Goal: Task Accomplishment & Management: Manage account settings

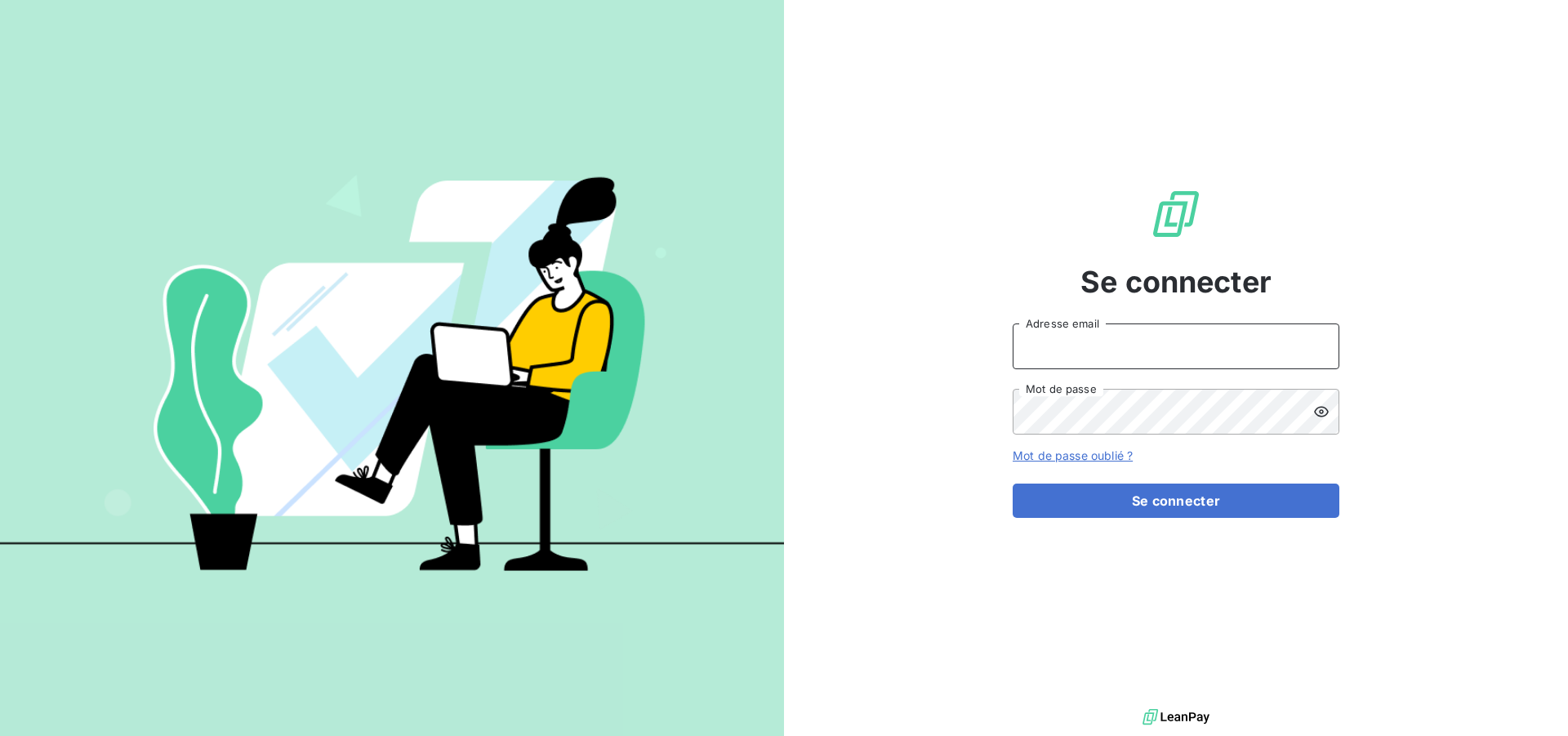
click at [1129, 340] on input "Adresse email" at bounding box center [1176, 346] width 327 height 46
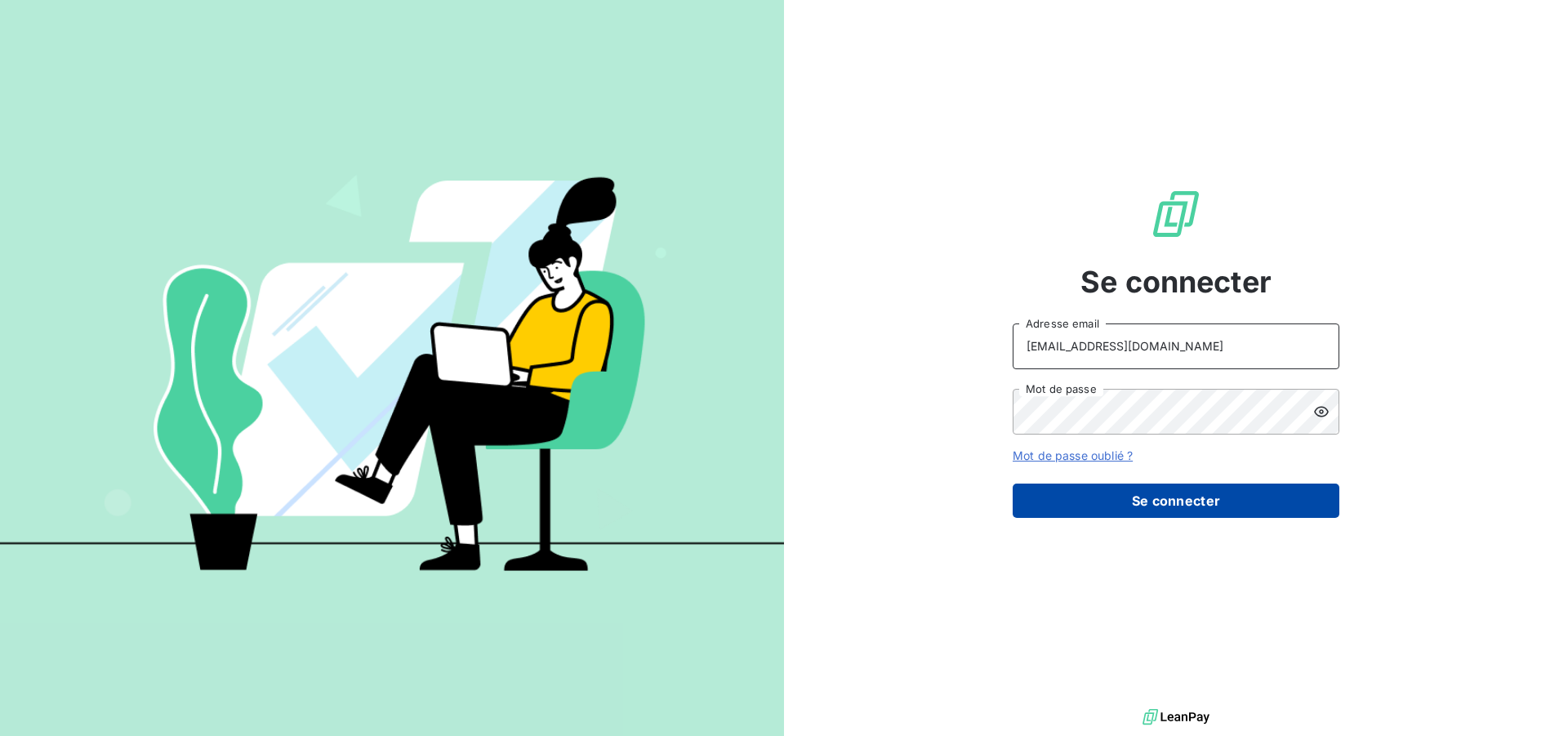
type input "[EMAIL_ADDRESS][DOMAIN_NAME]"
click at [1101, 503] on button "Se connecter" at bounding box center [1176, 501] width 327 height 35
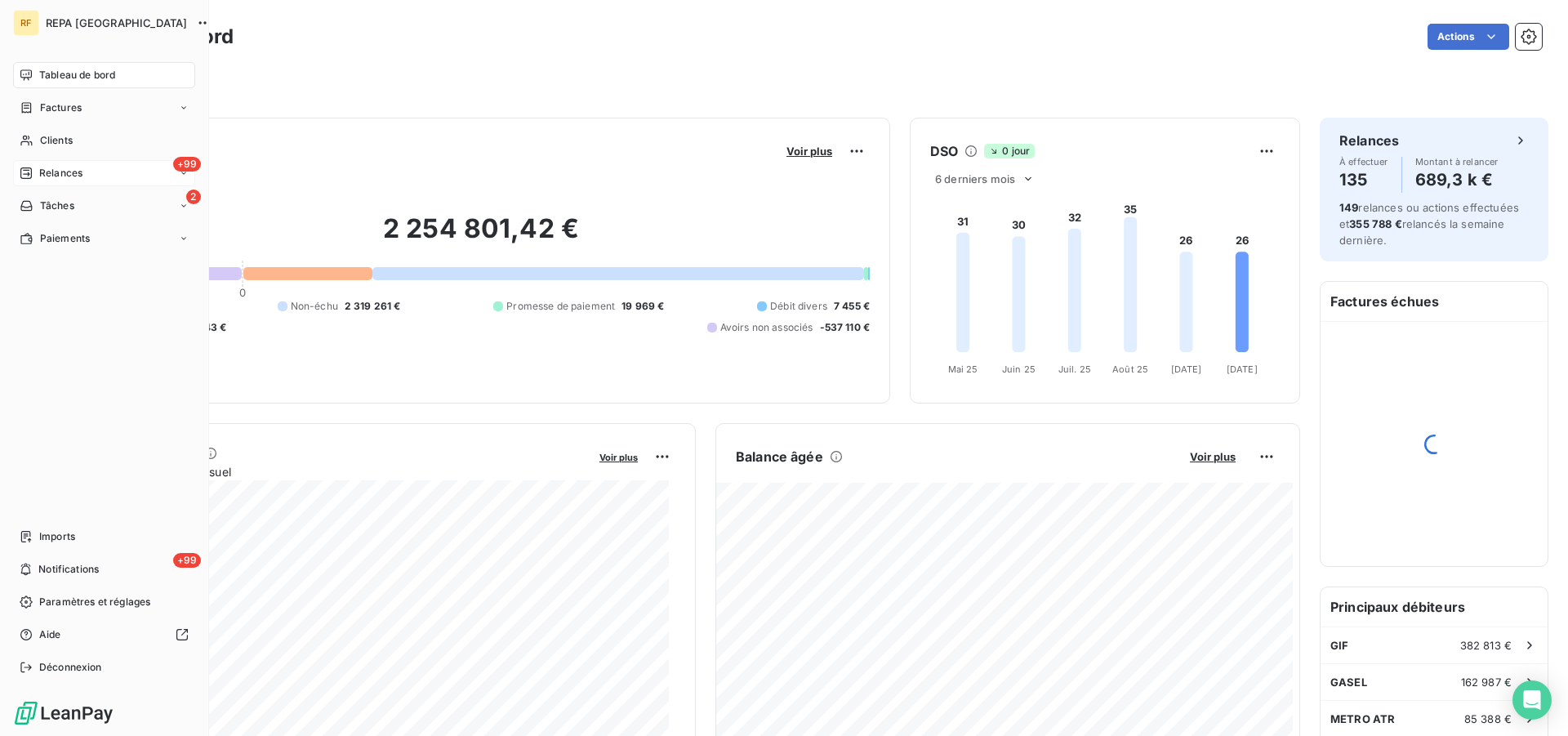
click at [51, 175] on span "Relances" at bounding box center [61, 172] width 43 height 14
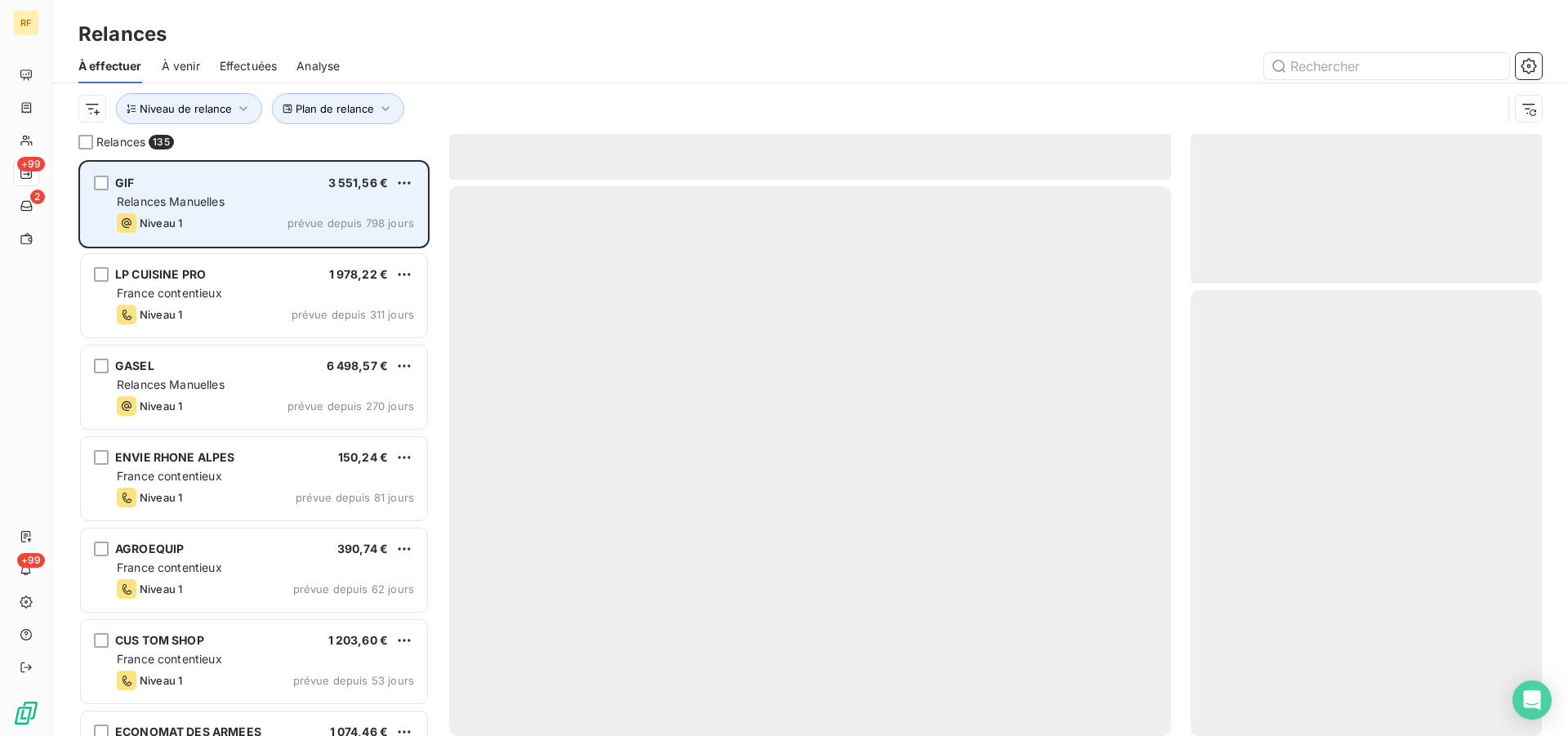
scroll to position [562, 338]
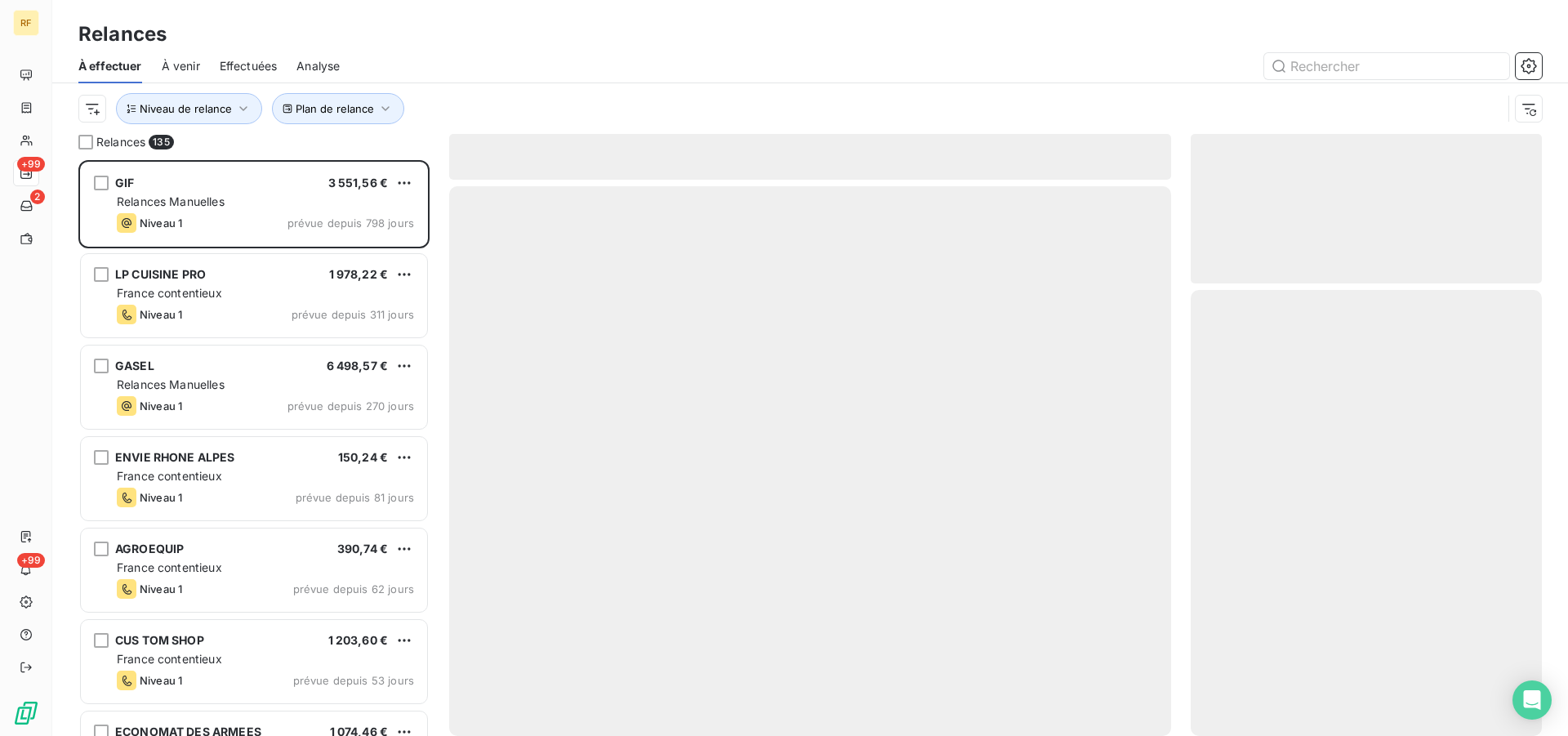
click at [324, 125] on div "Plan de relance Niveau de relance" at bounding box center [811, 109] width 1464 height 51
click at [333, 104] on span "Plan de relance" at bounding box center [335, 109] width 79 height 13
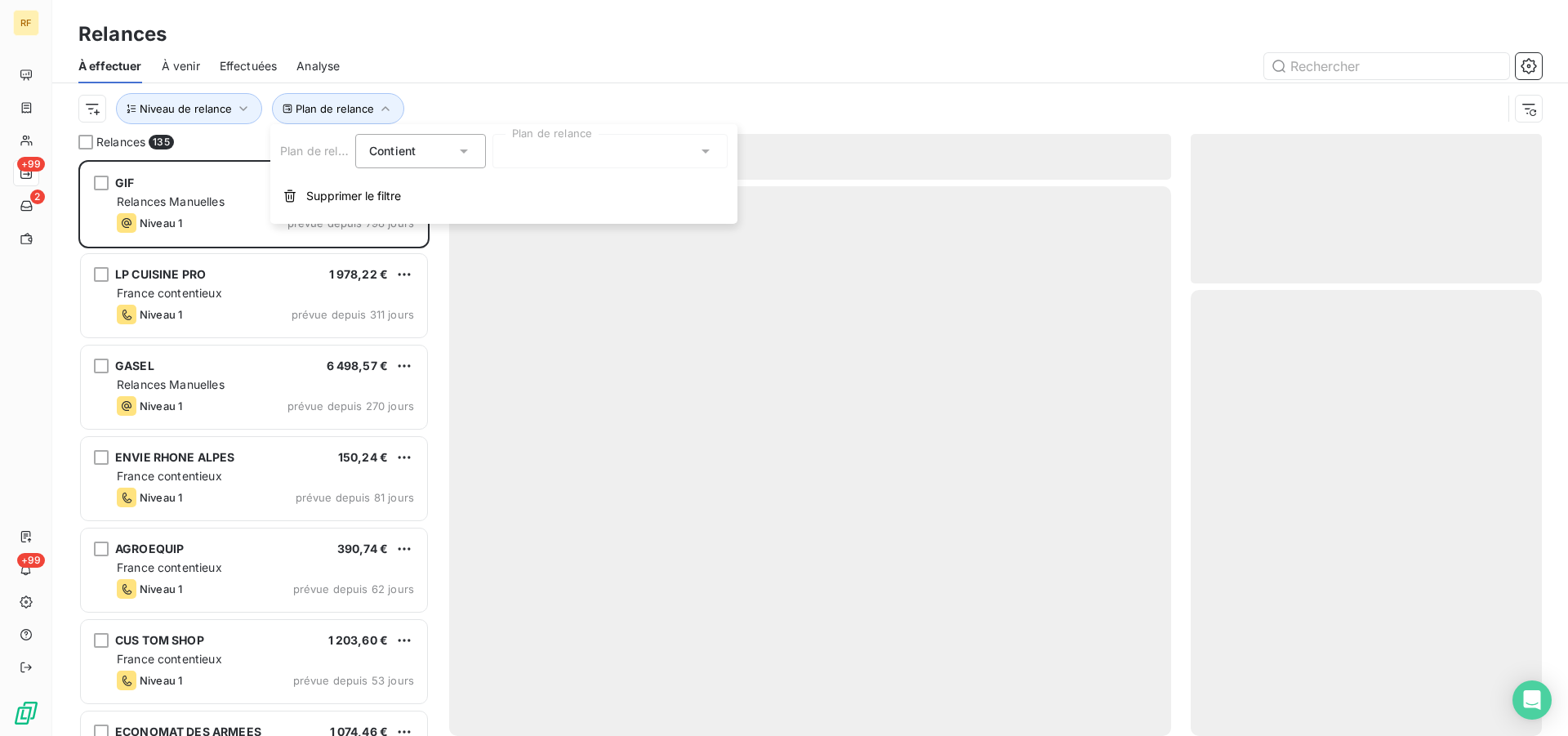
click at [579, 149] on div at bounding box center [610, 151] width 236 height 35
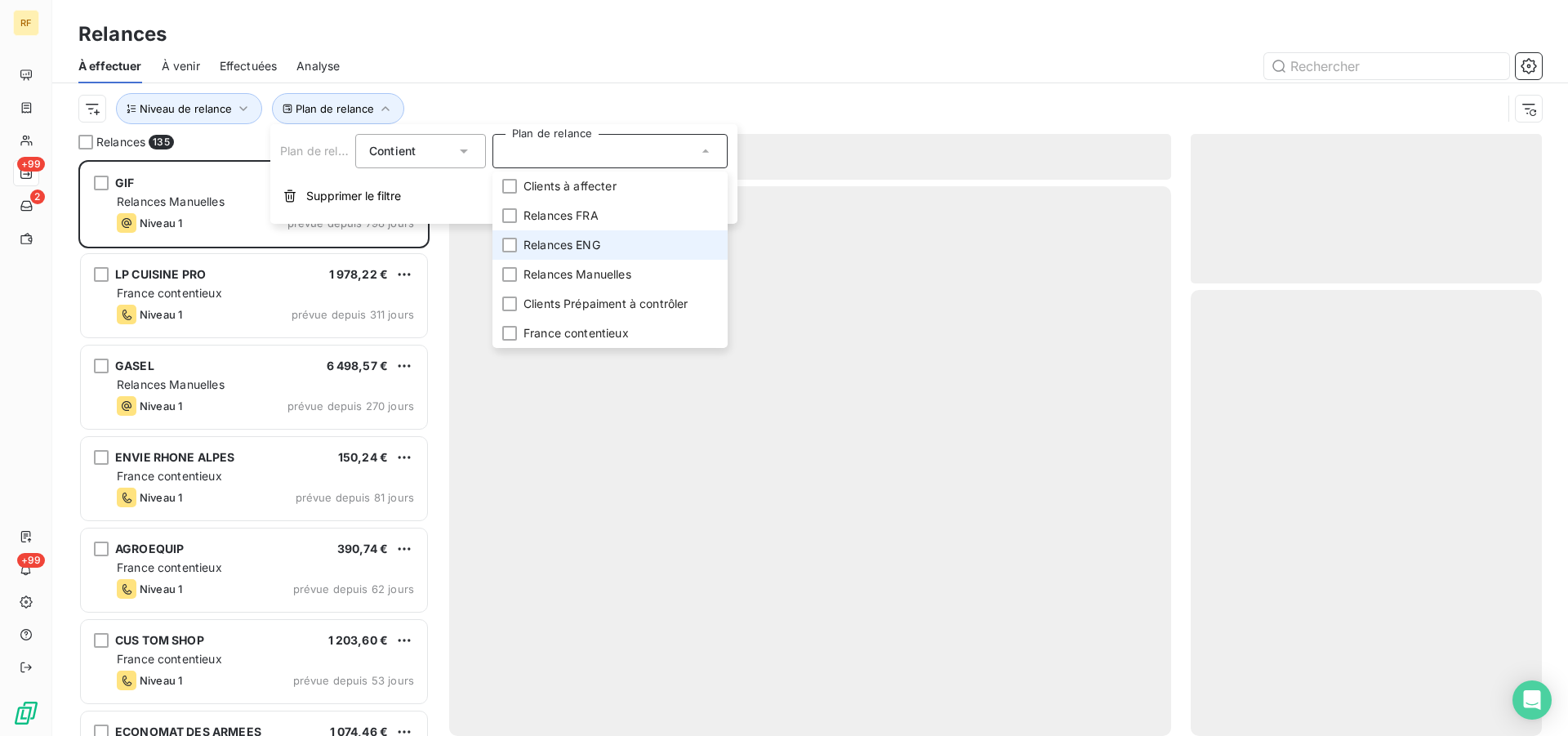
click at [609, 240] on li "Relances ENG" at bounding box center [610, 244] width 236 height 30
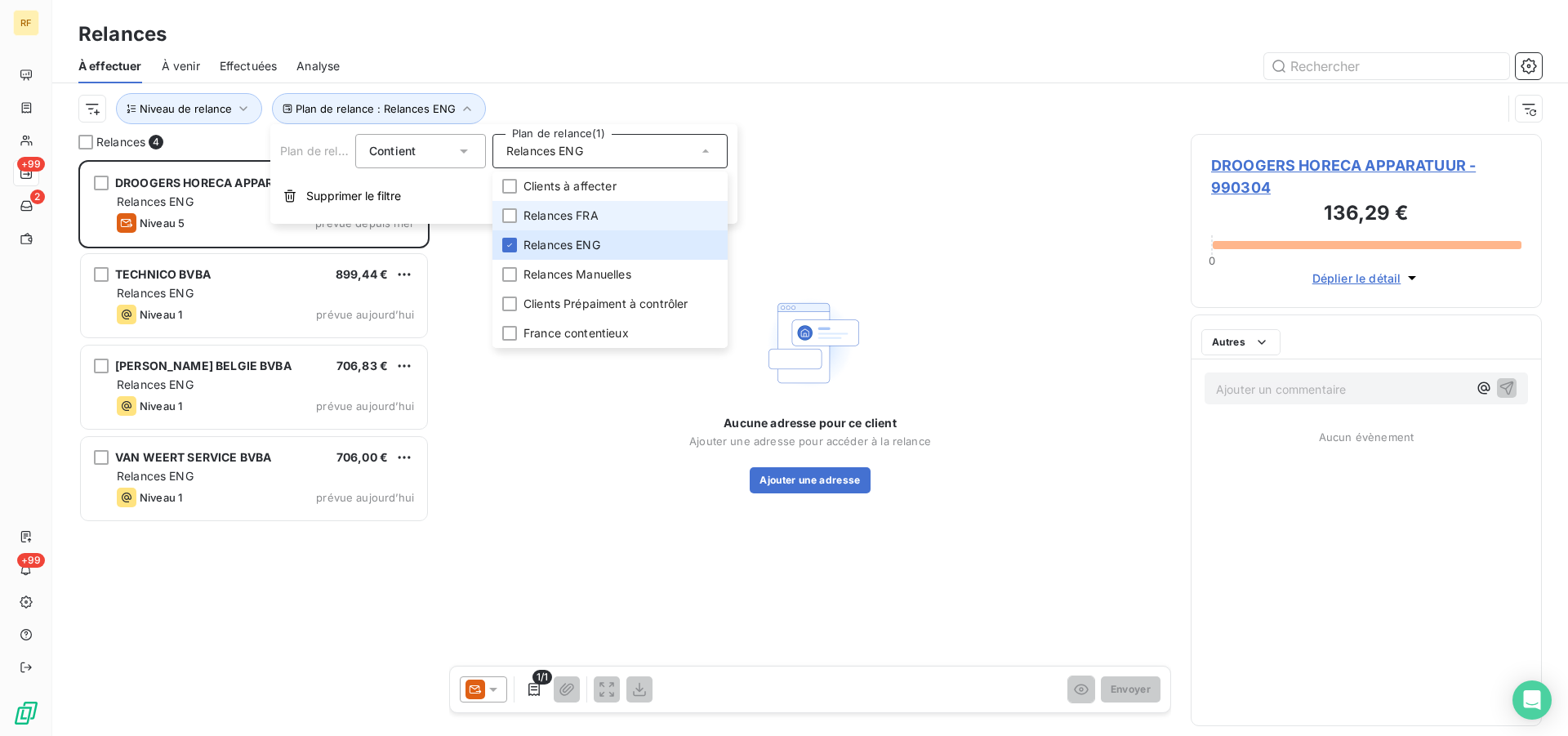
click at [583, 218] on span "Relances FRA" at bounding box center [561, 216] width 75 height 16
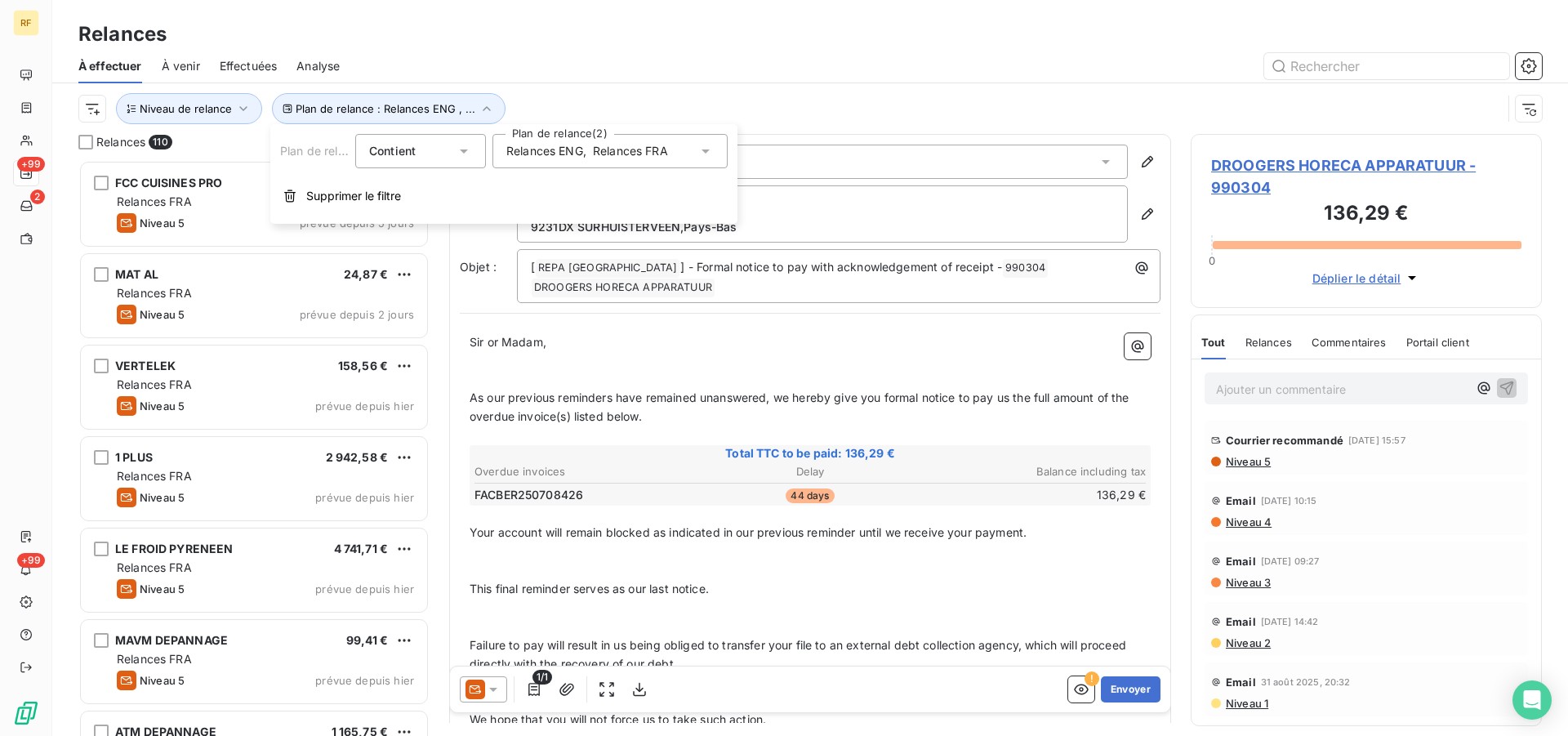
scroll to position [562, 338]
click at [678, 70] on div at bounding box center [950, 65] width 1182 height 26
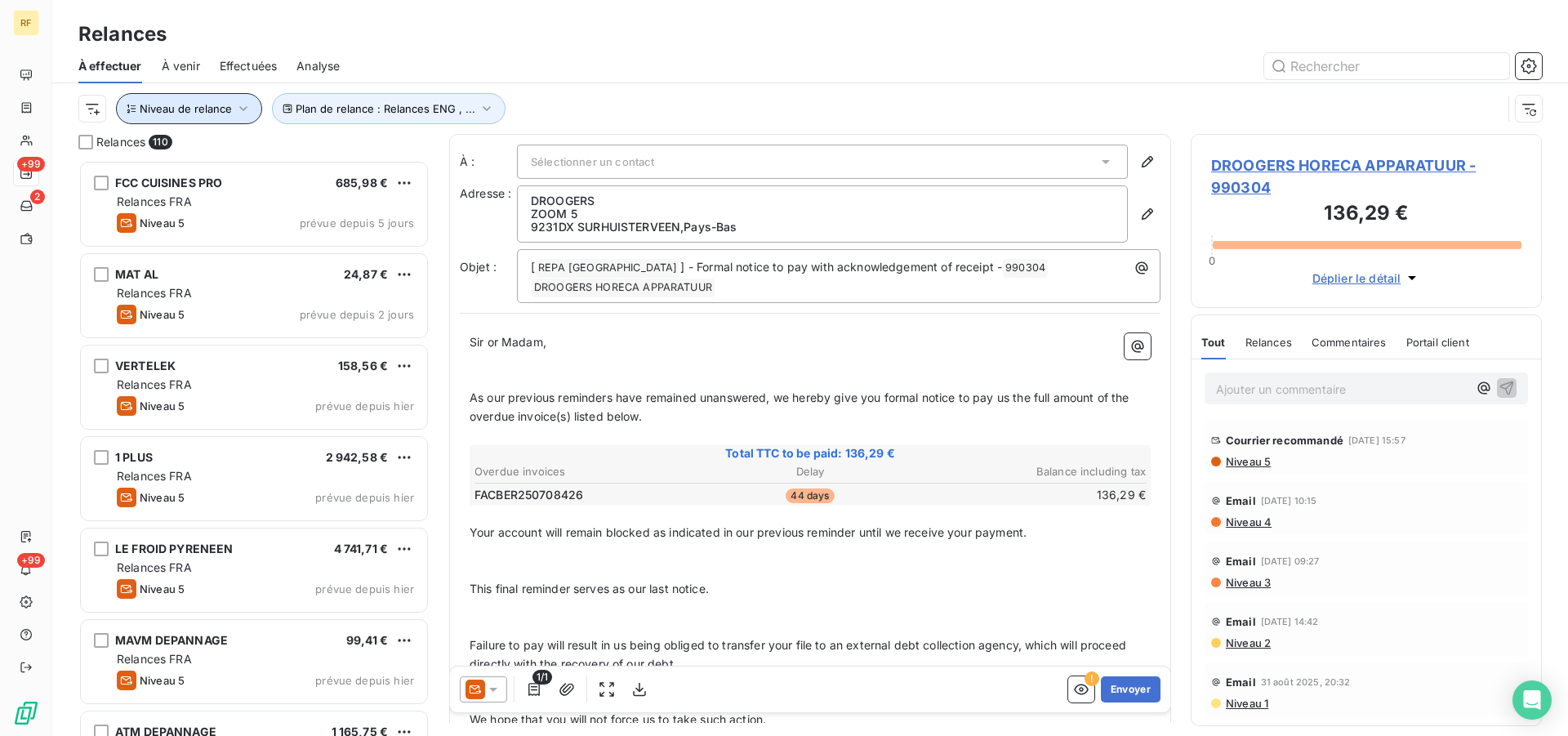
click at [221, 114] on span "Niveau de relance" at bounding box center [186, 109] width 92 height 13
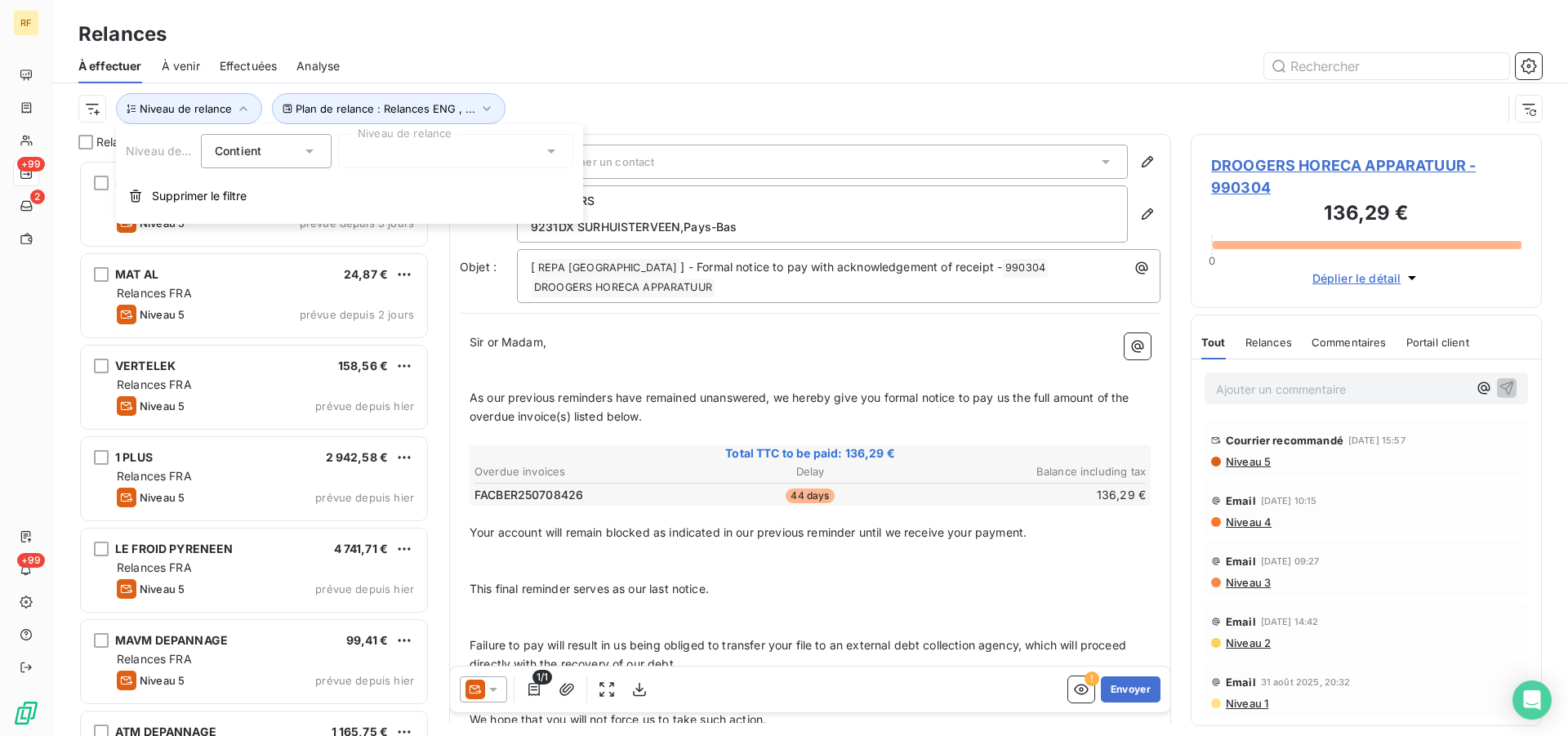
click at [461, 164] on div at bounding box center [456, 151] width 236 height 35
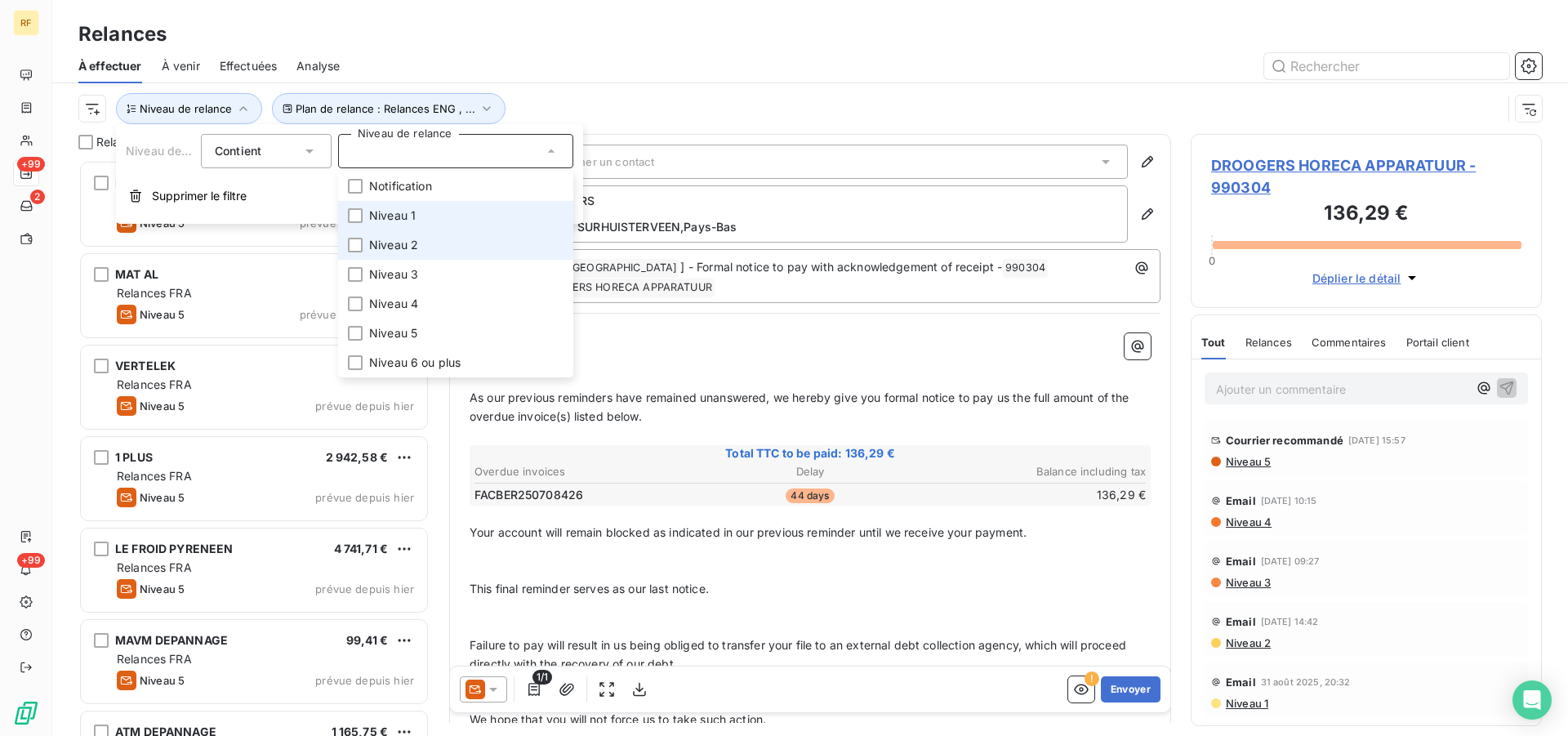
drag, startPoint x: 389, startPoint y: 218, endPoint x: 384, endPoint y: 231, distance: 13.9
click at [388, 220] on span "Niveau 1" at bounding box center [392, 216] width 46 height 16
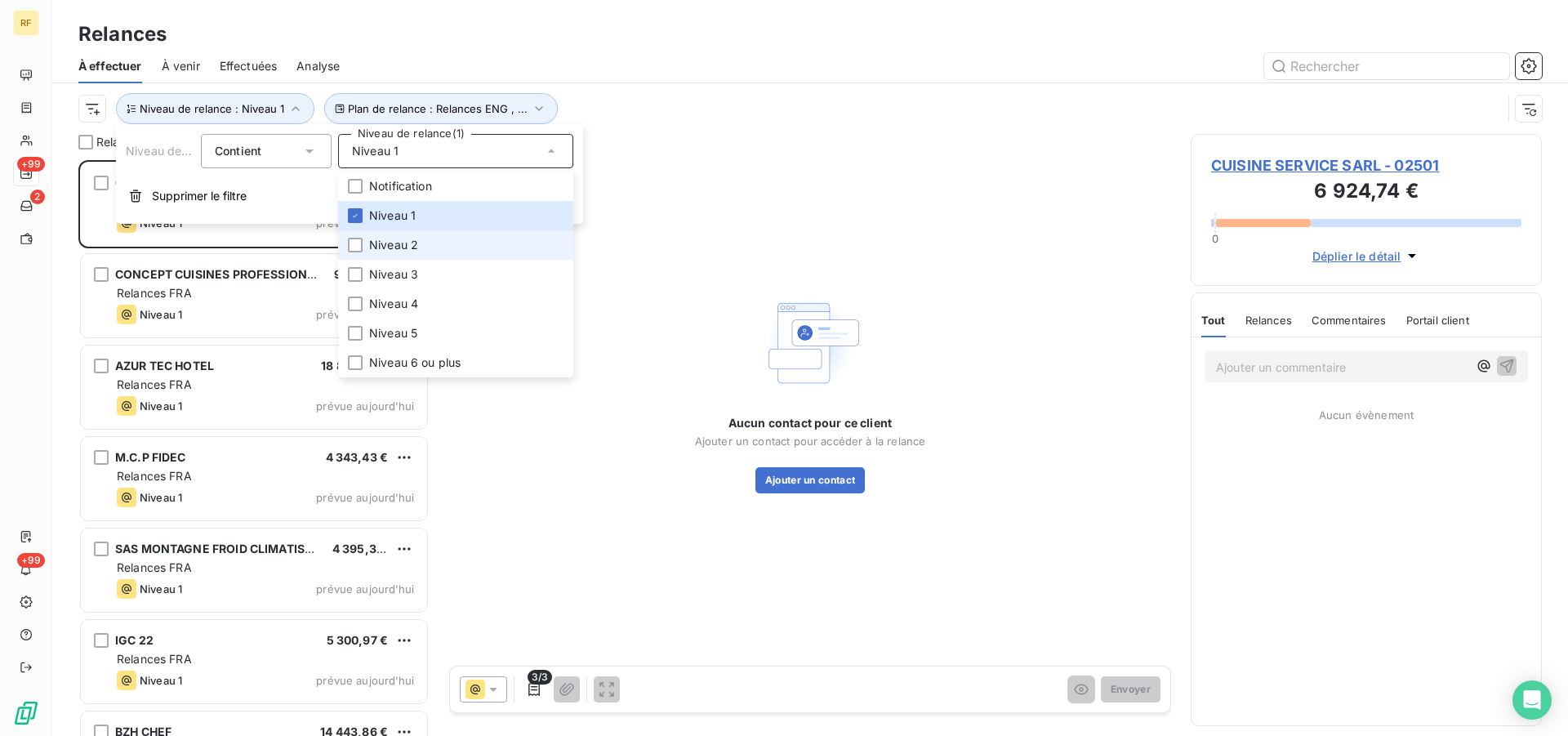
scroll to position [562, 338]
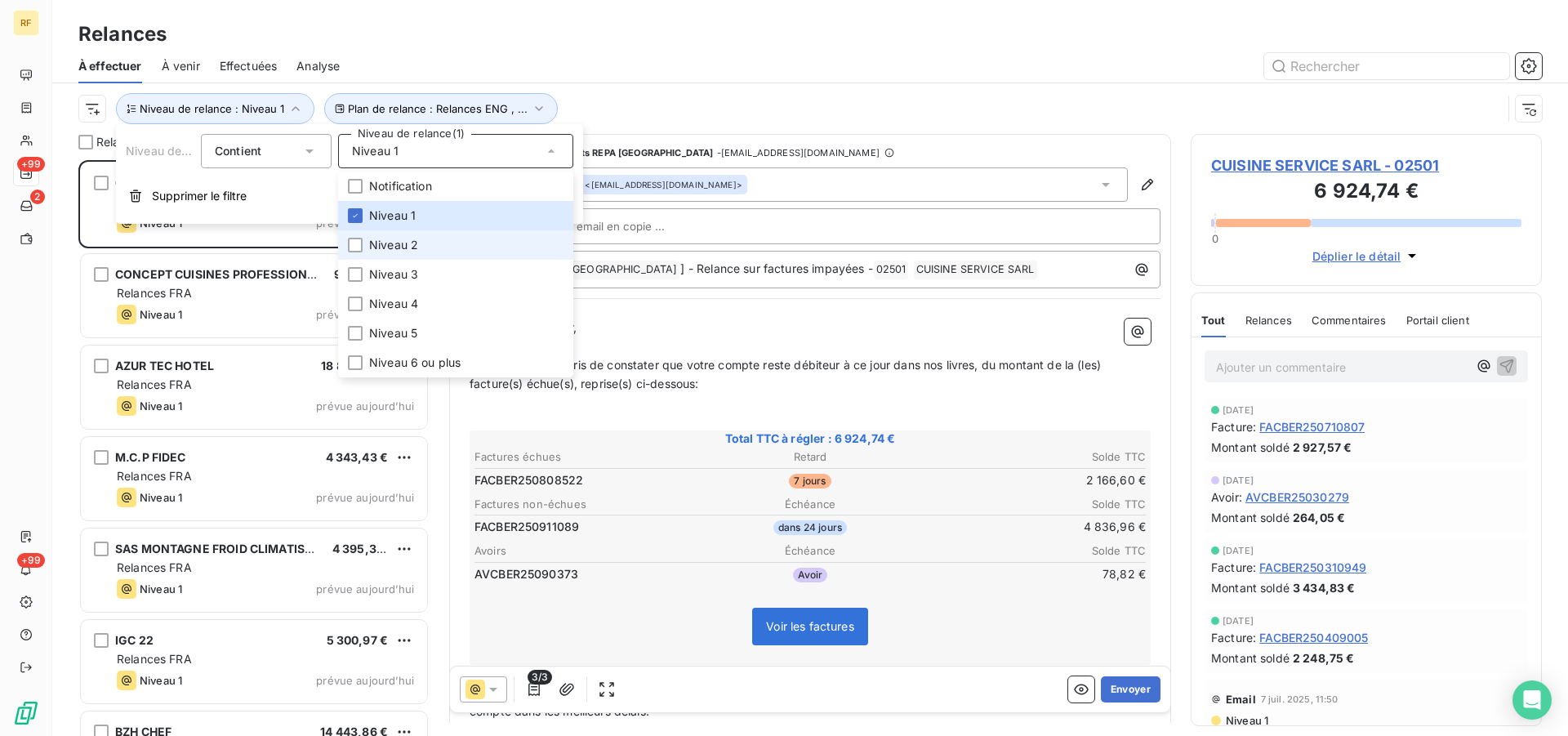
click at [387, 240] on span "Niveau 2" at bounding box center [393, 244] width 49 height 16
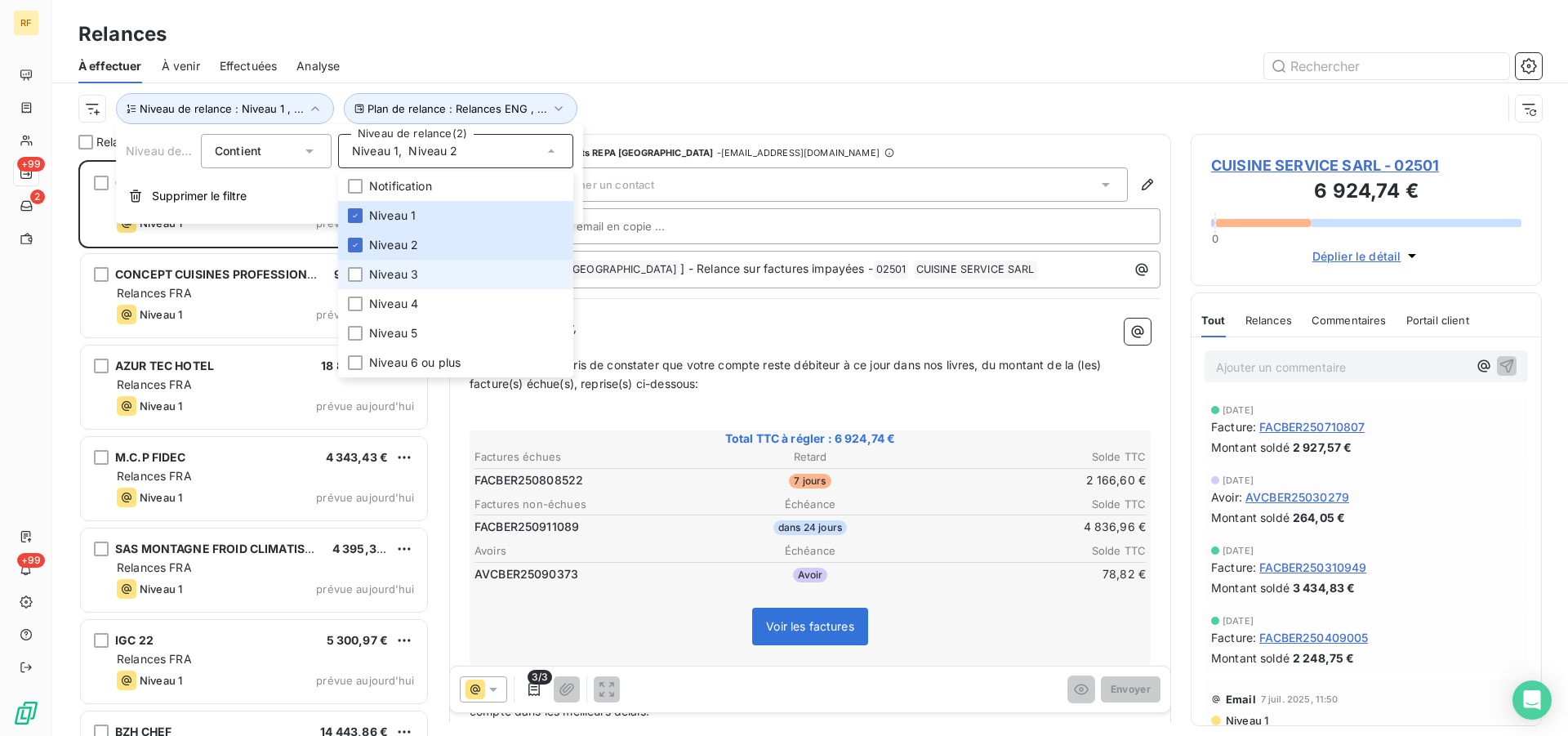
click at [376, 276] on span "Niveau 3" at bounding box center [393, 274] width 49 height 16
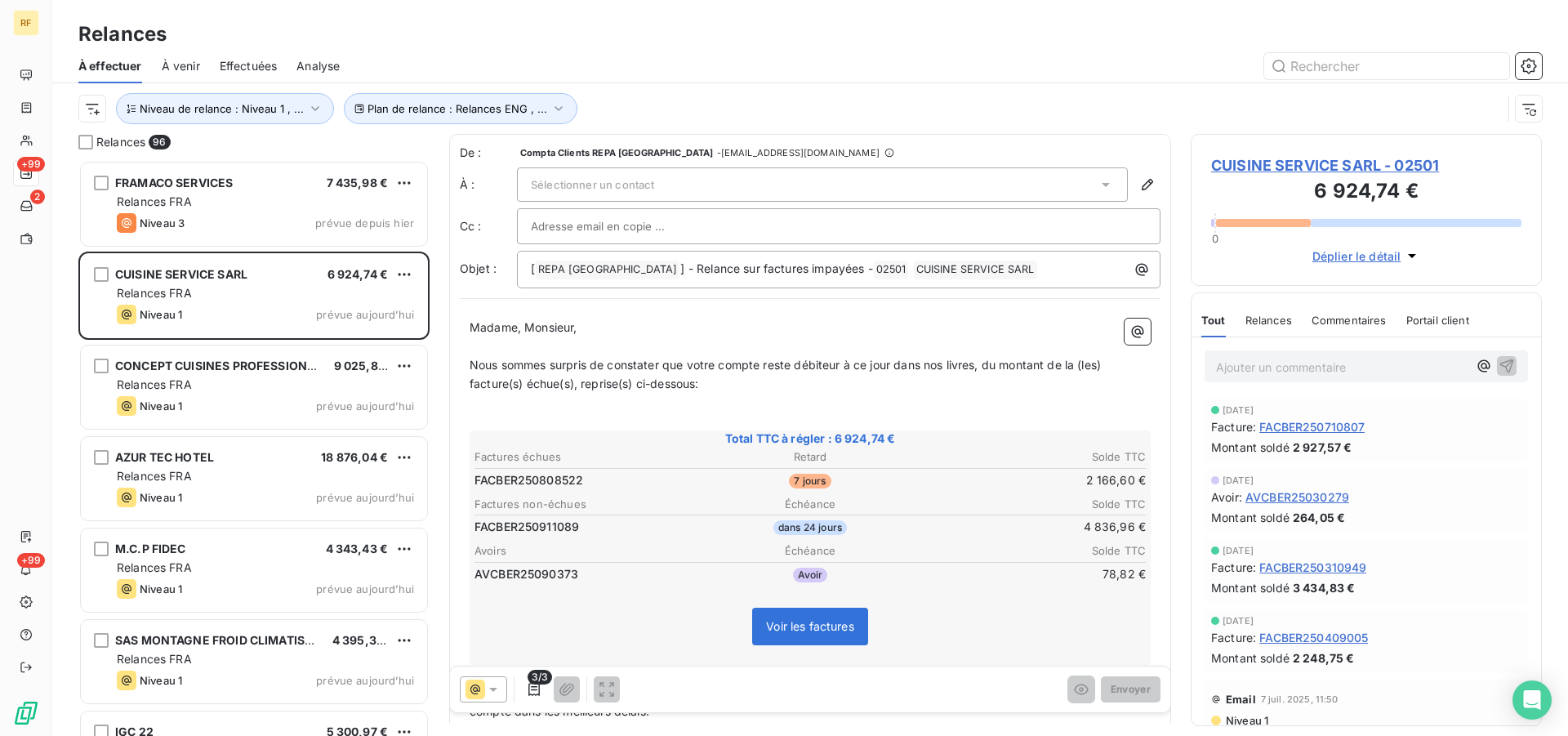
click at [657, 72] on div at bounding box center [950, 65] width 1182 height 26
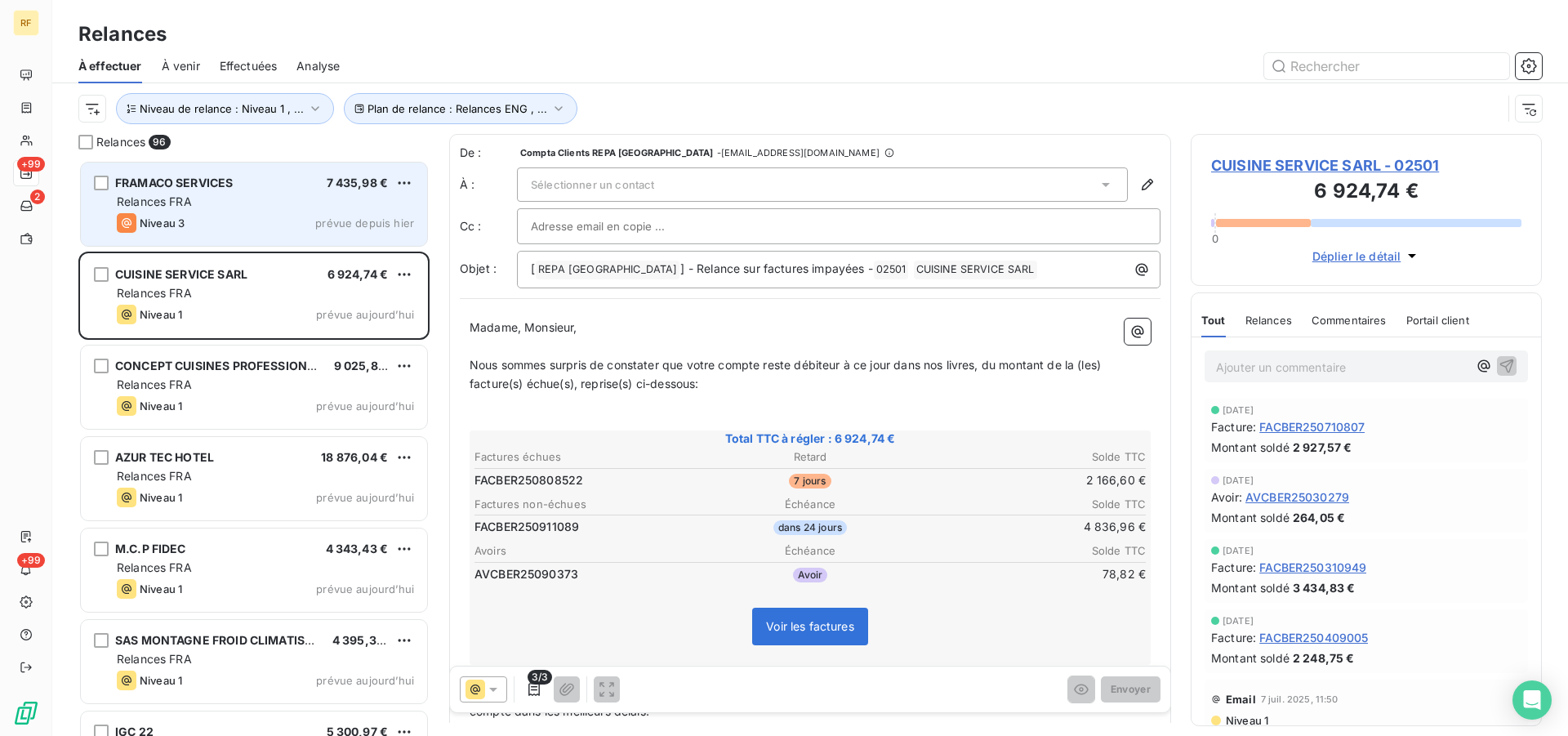
click at [252, 199] on div "Relances FRA" at bounding box center [265, 201] width 297 height 16
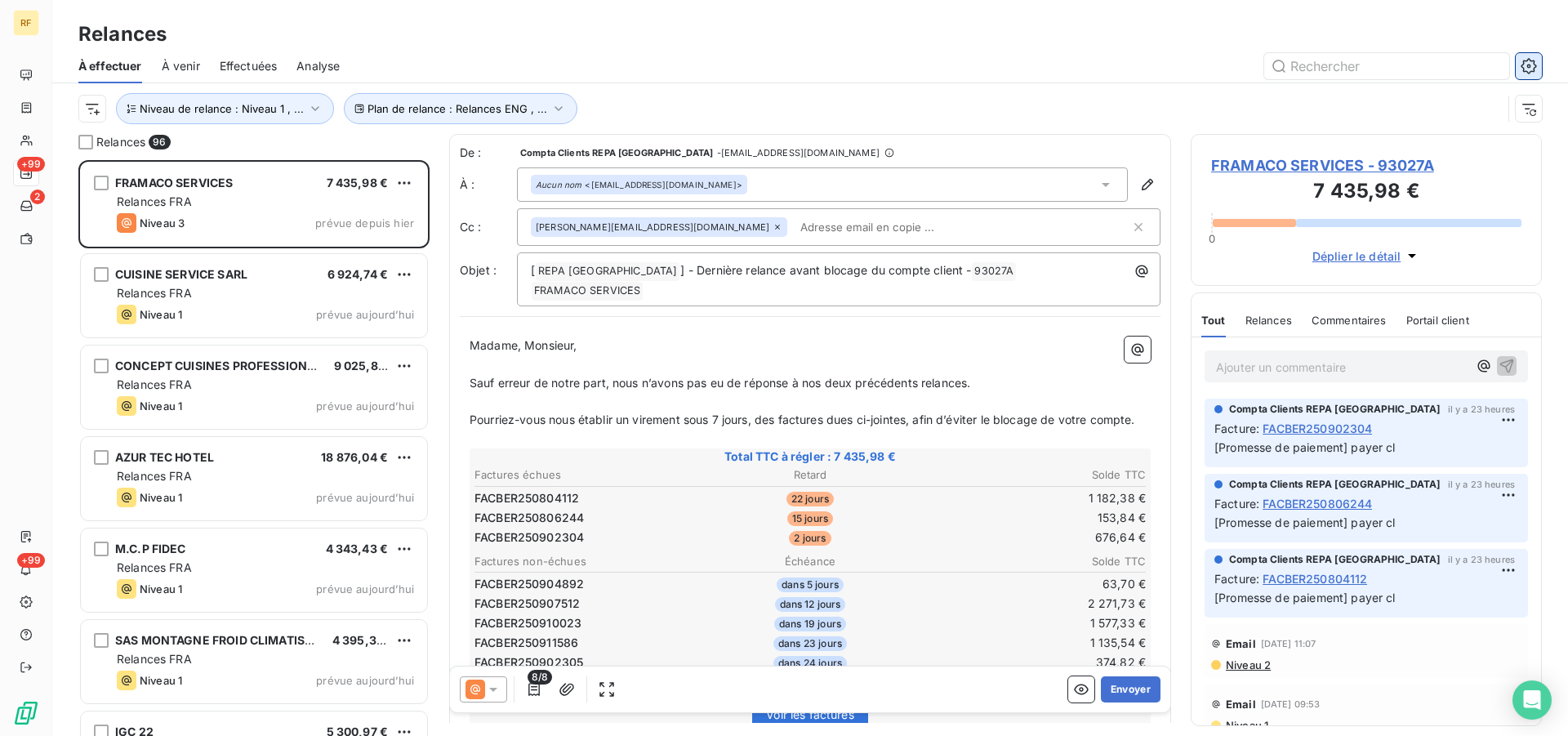
click at [1535, 67] on icon "button" at bounding box center [1529, 65] width 15 height 15
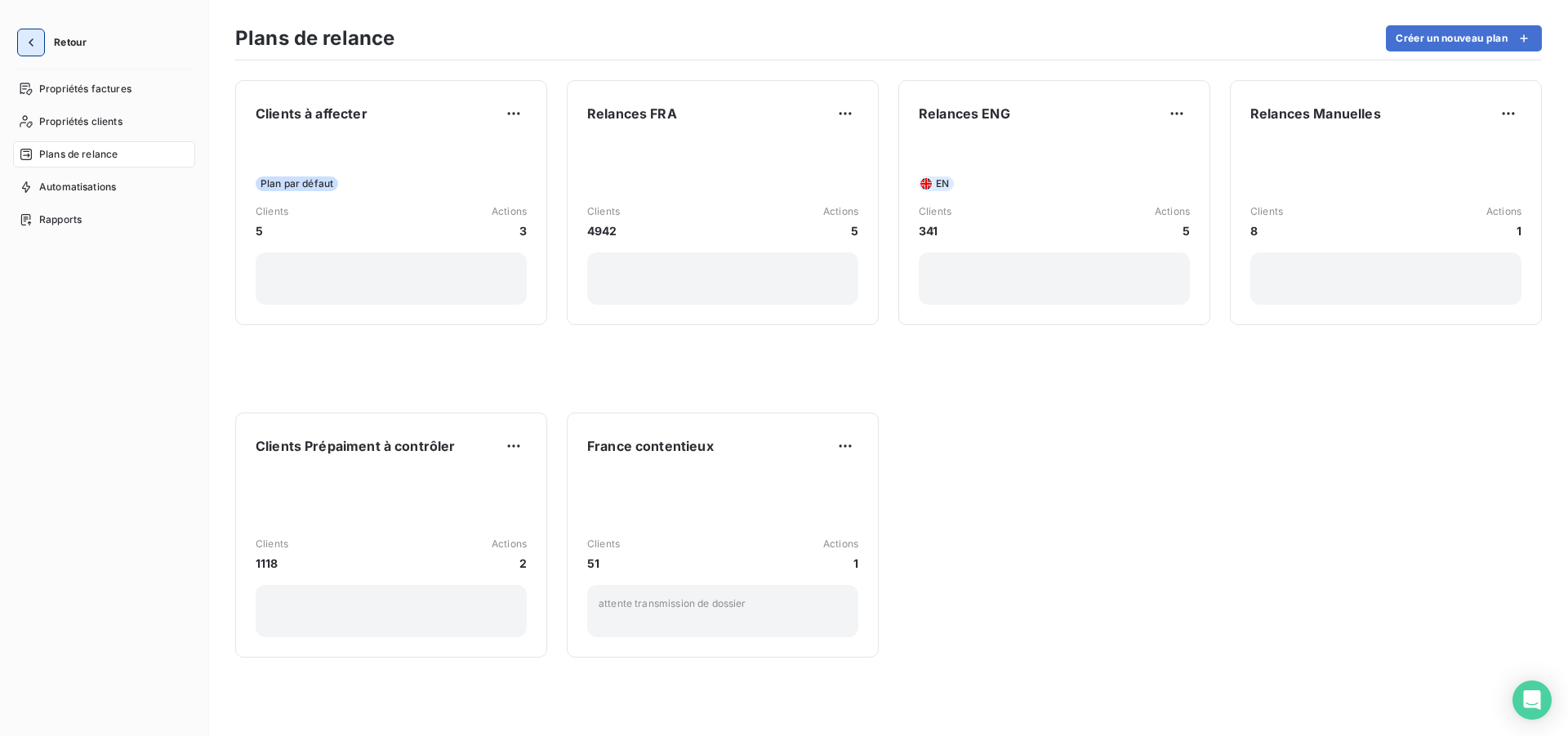
click at [34, 52] on button "button" at bounding box center [31, 42] width 26 height 26
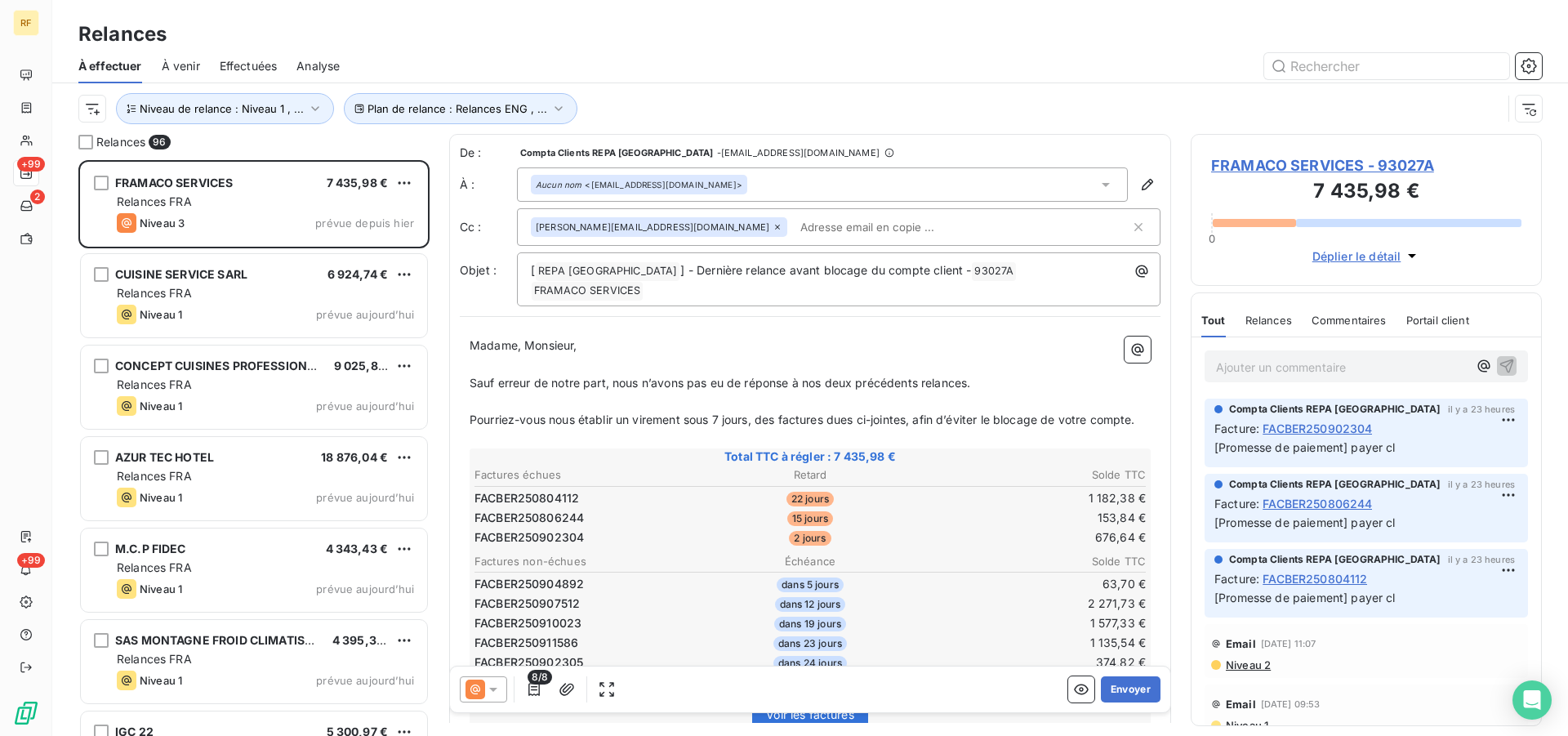
scroll to position [562, 338]
click at [40, 596] on div "RF +99 2 +99" at bounding box center [26, 368] width 52 height 736
click at [38, 599] on div at bounding box center [26, 601] width 26 height 26
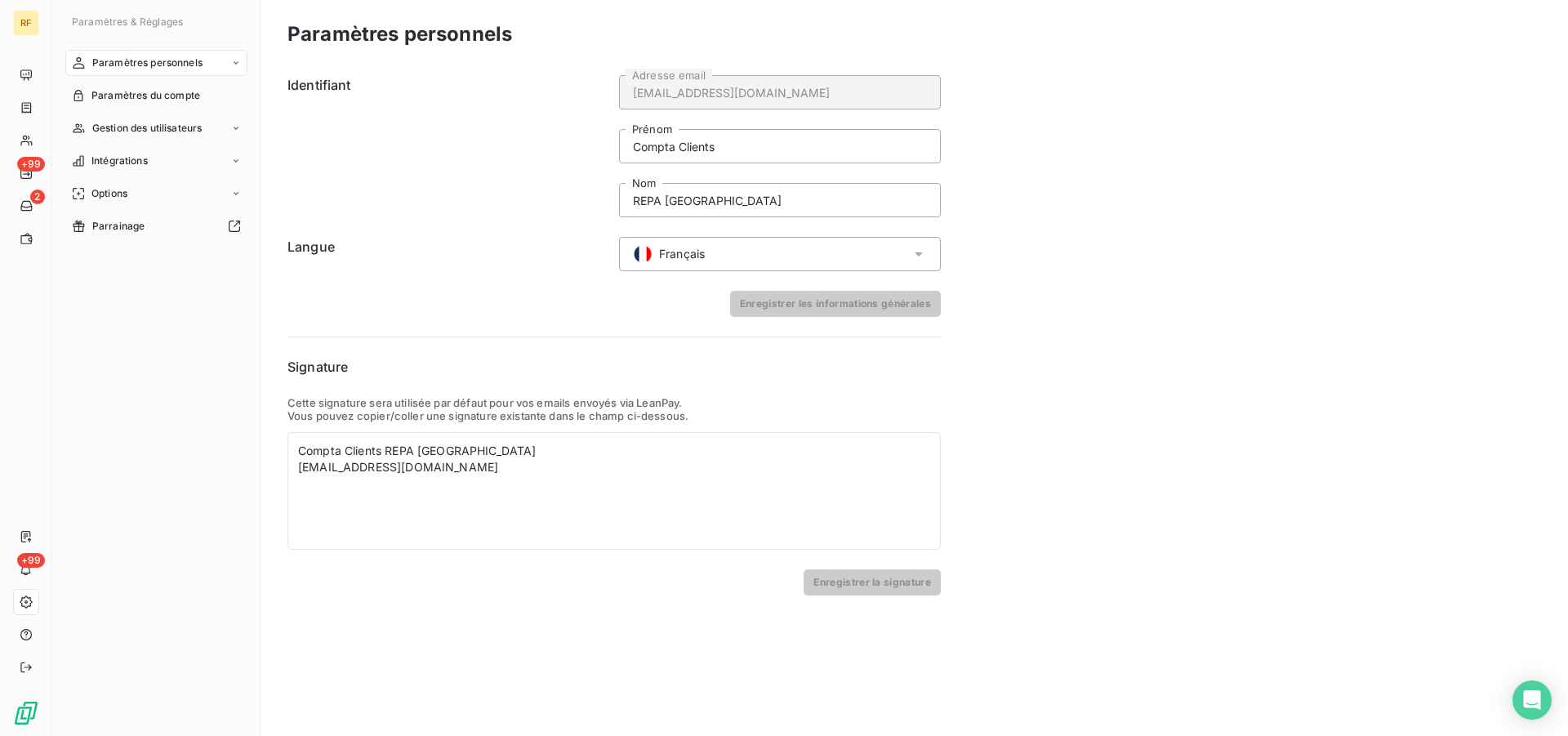
click at [25, 603] on icon at bounding box center [25, 601] width 3 height 3
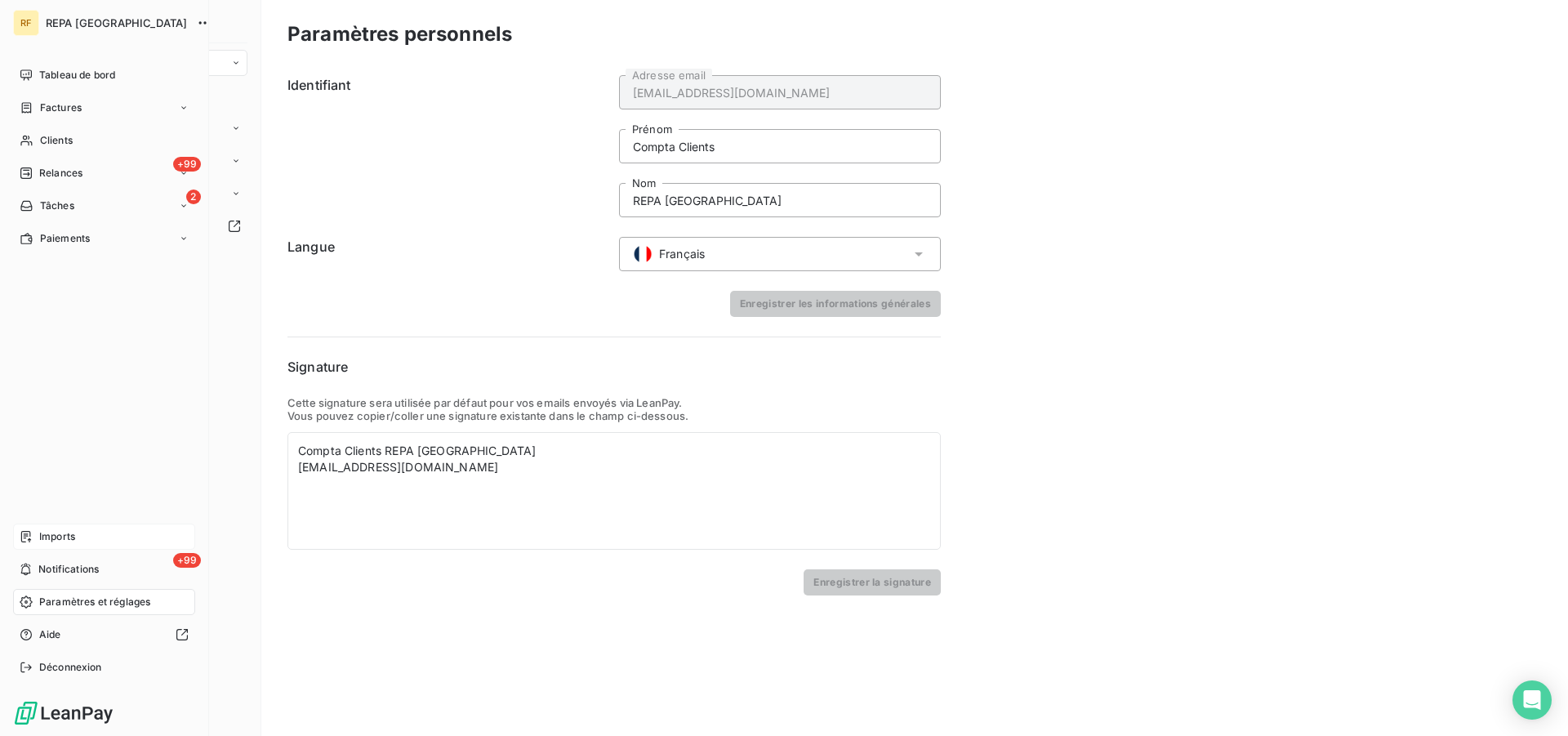
click at [57, 532] on span "Imports" at bounding box center [57, 536] width 36 height 14
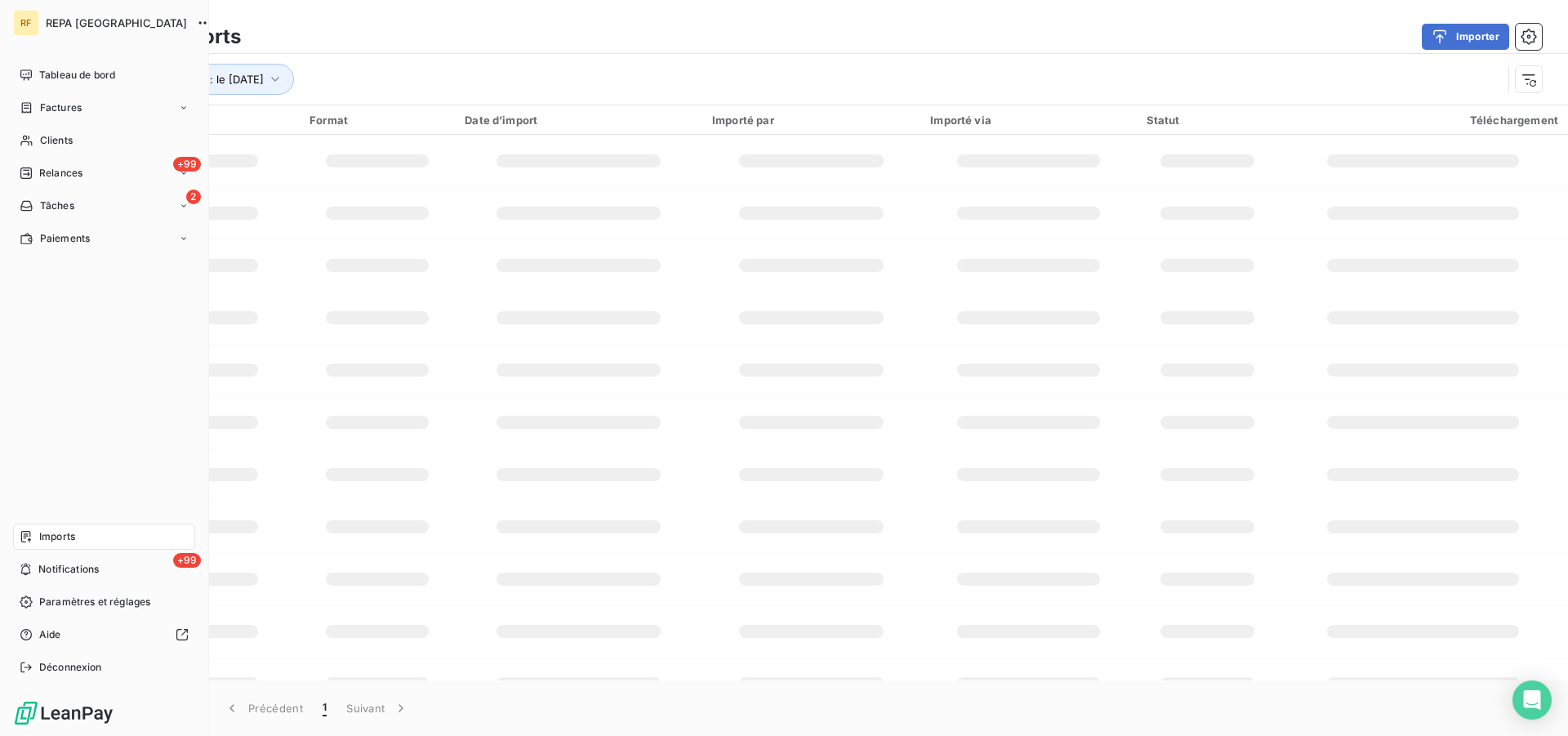
click at [57, 533] on span "Imports" at bounding box center [57, 536] width 36 height 14
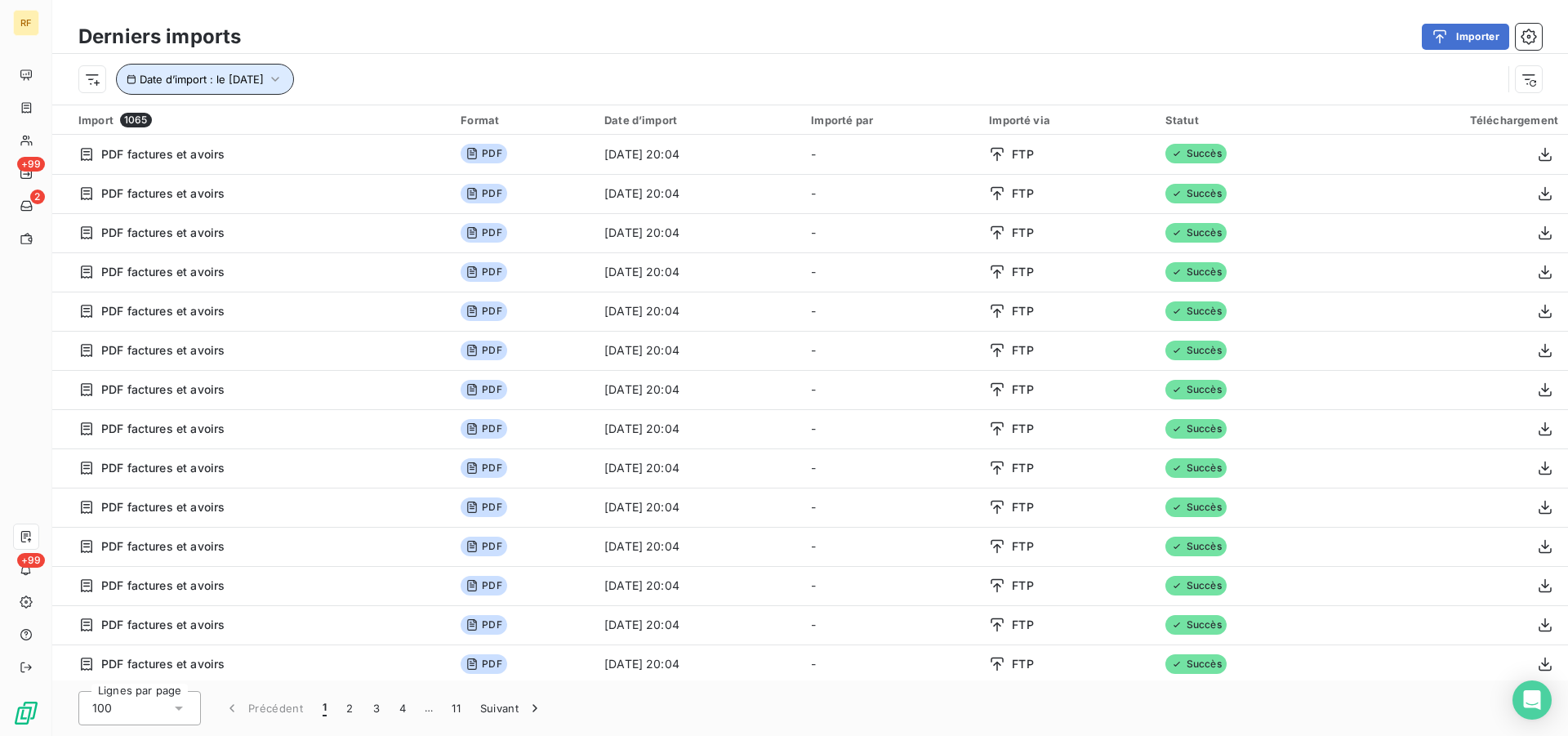
click at [284, 78] on icon "button" at bounding box center [275, 79] width 16 height 16
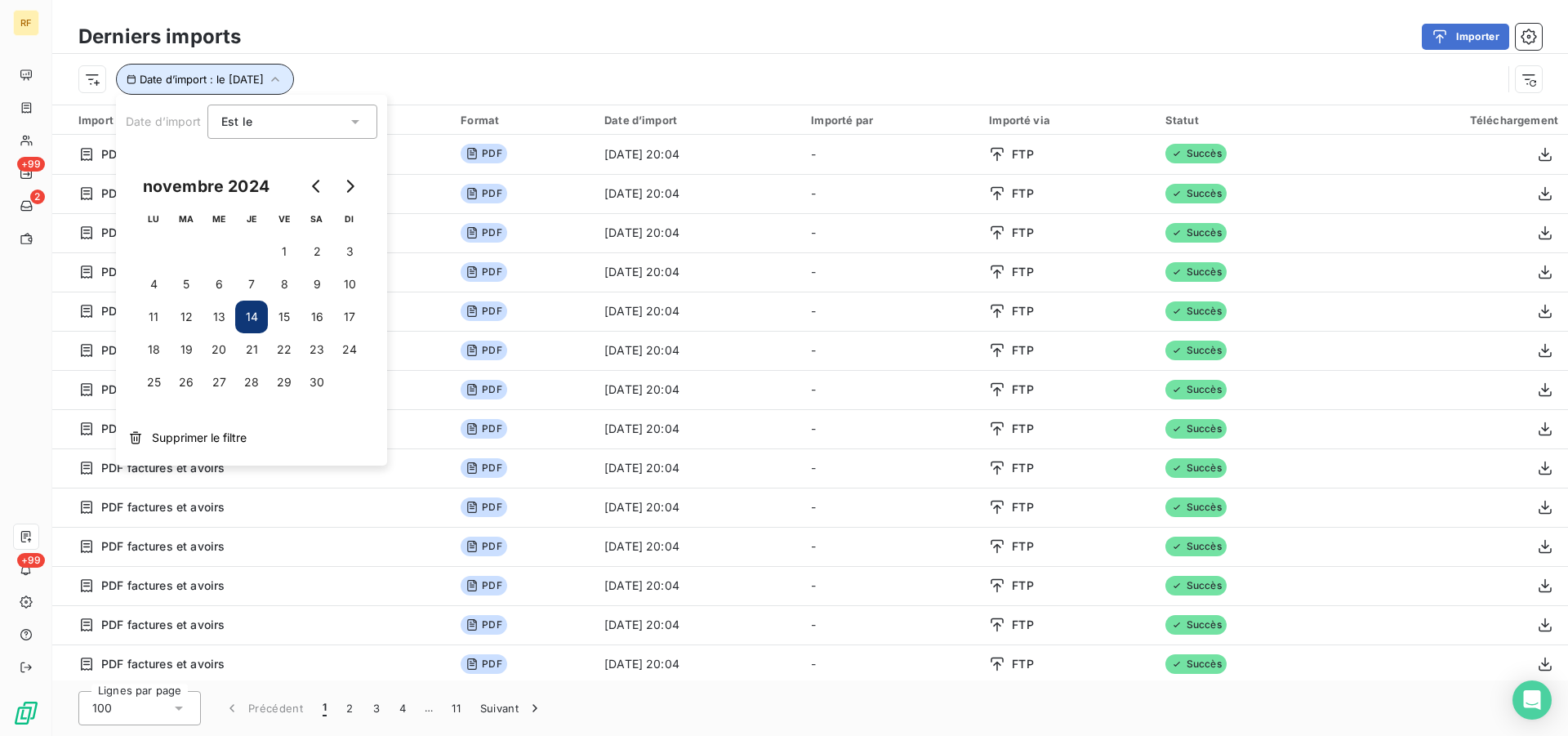
click at [284, 78] on icon "button" at bounding box center [275, 79] width 16 height 16
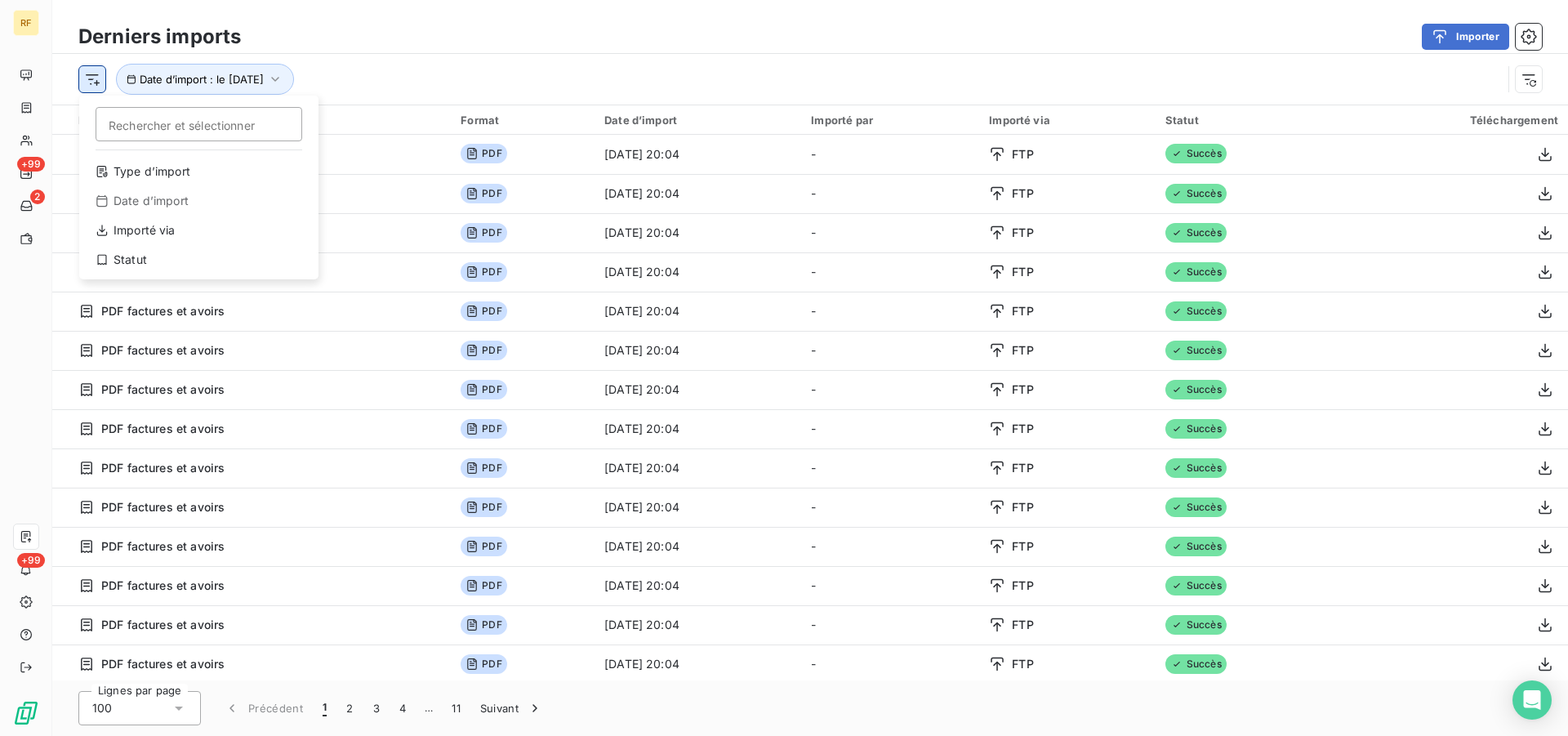
click at [89, 77] on html "RF +99 2 +99 Derniers imports Importer Rechercher et sélectionner Type d’import…" at bounding box center [784, 368] width 1568 height 736
click at [181, 173] on div "Type d’import" at bounding box center [198, 171] width 226 height 26
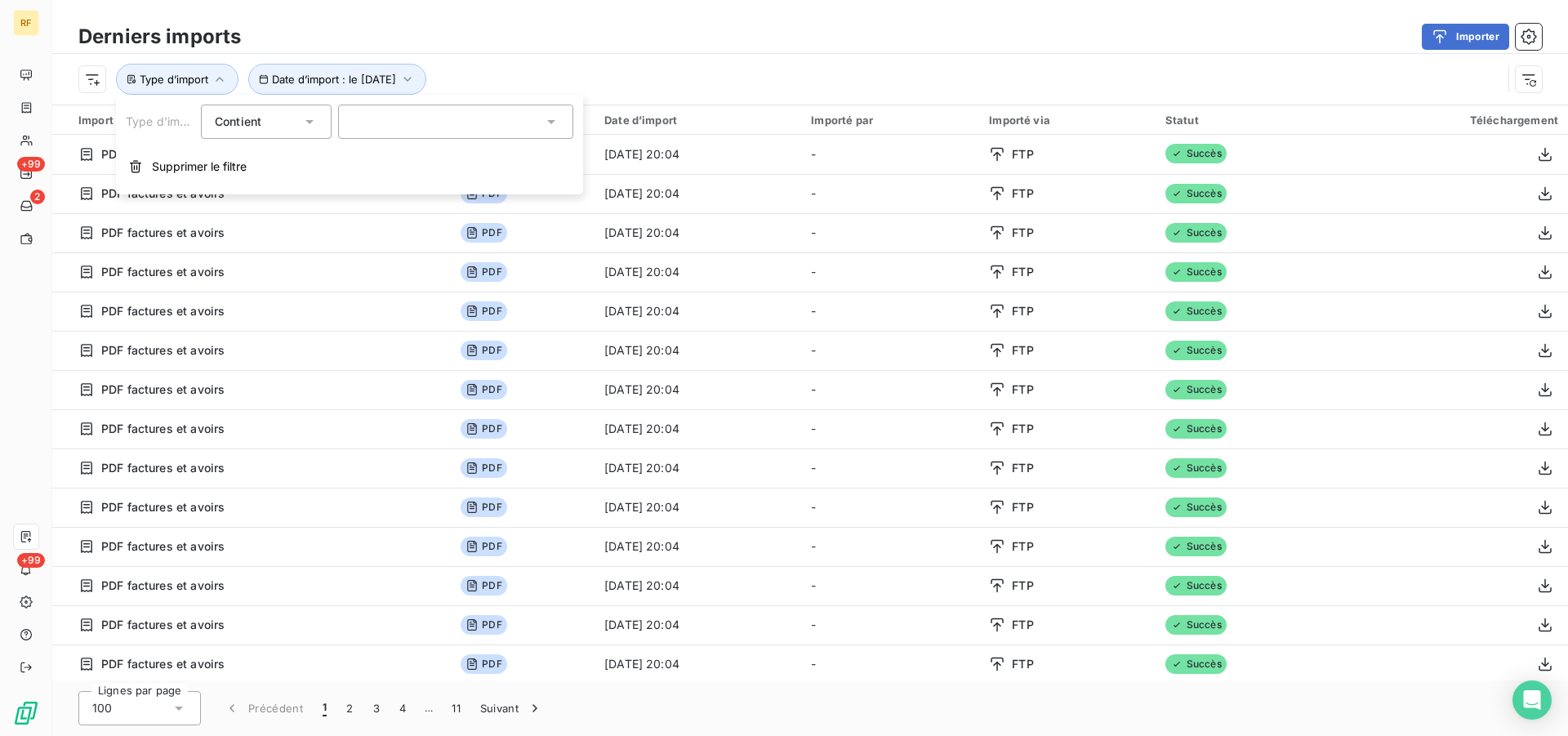
click at [559, 123] on icon at bounding box center [551, 121] width 16 height 16
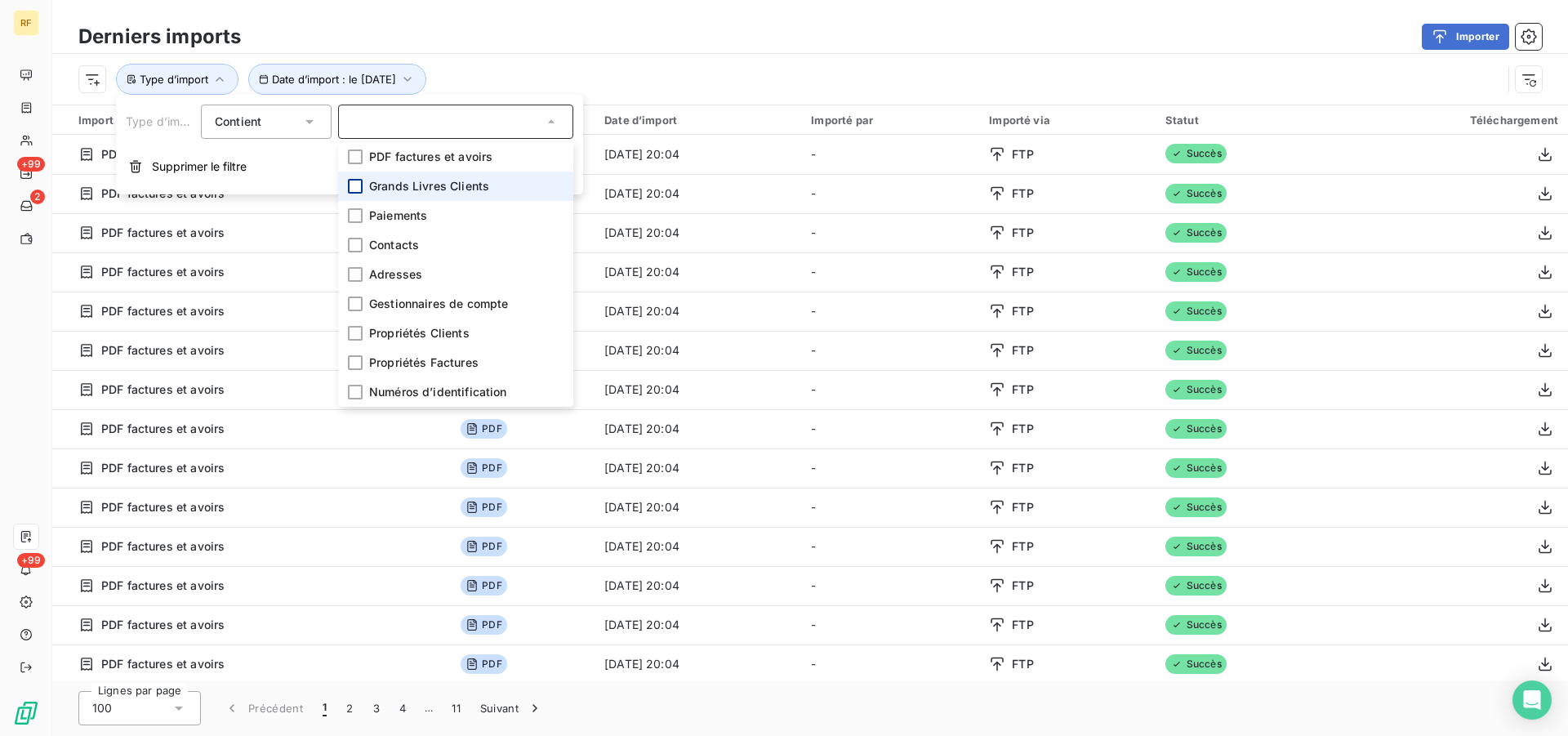
click at [361, 184] on div at bounding box center [355, 186] width 14 height 14
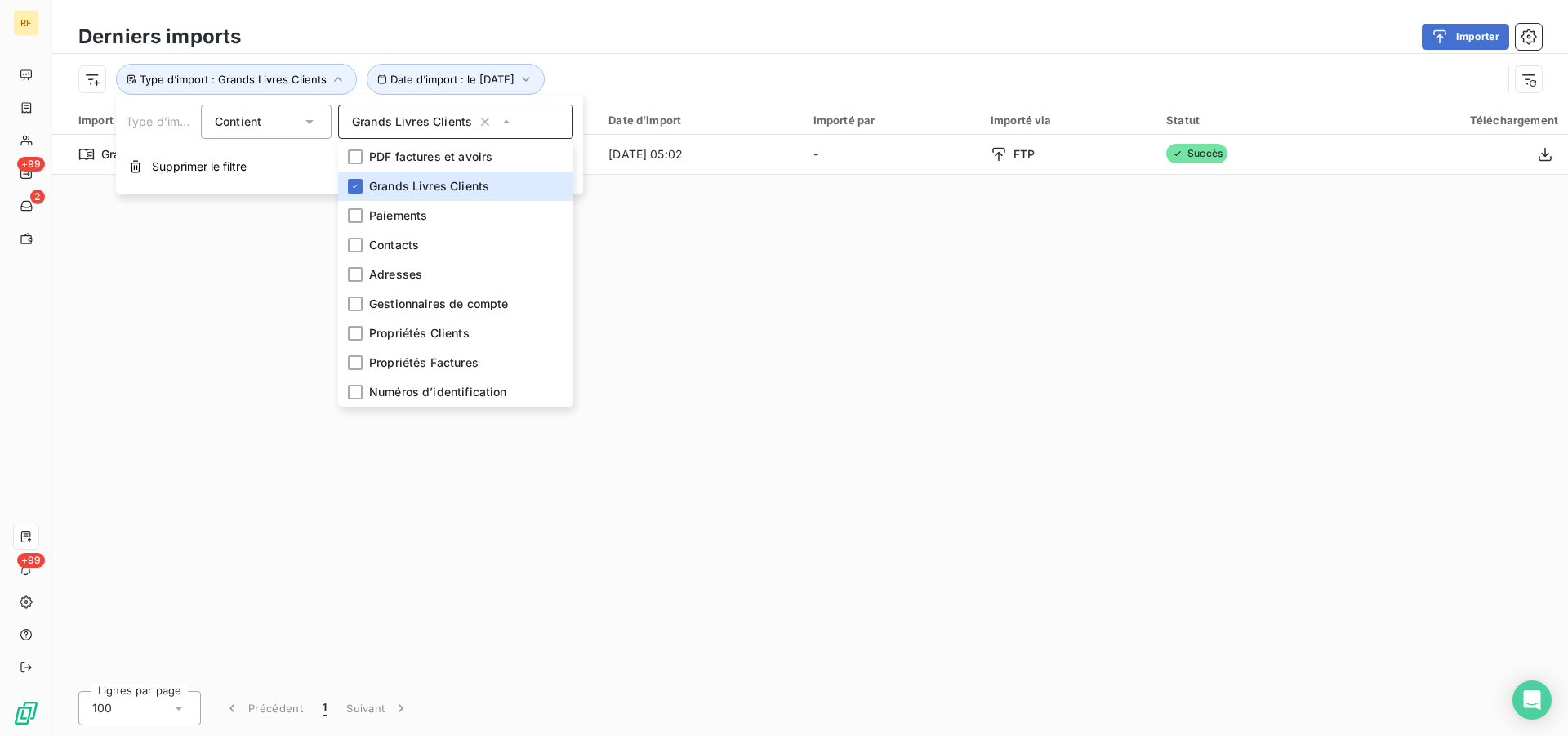
click at [760, 38] on div "Importer" at bounding box center [901, 37] width 1281 height 26
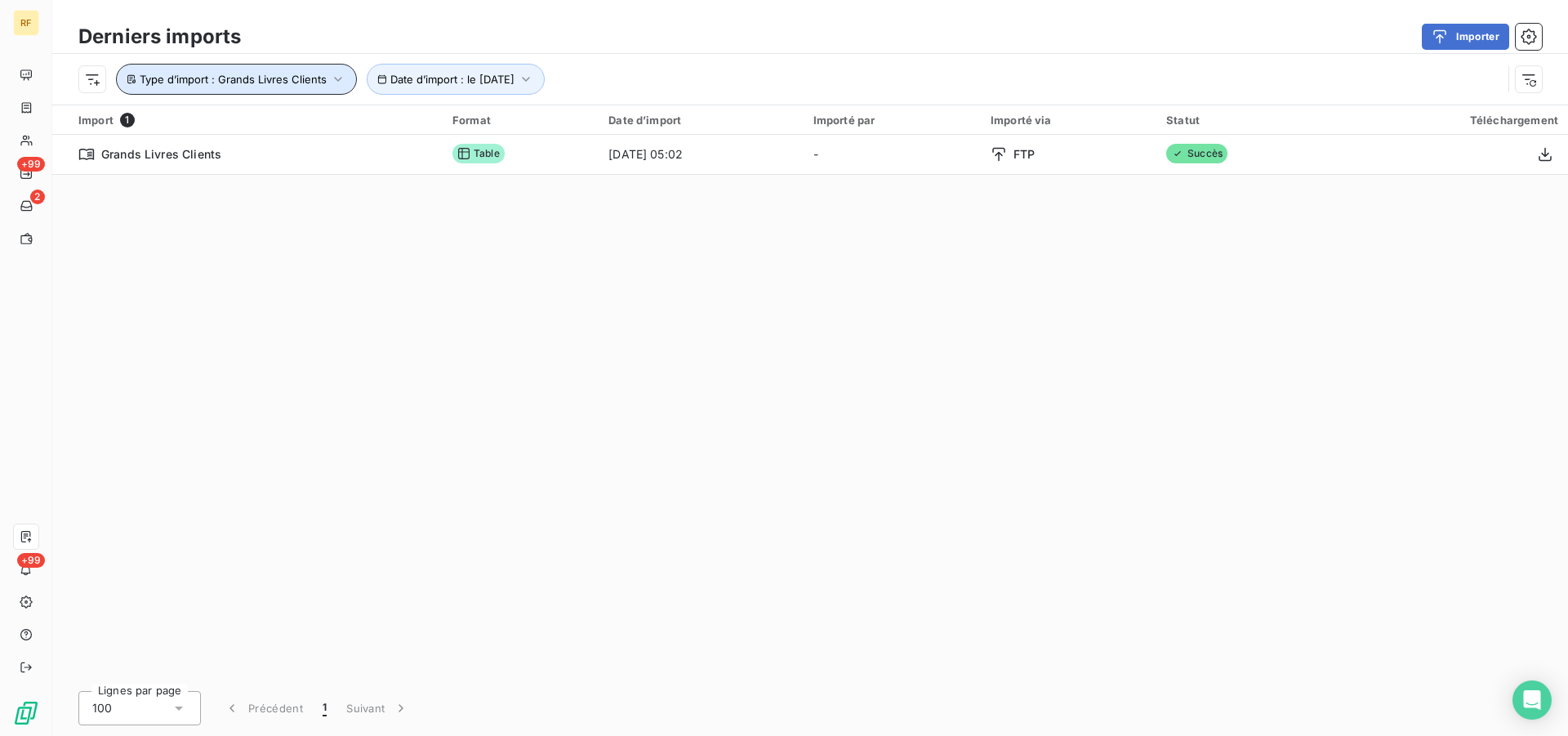
click at [354, 76] on button "Type d’import : Grands Livres Clients" at bounding box center [237, 79] width 240 height 31
click at [336, 84] on icon "button" at bounding box center [338, 79] width 16 height 16
click at [1540, 84] on button "button" at bounding box center [1529, 79] width 26 height 26
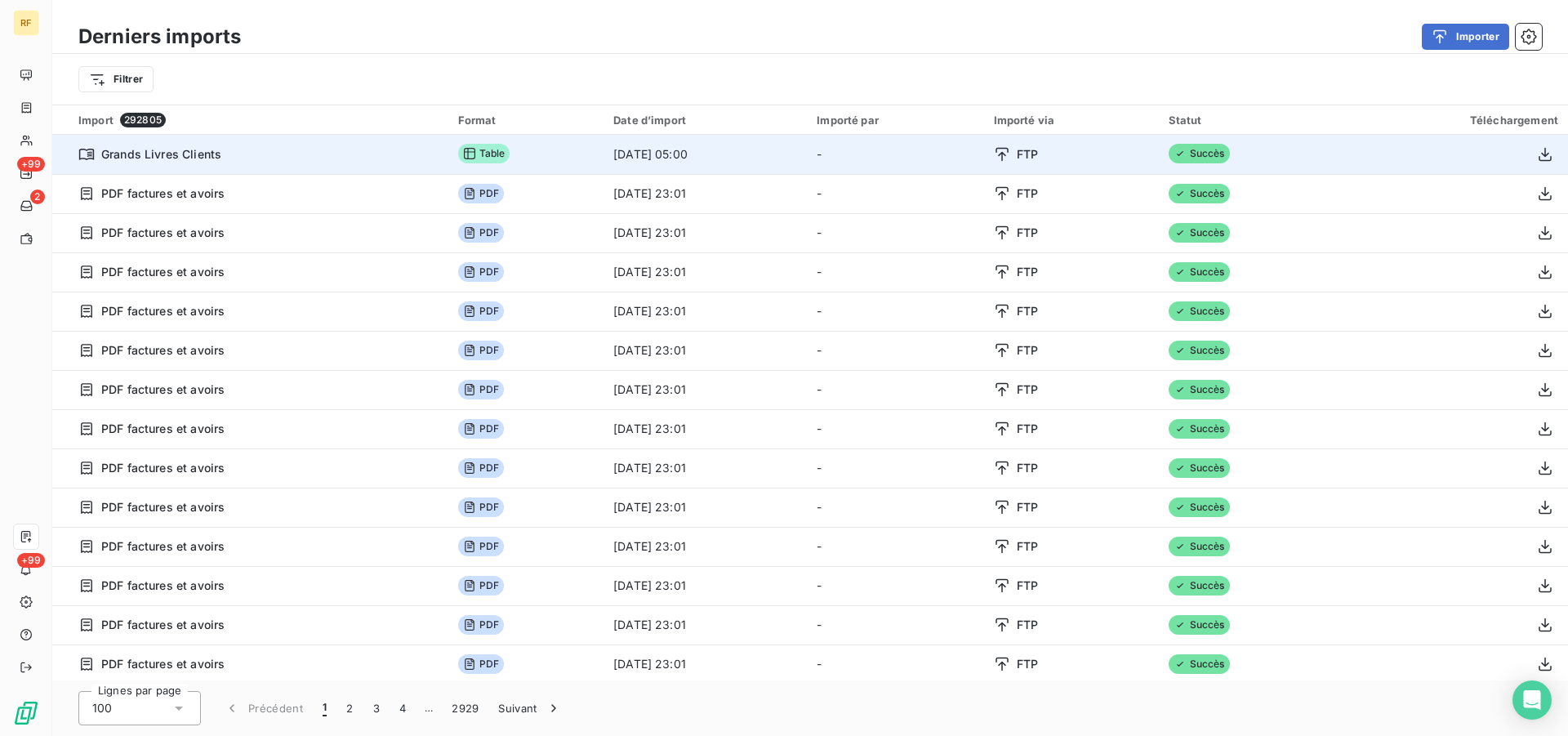
click at [167, 154] on span "Grands Livres Clients" at bounding box center [161, 154] width 120 height 16
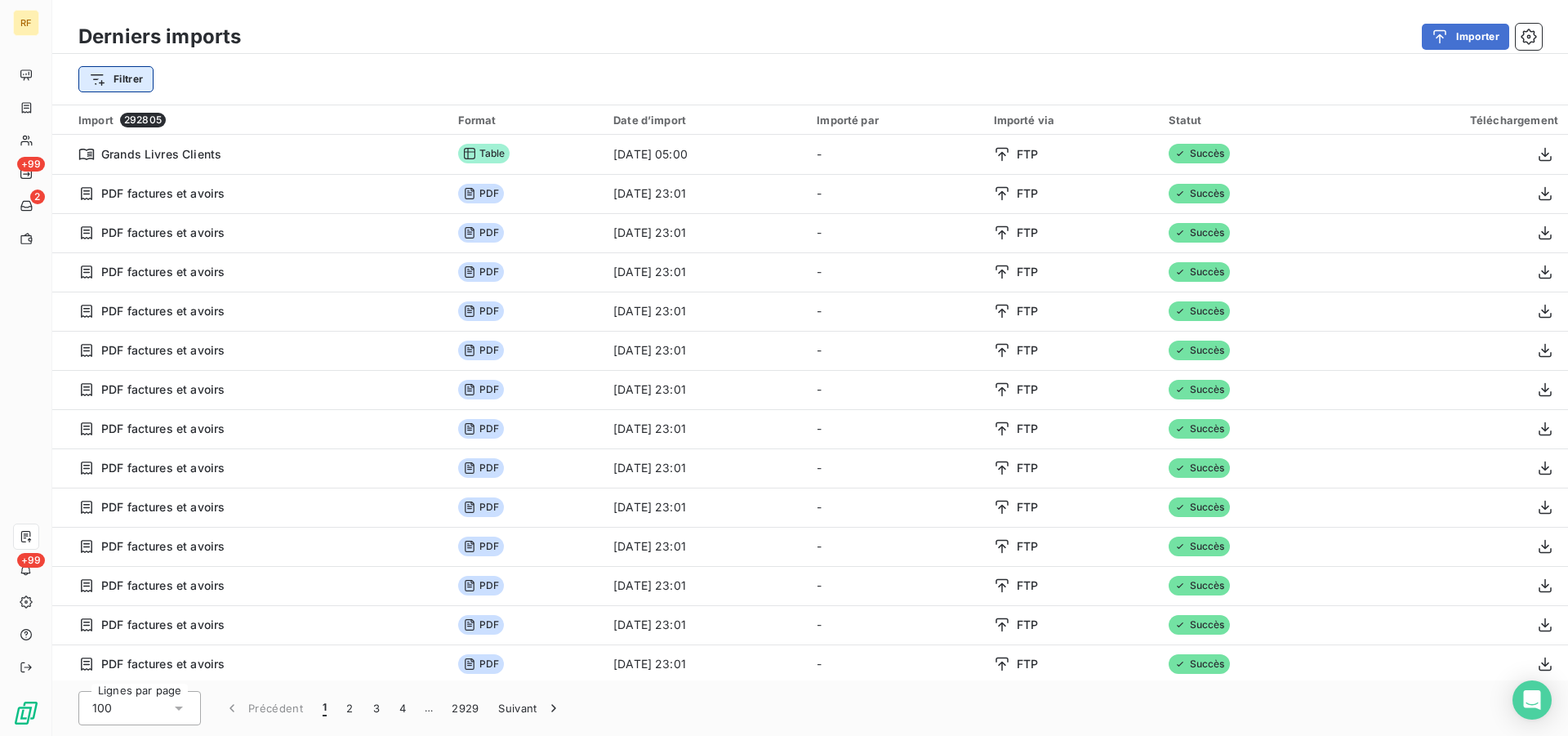
click at [102, 87] on html "RF +99 2 +99 Derniers imports Importer Filtrer Import 292805 Format Date d’impo…" at bounding box center [784, 368] width 1568 height 736
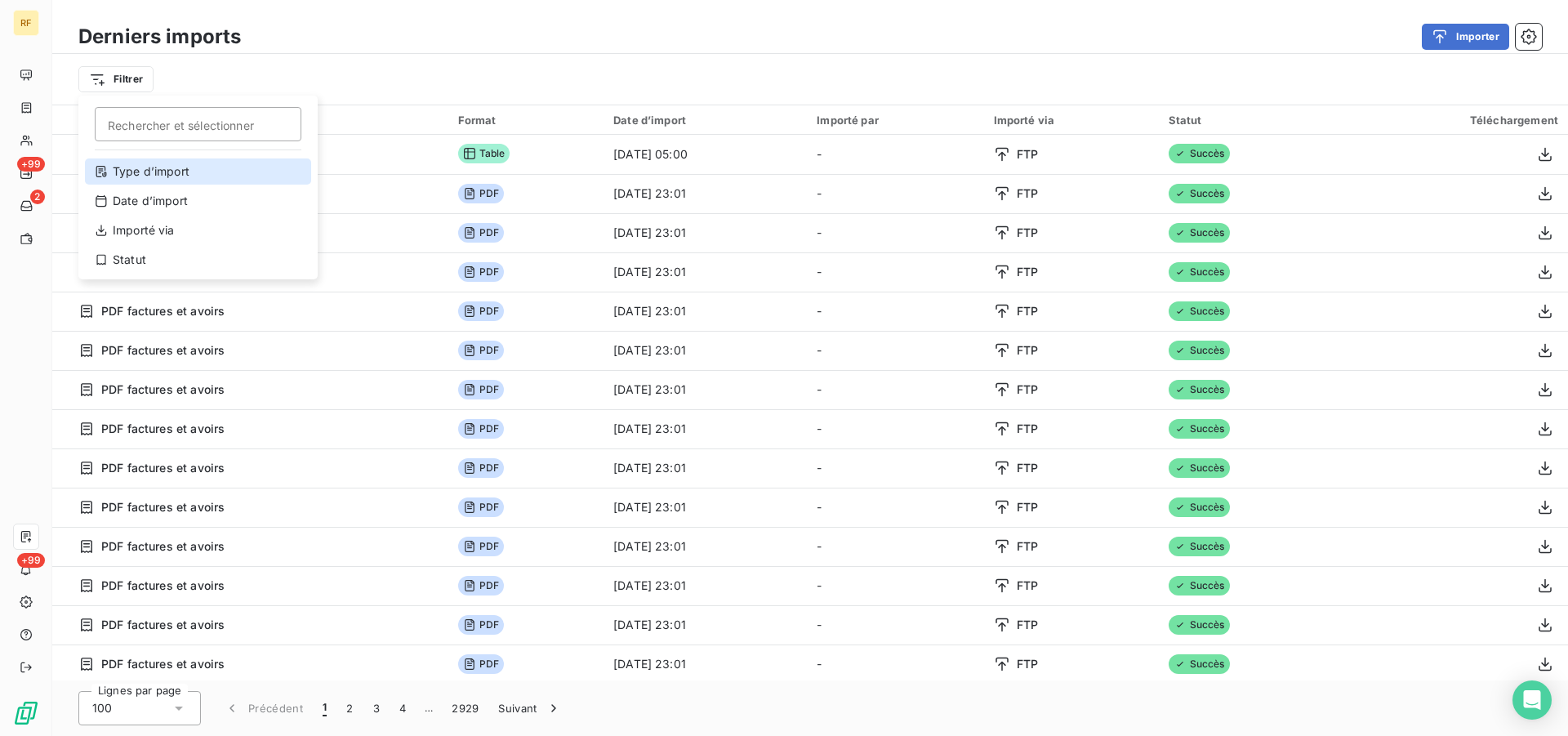
click at [173, 170] on div "Type d’import" at bounding box center [197, 171] width 226 height 26
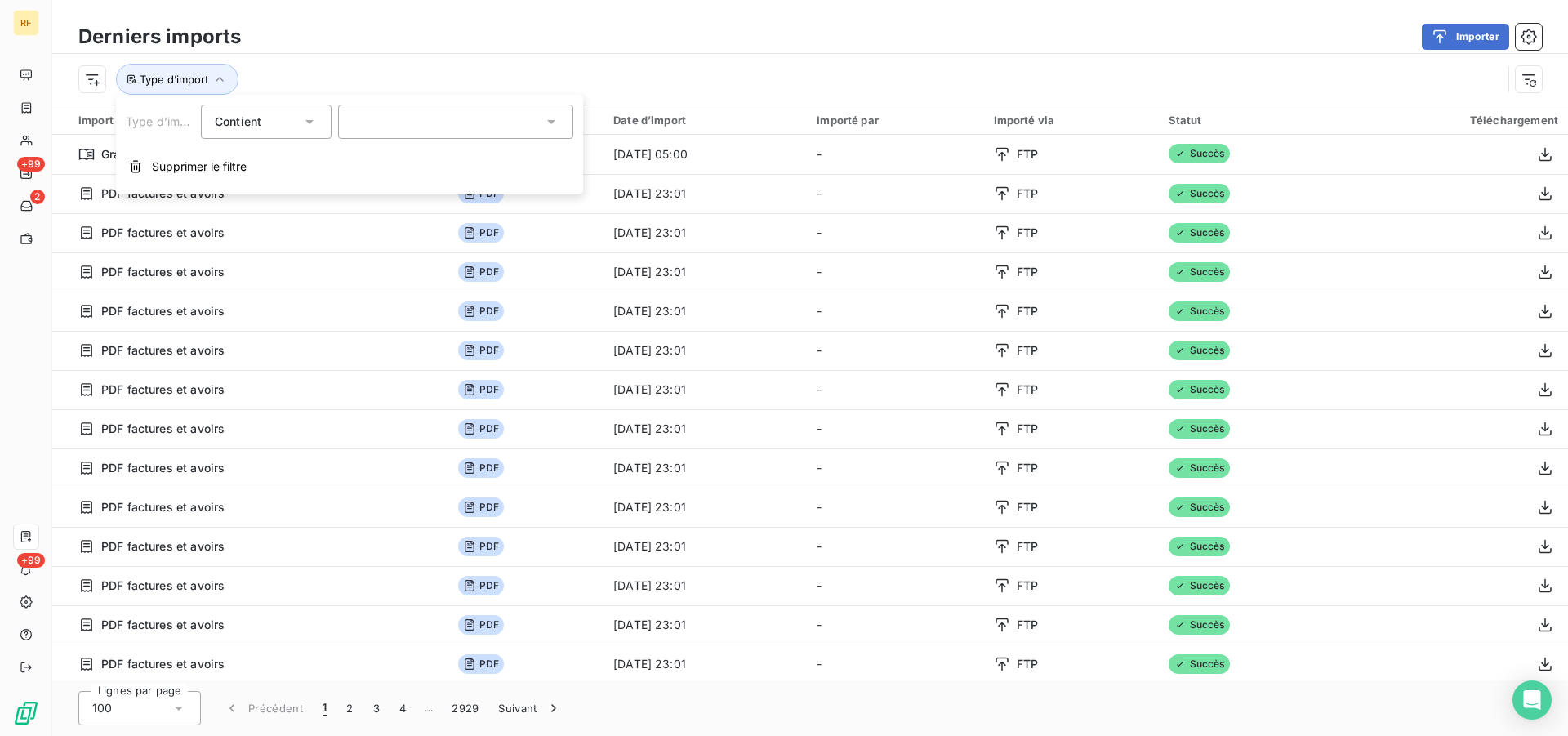
click at [556, 130] on div at bounding box center [456, 122] width 236 height 35
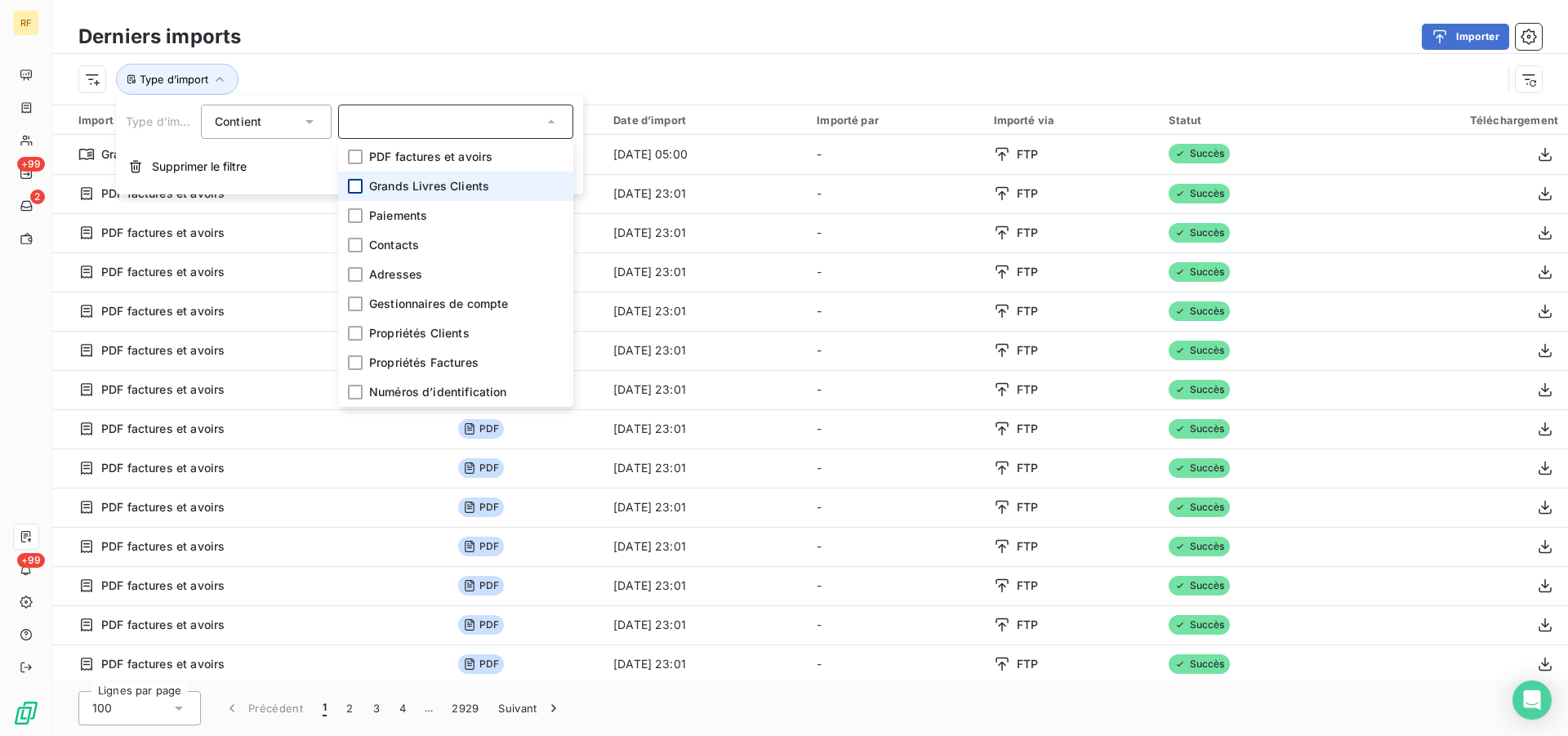
click at [359, 187] on div at bounding box center [355, 186] width 14 height 14
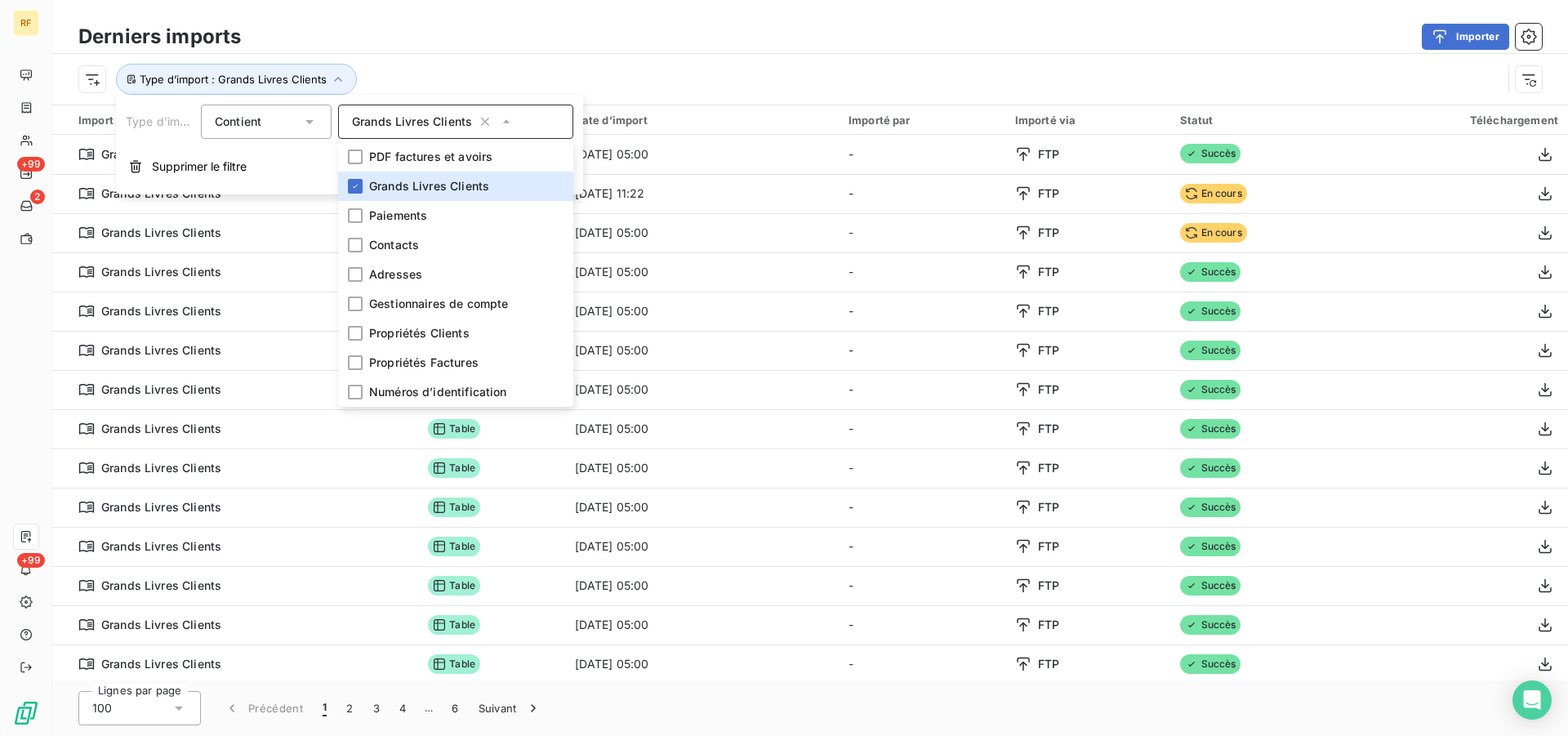
click at [733, 50] on div "Derniers imports Importer" at bounding box center [810, 37] width 1516 height 35
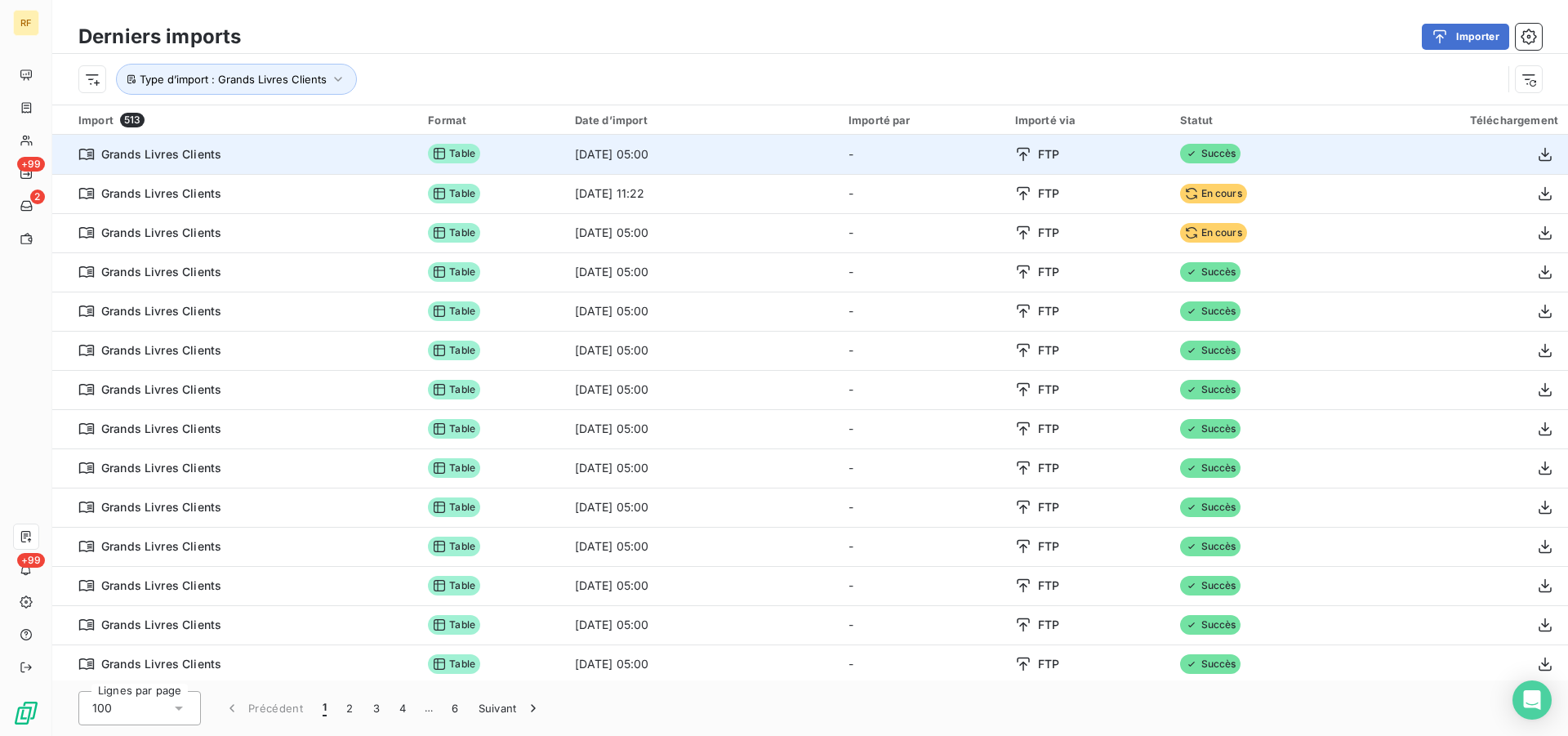
click at [1017, 154] on icon at bounding box center [1024, 154] width 13 height 13
click at [1015, 154] on icon at bounding box center [1023, 154] width 16 height 16
click at [1017, 156] on icon at bounding box center [1023, 154] width 16 height 16
click at [1054, 152] on div "FTP" at bounding box center [1087, 154] width 145 height 16
click at [1015, 156] on icon at bounding box center [1023, 154] width 16 height 16
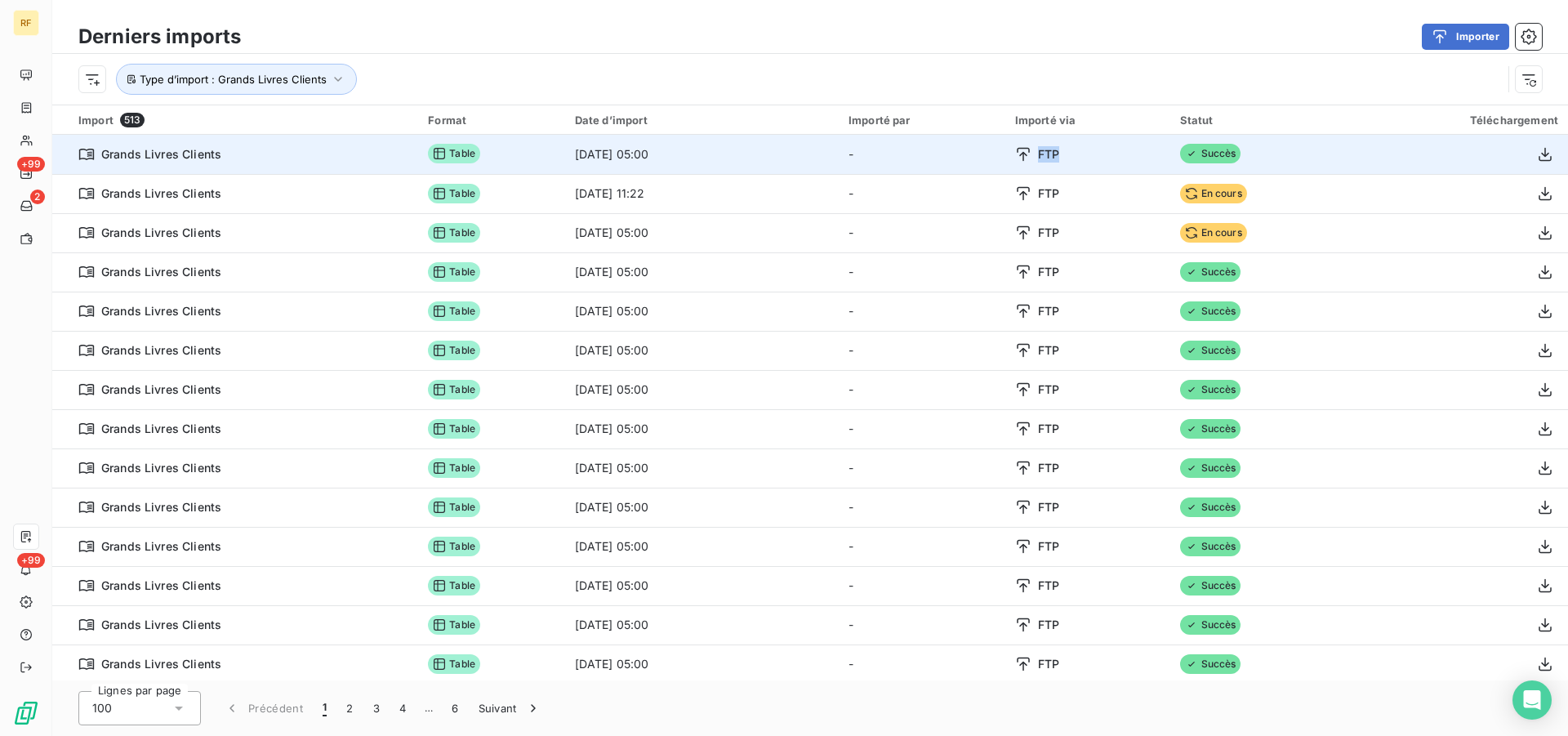
click at [1015, 156] on icon at bounding box center [1023, 154] width 16 height 16
click at [1539, 149] on icon "button" at bounding box center [1545, 154] width 16 height 16
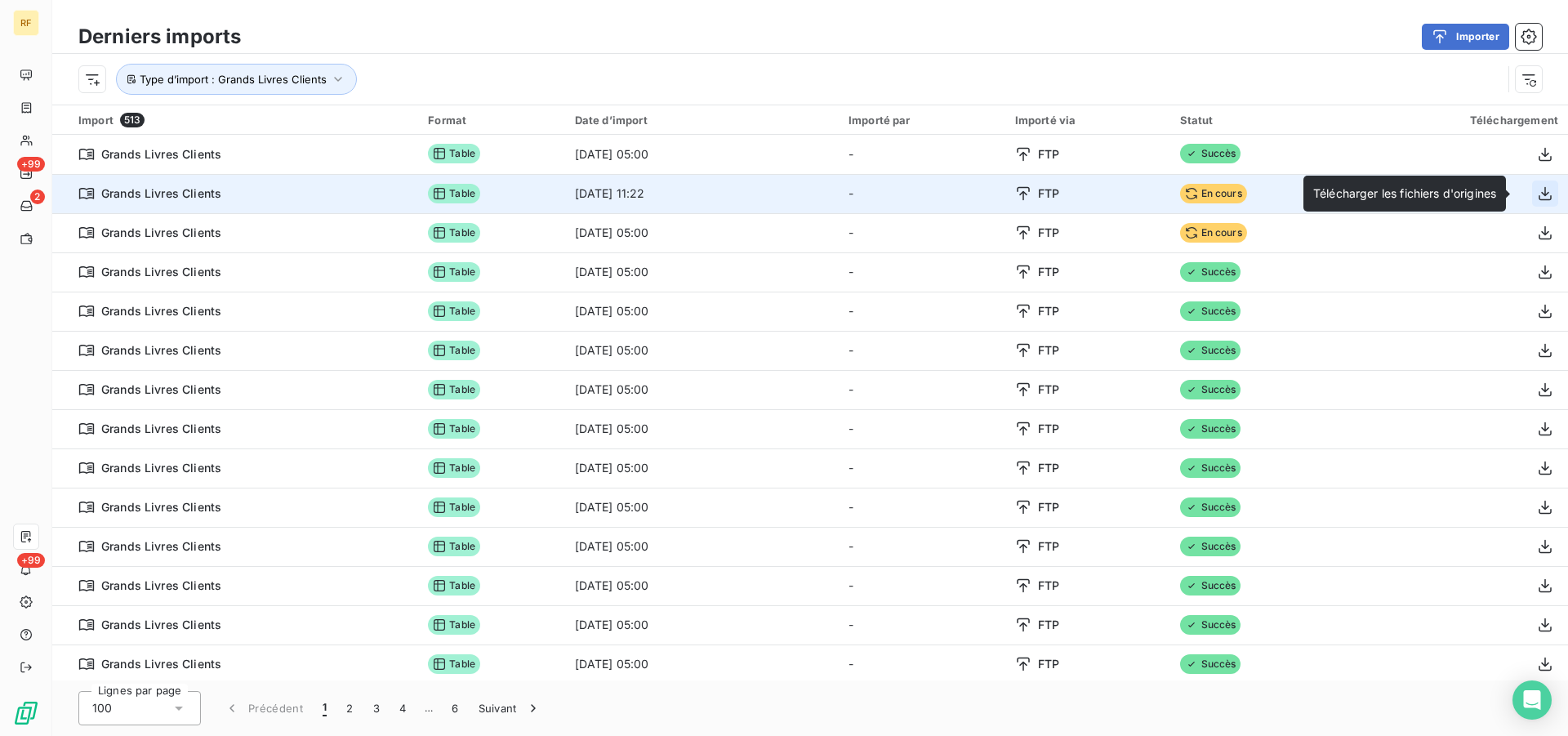
click at [1537, 191] on icon "button" at bounding box center [1545, 193] width 16 height 16
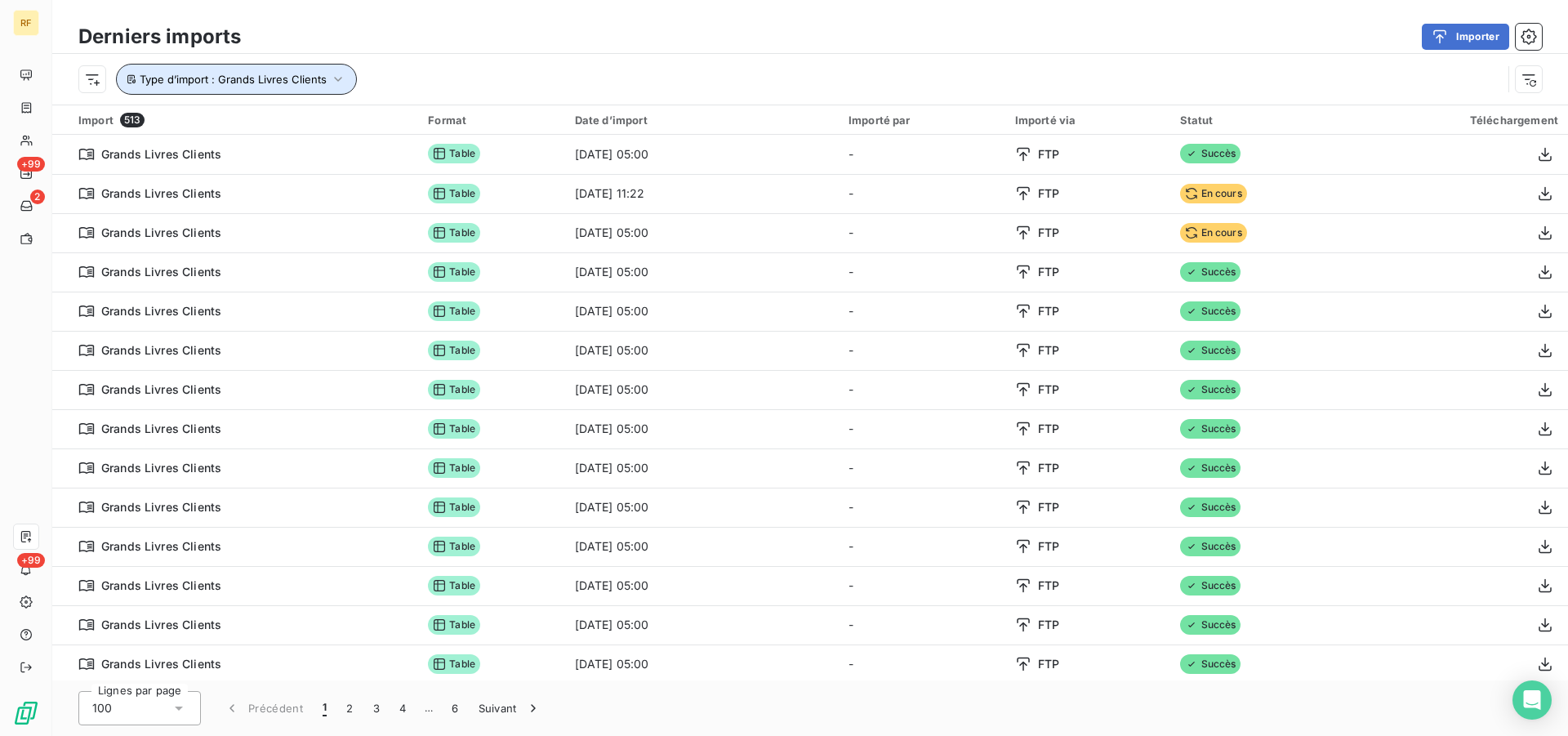
click at [349, 74] on button "Type d’import : Grands Livres Clients" at bounding box center [237, 79] width 240 height 31
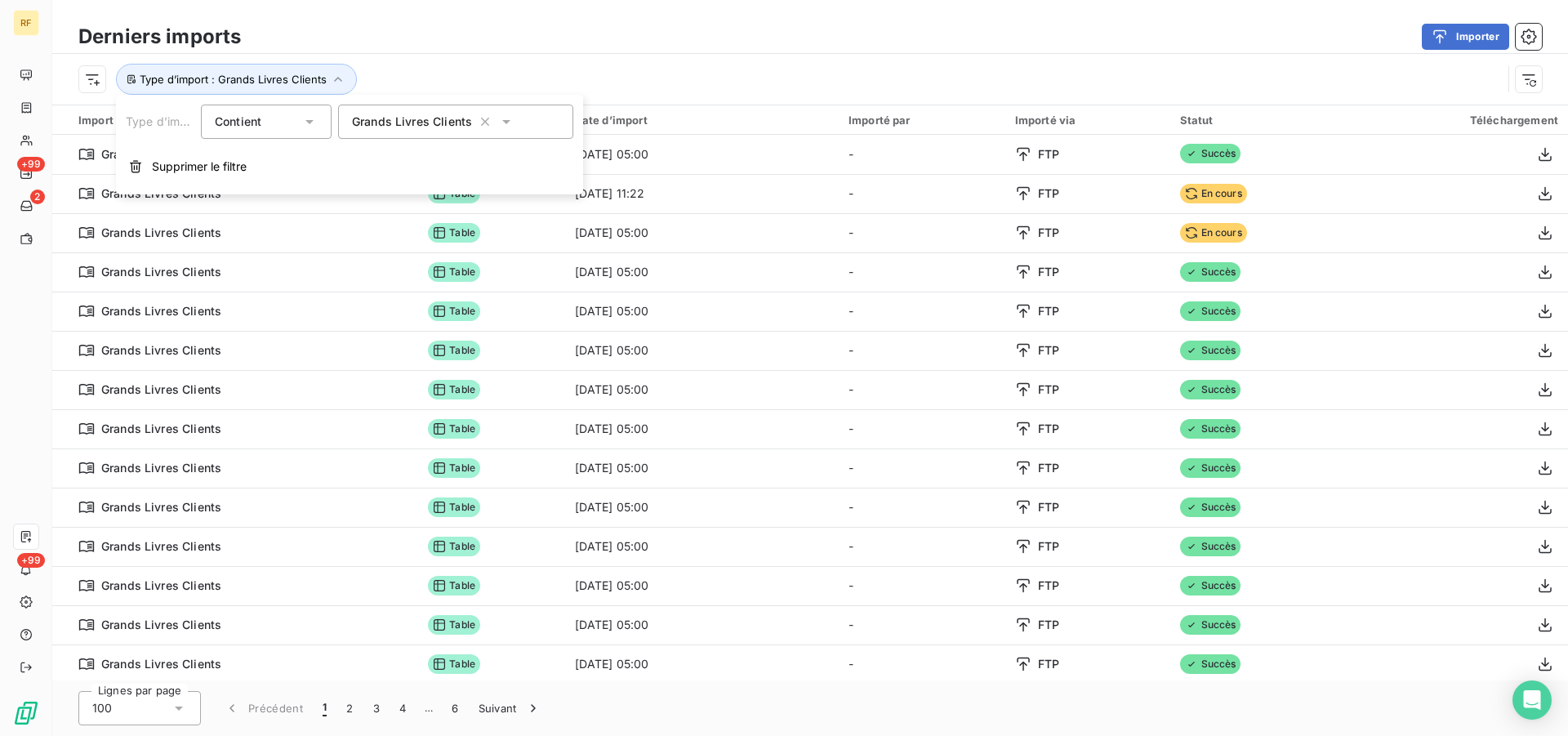
click at [439, 120] on span "Grands Livres Clients" at bounding box center [412, 121] width 120 height 16
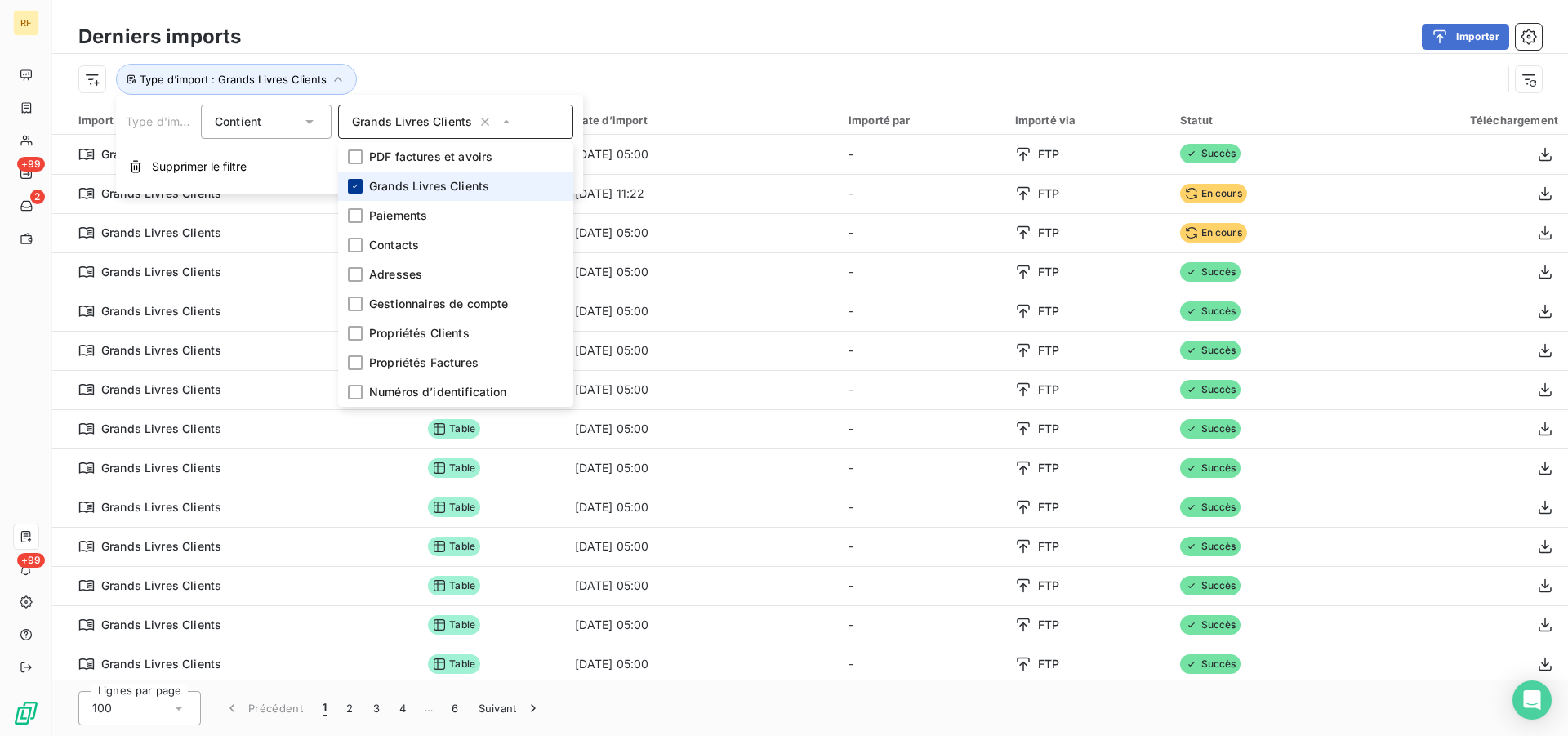
click at [354, 189] on icon at bounding box center [355, 186] width 10 height 10
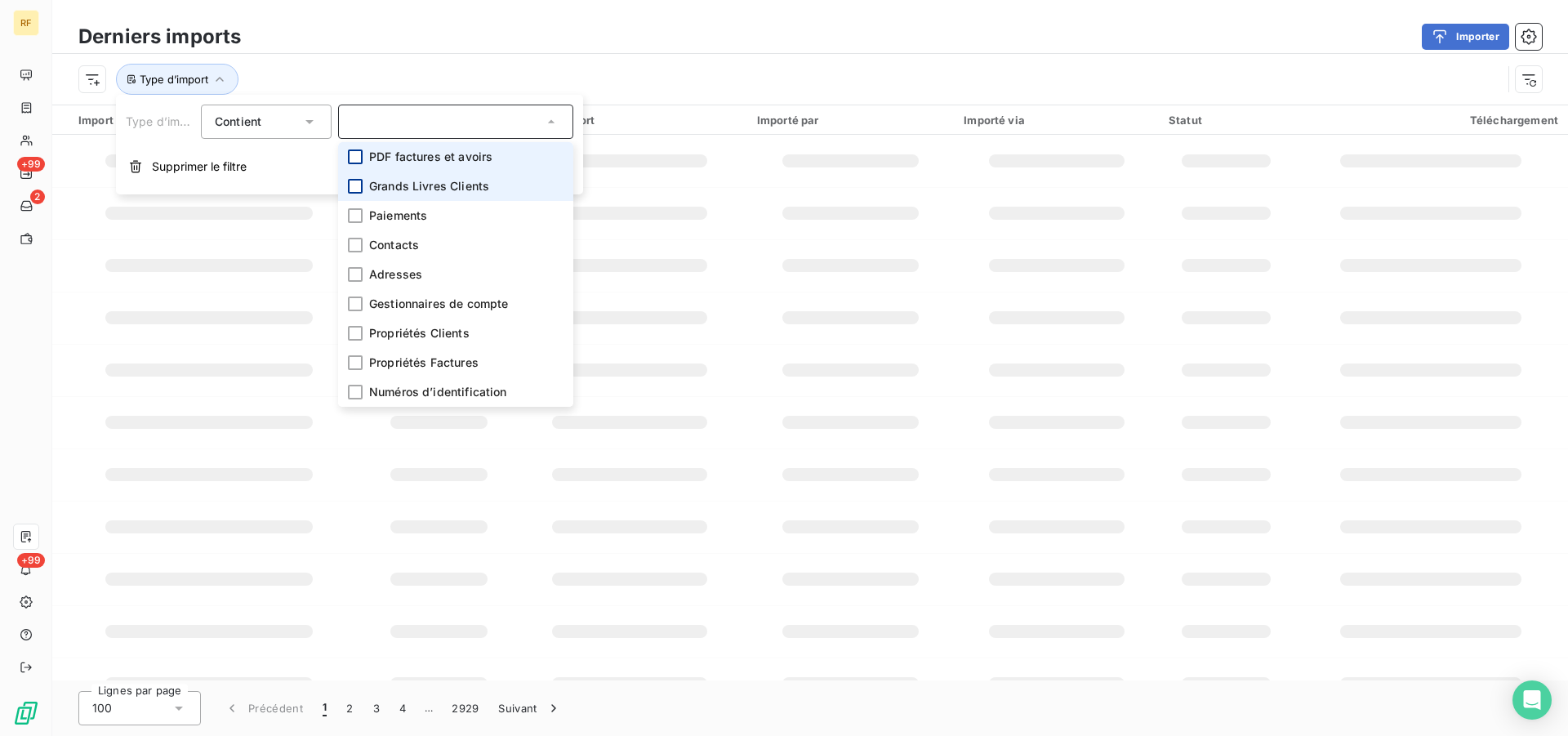
click at [360, 159] on div at bounding box center [355, 156] width 14 height 14
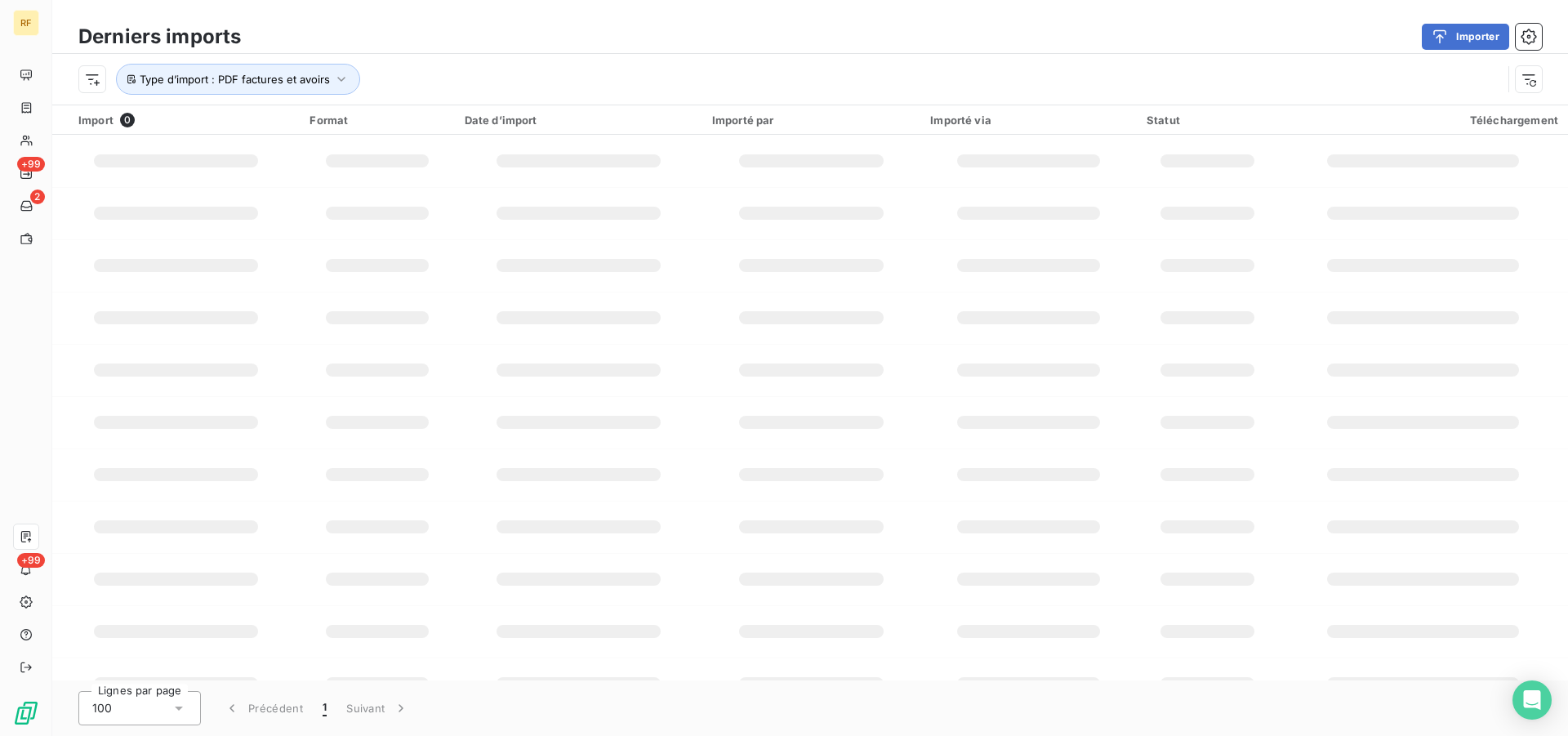
click at [587, 44] on div "Importer" at bounding box center [901, 37] width 1281 height 26
click at [337, 80] on icon "button" at bounding box center [341, 79] width 16 height 16
click at [1534, 74] on icon "button" at bounding box center [1530, 79] width 13 height 11
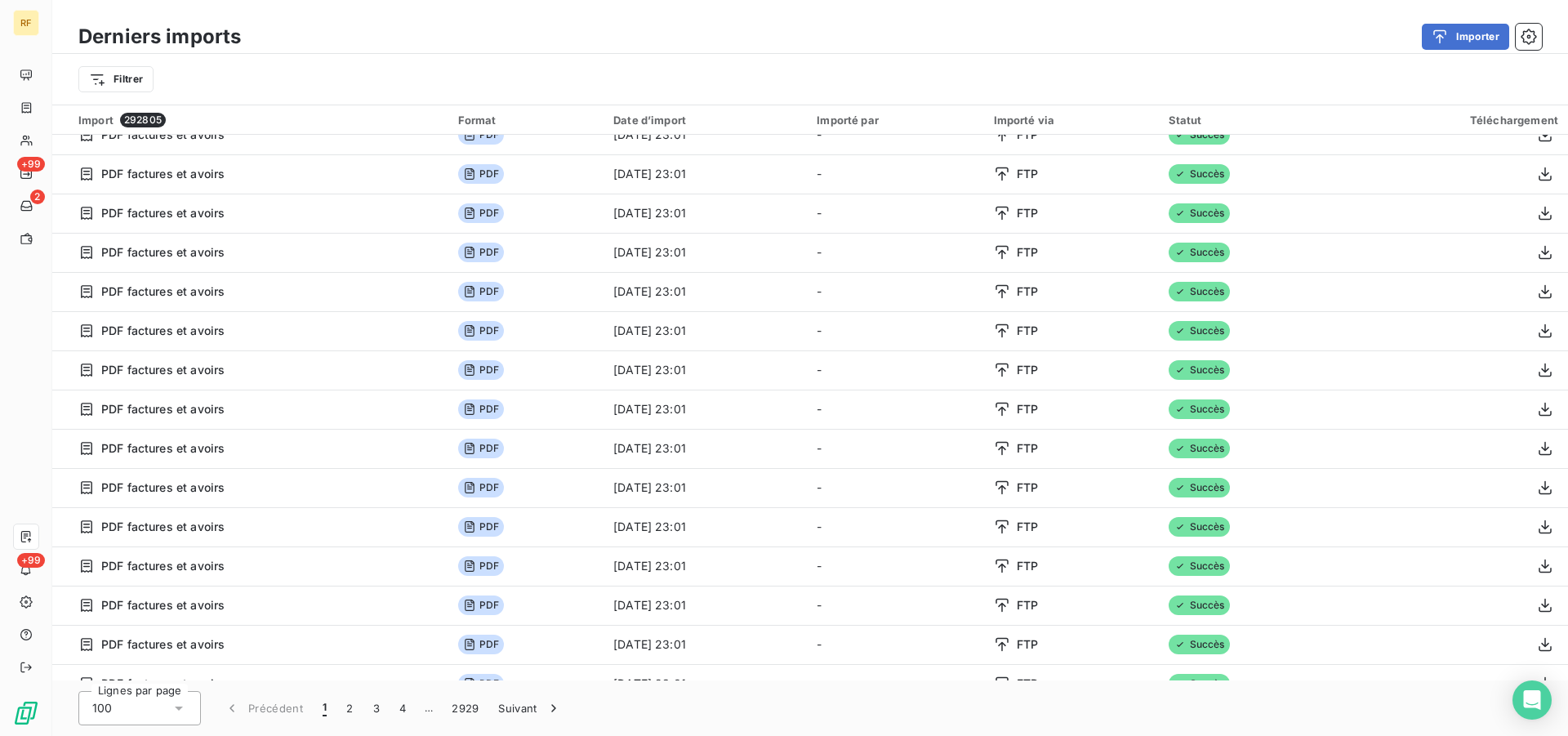
scroll to position [3376, 0]
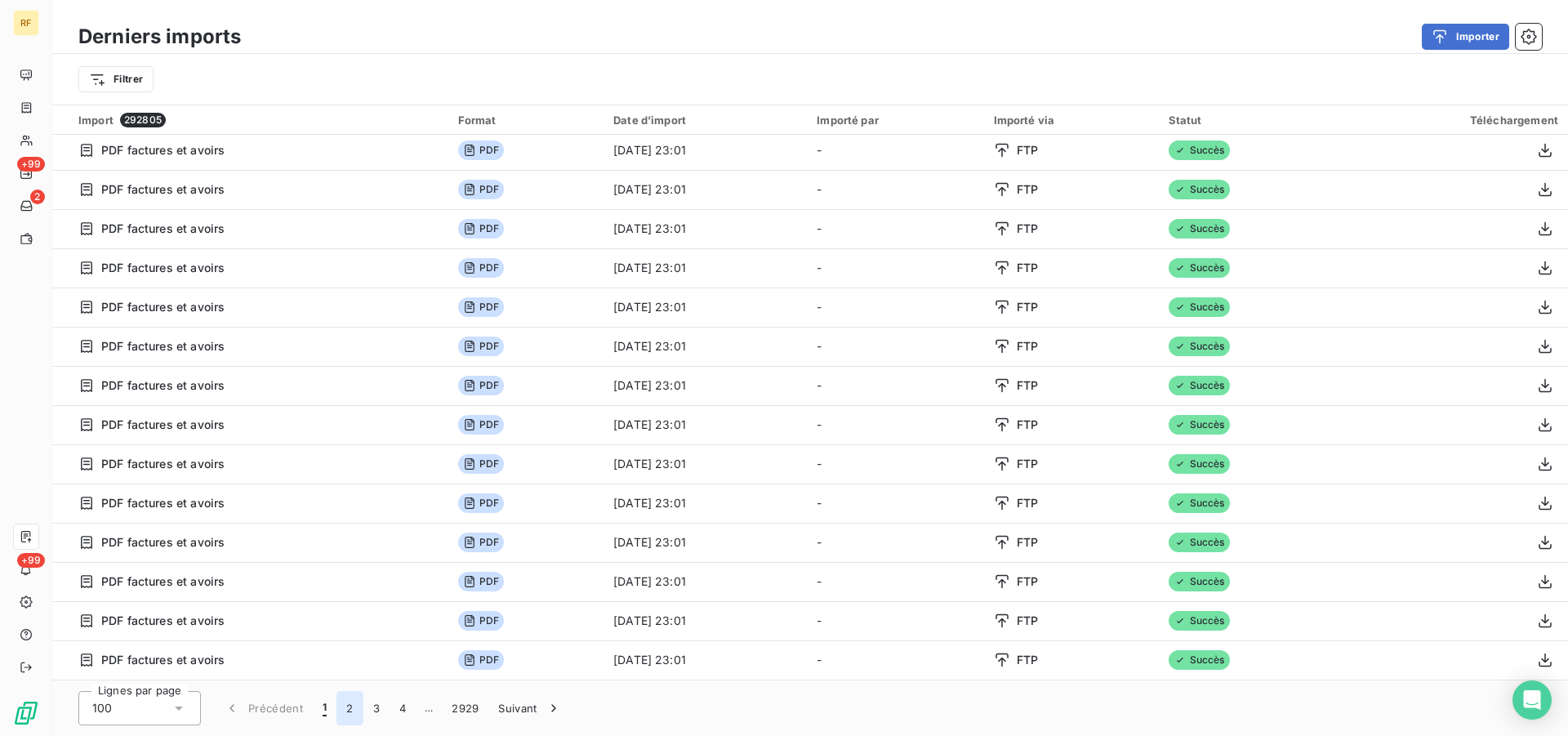
click at [345, 706] on button "2" at bounding box center [349, 708] width 26 height 35
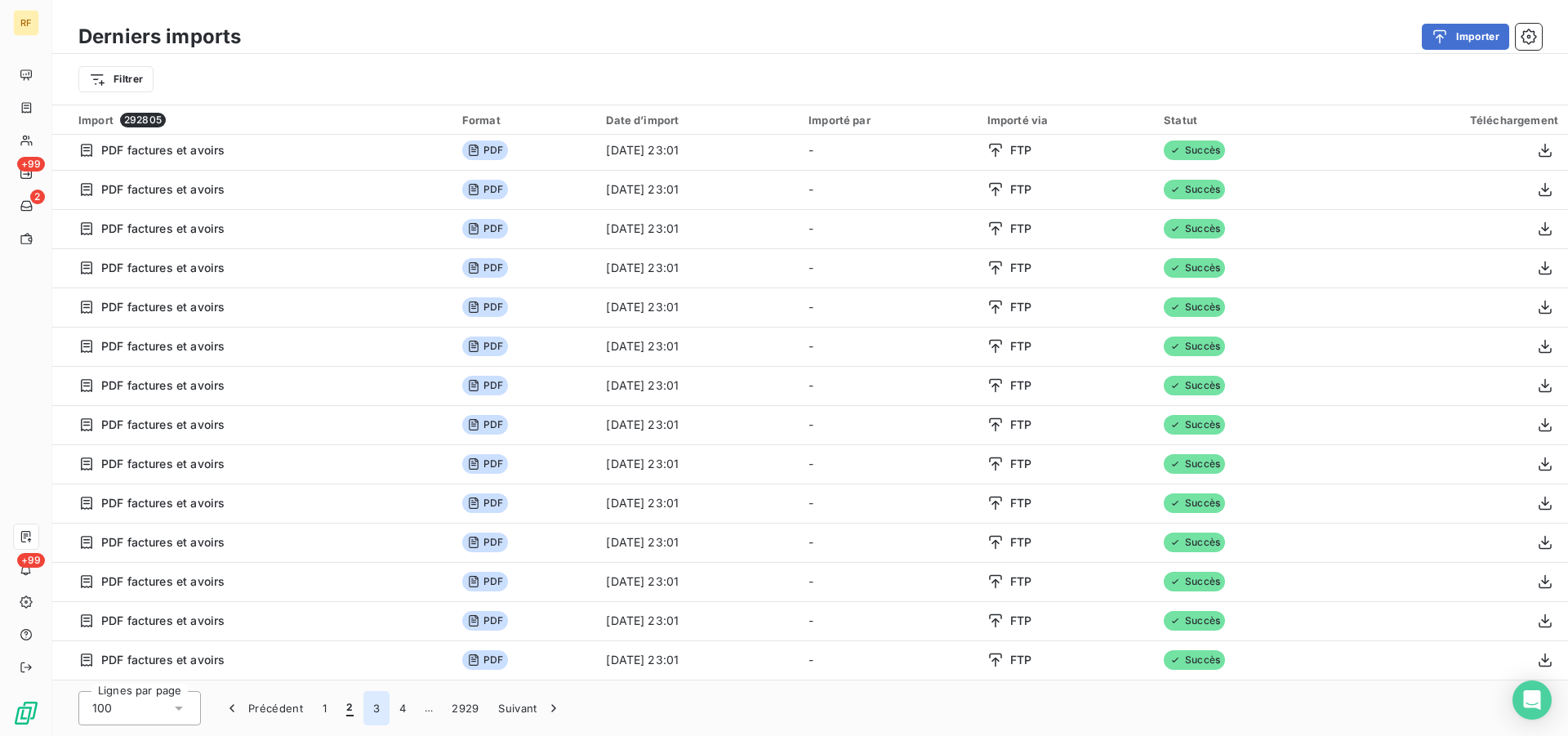
click at [378, 711] on button "3" at bounding box center [376, 708] width 26 height 35
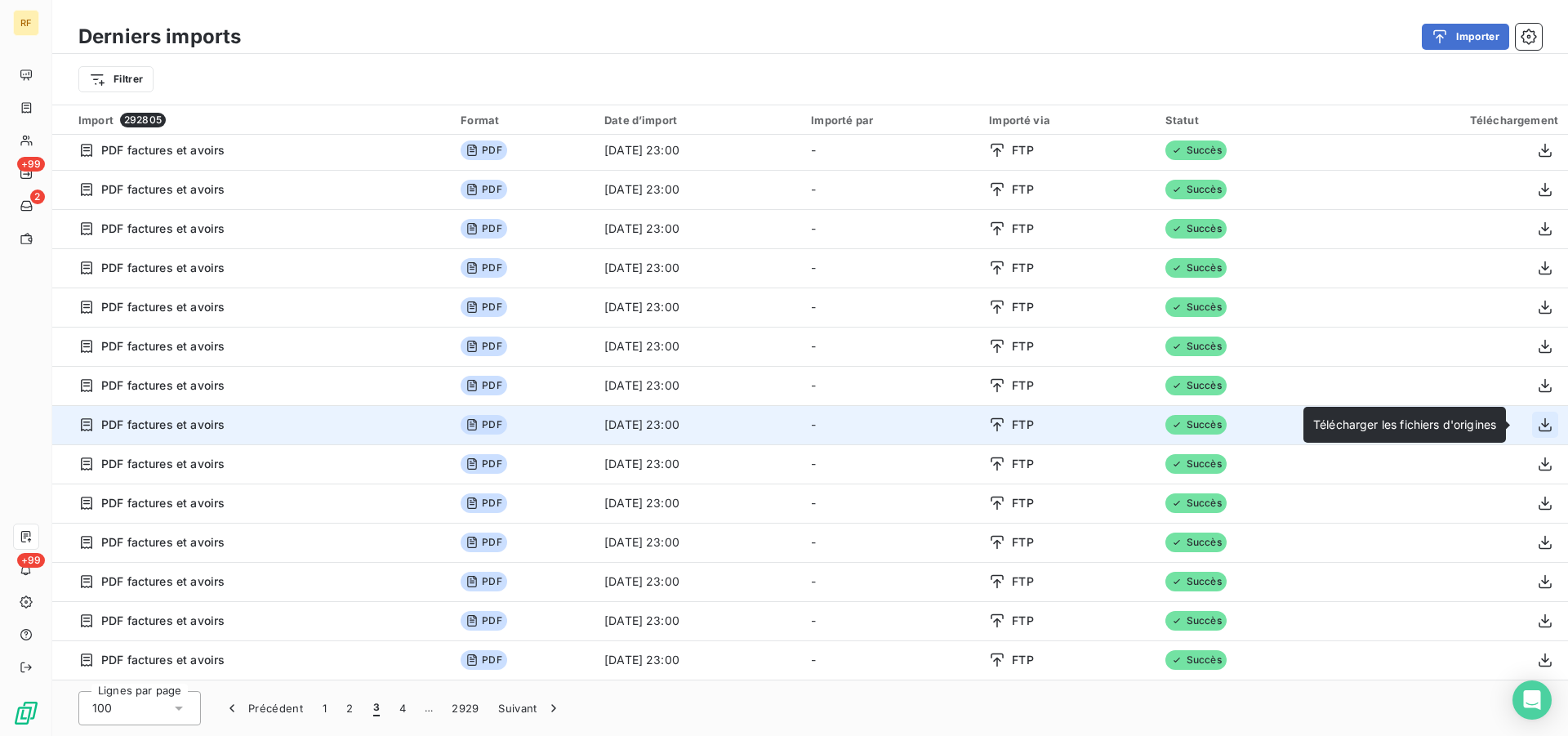
click at [1537, 421] on icon "button" at bounding box center [1545, 424] width 16 height 16
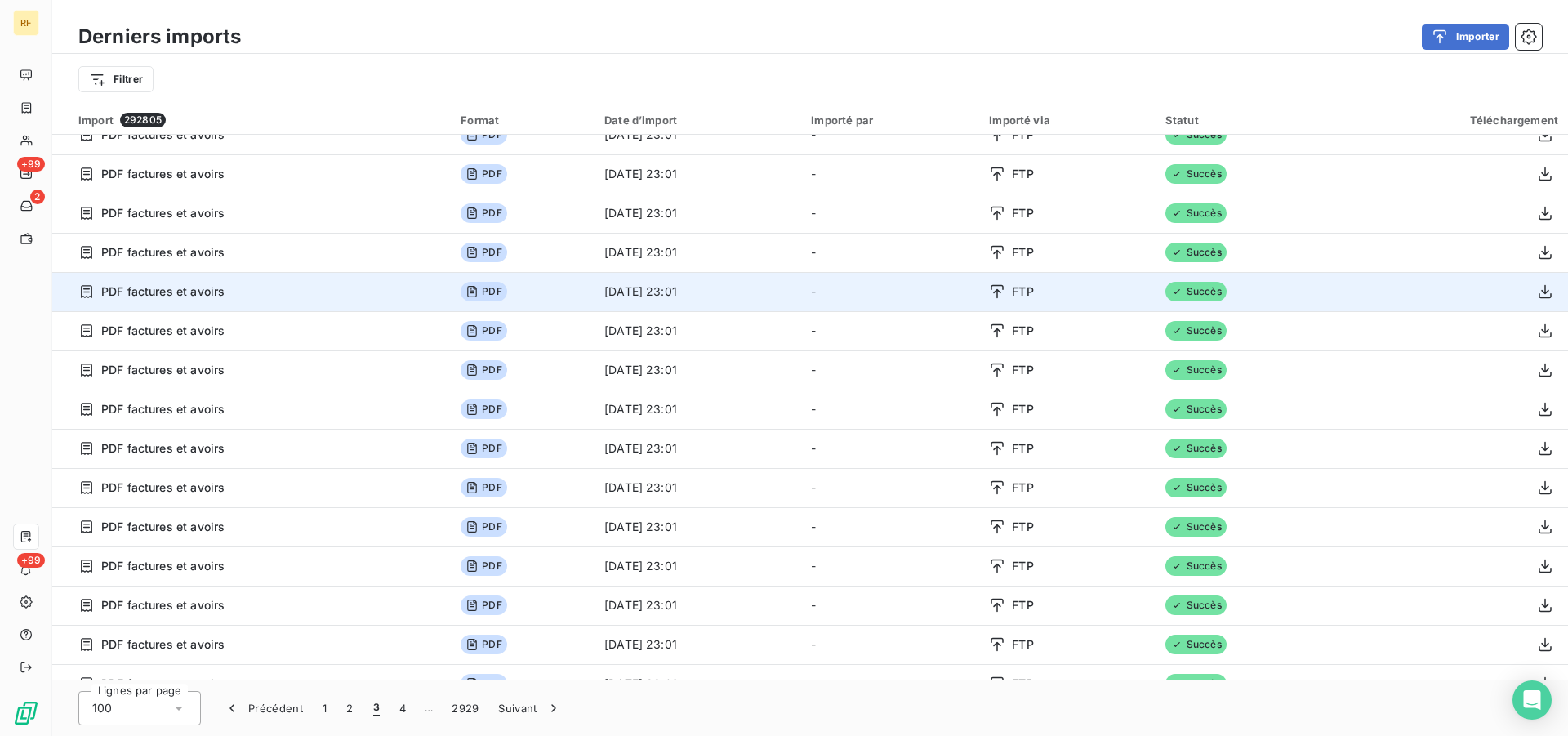
scroll to position [417, 0]
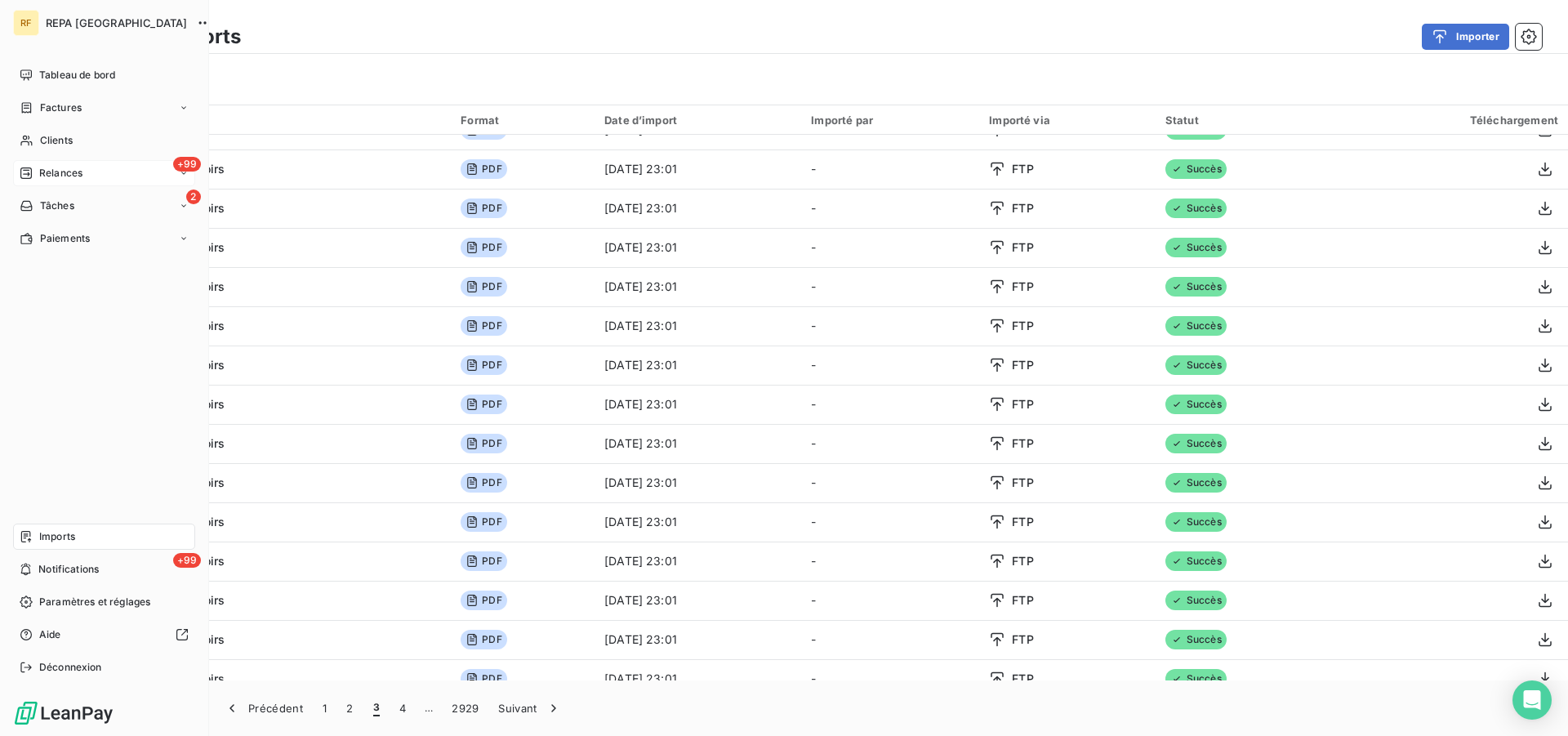
click at [49, 171] on span "Relances" at bounding box center [61, 172] width 43 height 14
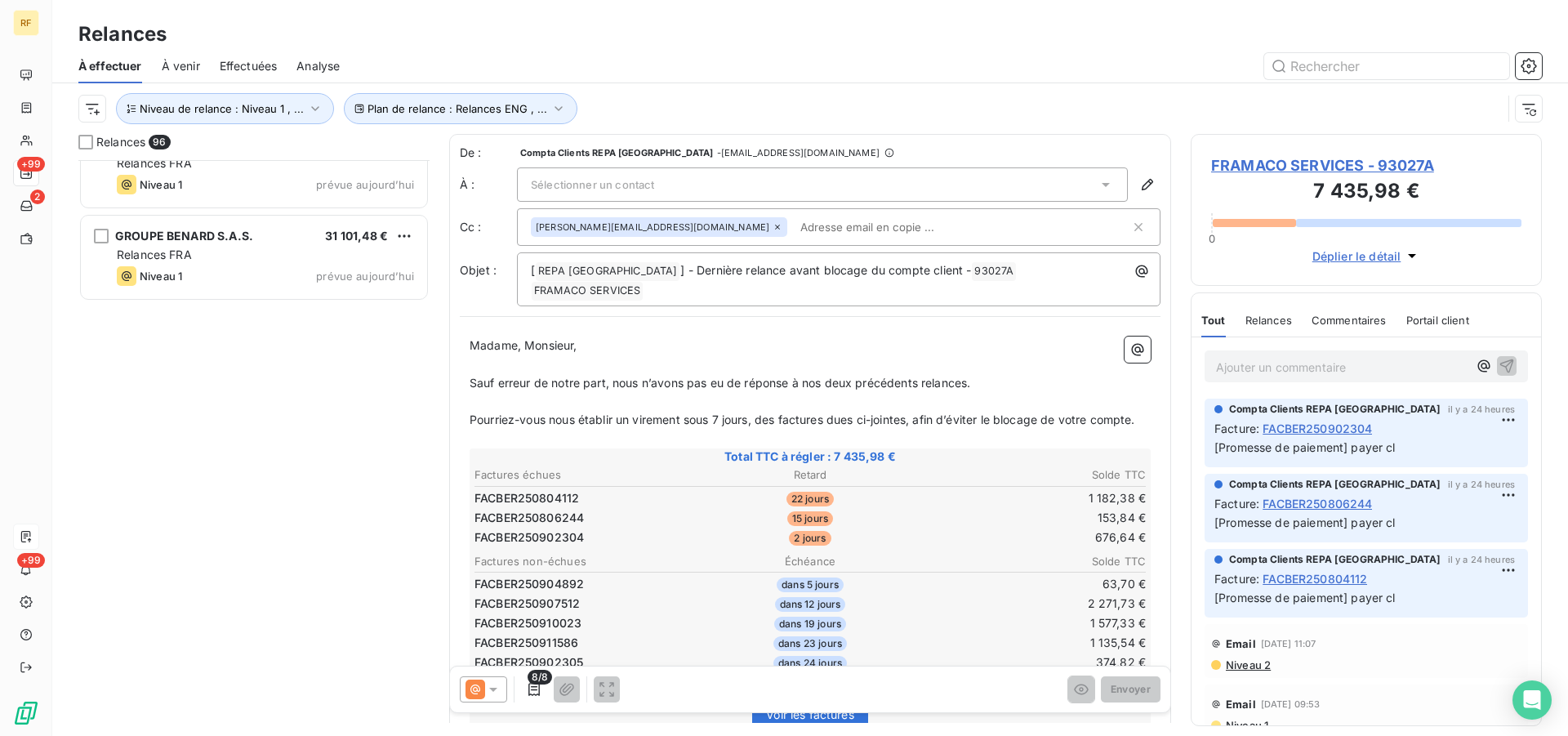
scroll to position [6958, 0]
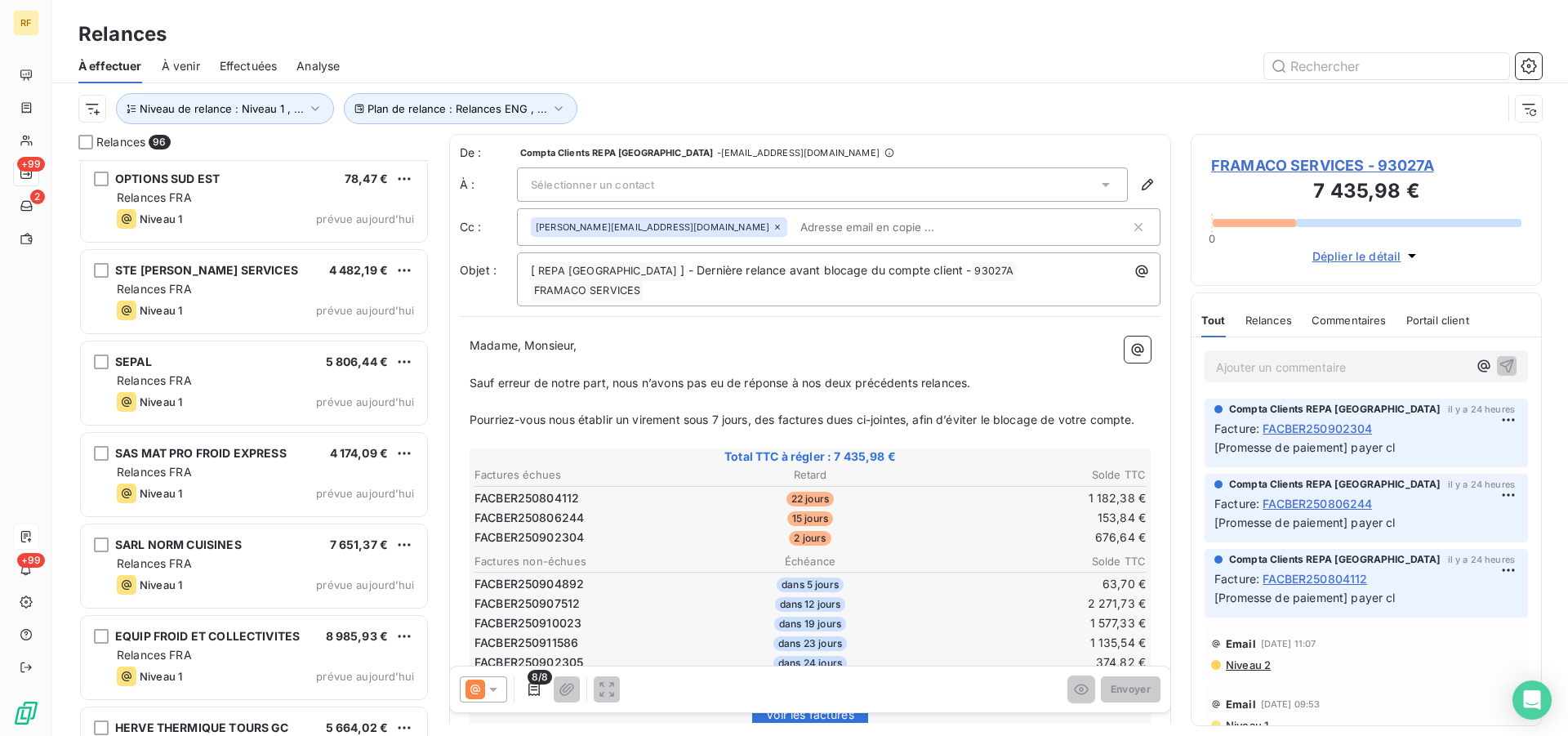
click at [746, 78] on div at bounding box center [950, 65] width 1182 height 26
click at [555, 103] on icon "button" at bounding box center [558, 108] width 16 height 16
click at [699, 143] on span "Relances FRA" at bounding box center [700, 151] width 75 height 16
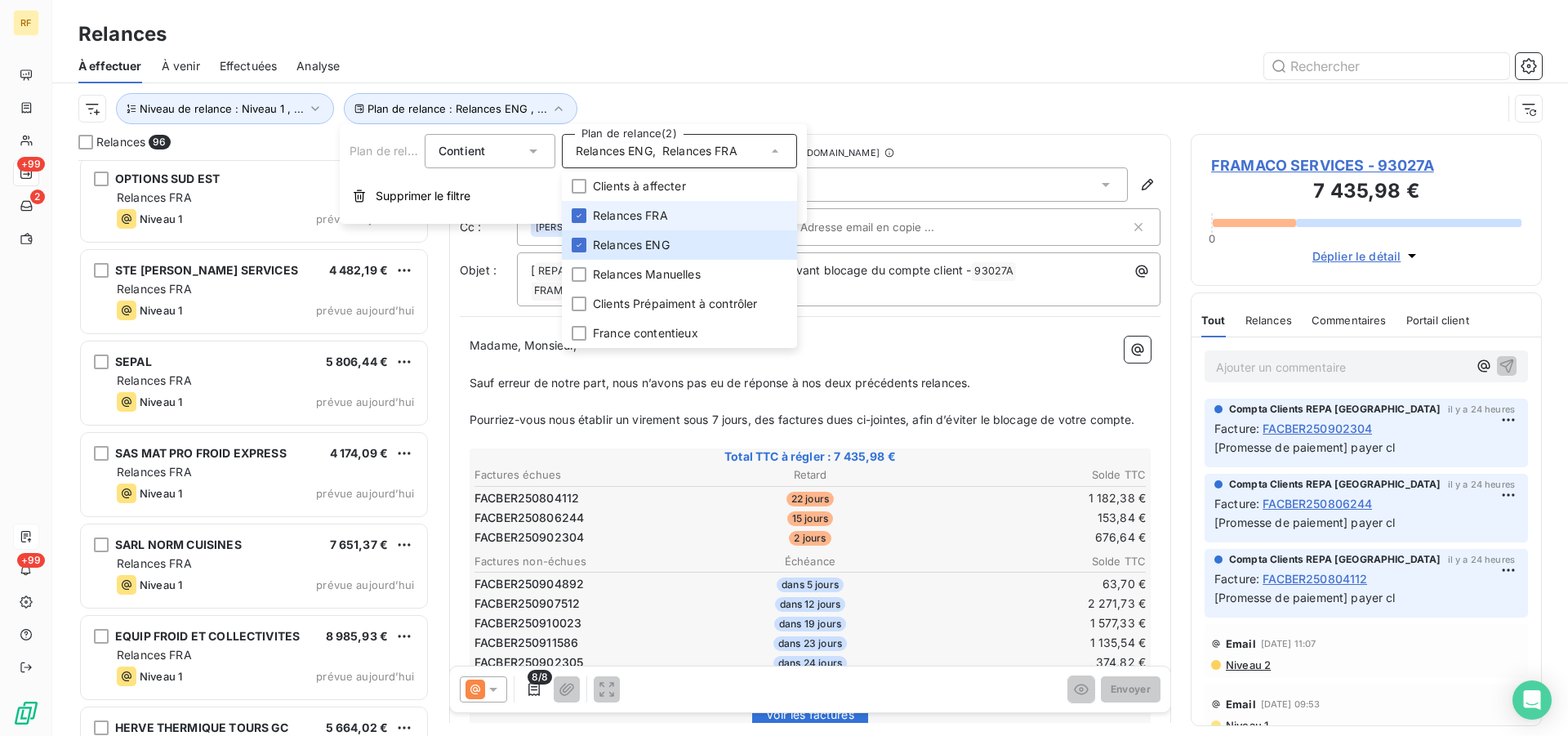
click at [663, 217] on span "Relances FRA" at bounding box center [630, 216] width 75 height 16
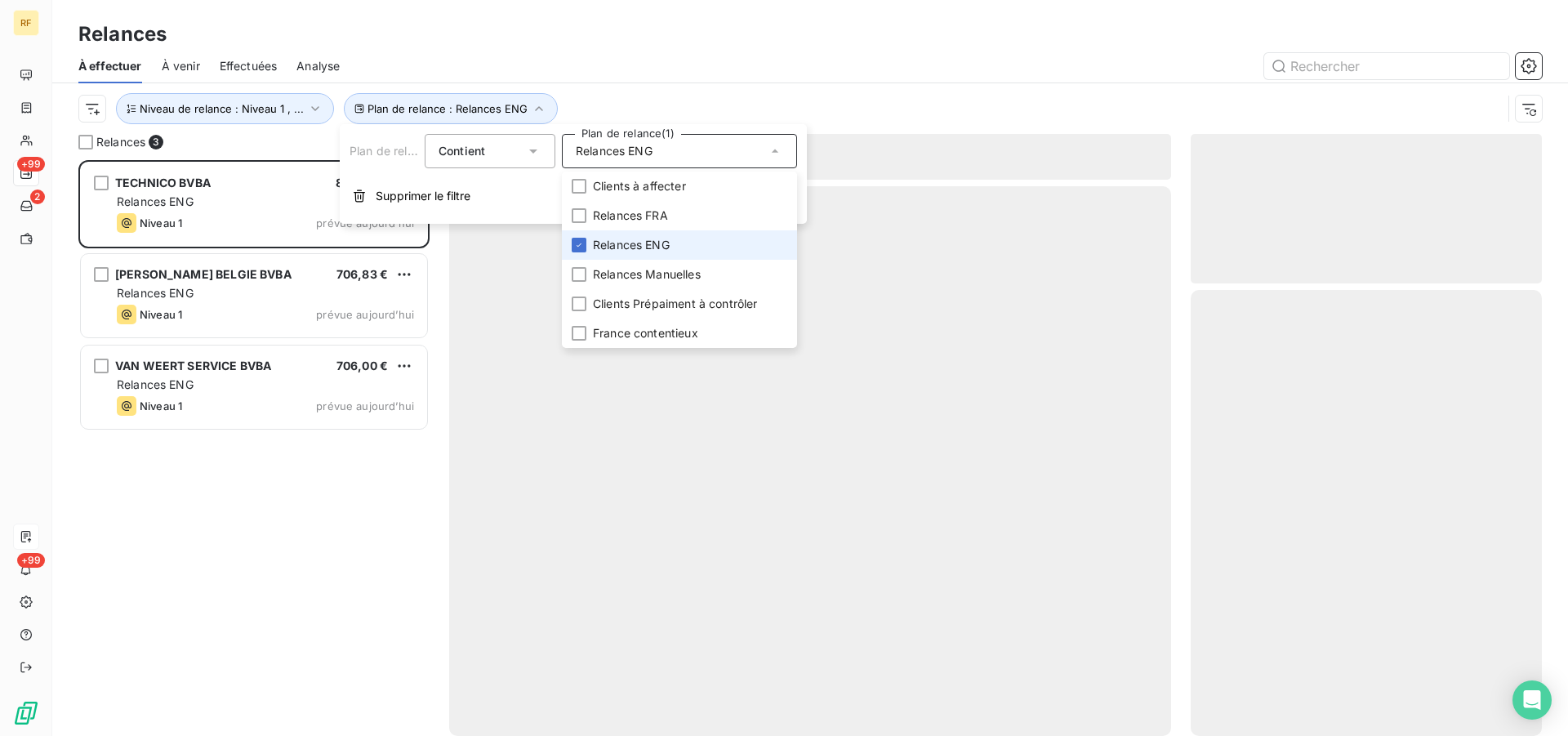
scroll to position [562, 338]
click at [660, 241] on span "Relances ENG" at bounding box center [631, 244] width 77 height 16
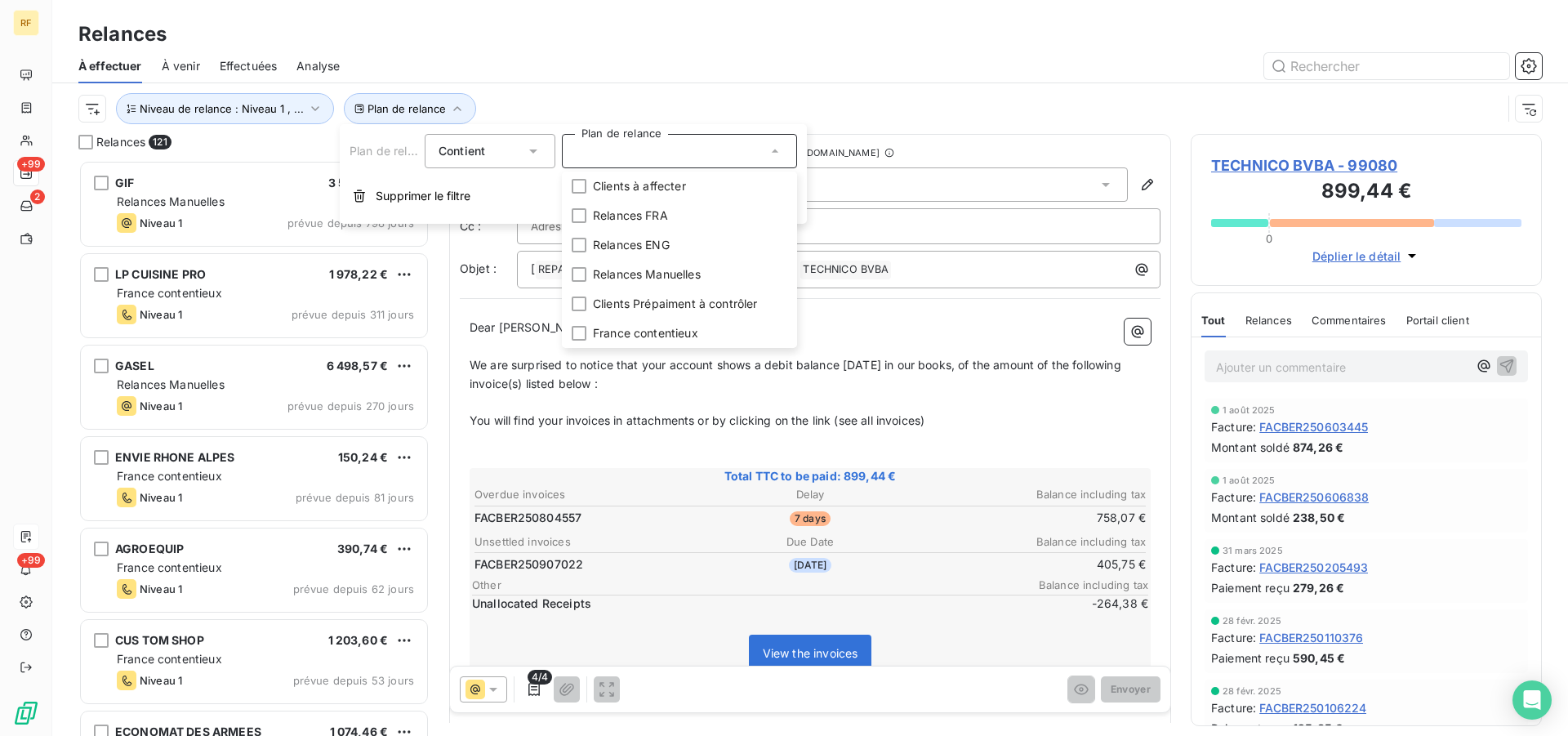
click at [788, 61] on div at bounding box center [950, 65] width 1182 height 26
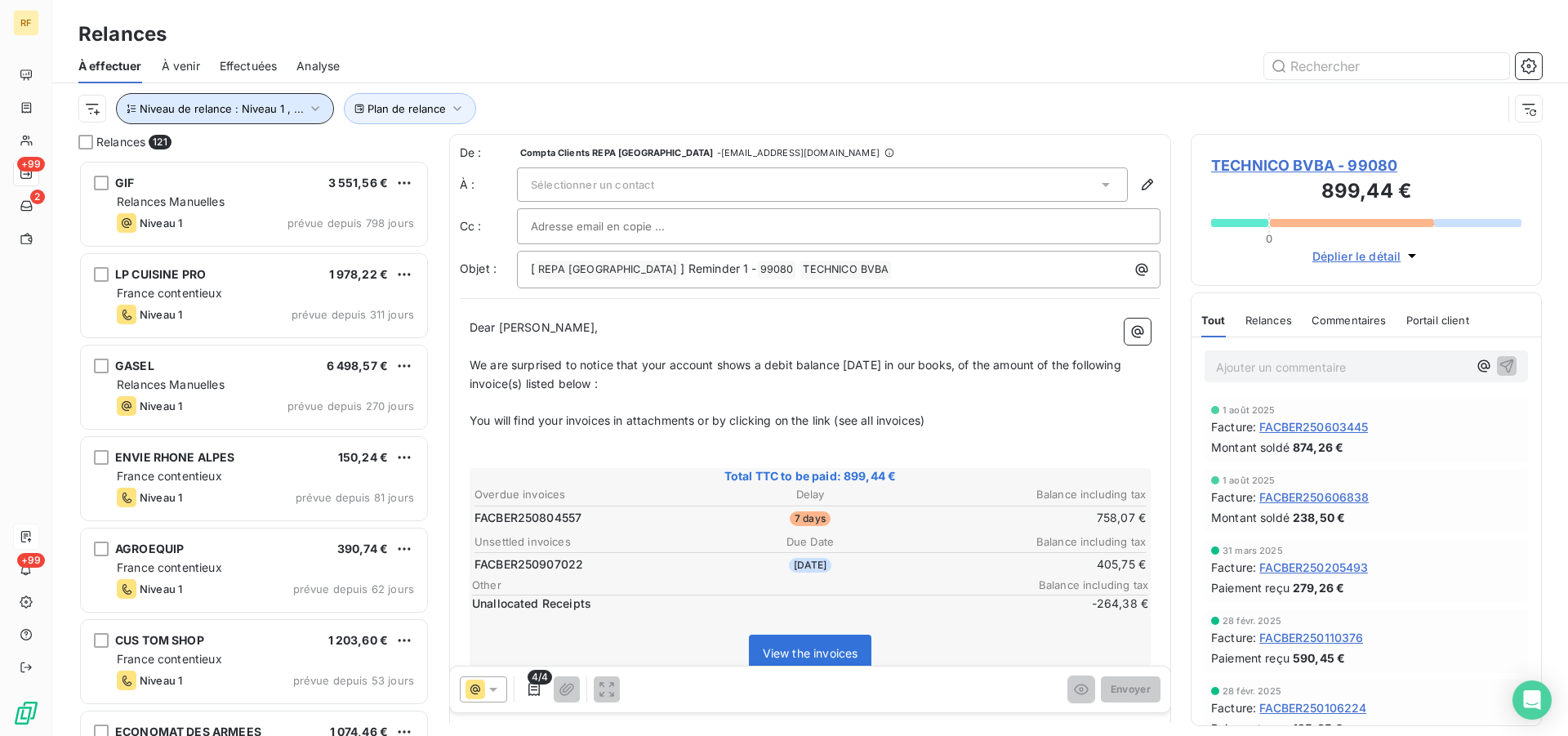
click at [221, 122] on button "Niveau de relance : Niveau 1 , ..." at bounding box center [225, 109] width 218 height 31
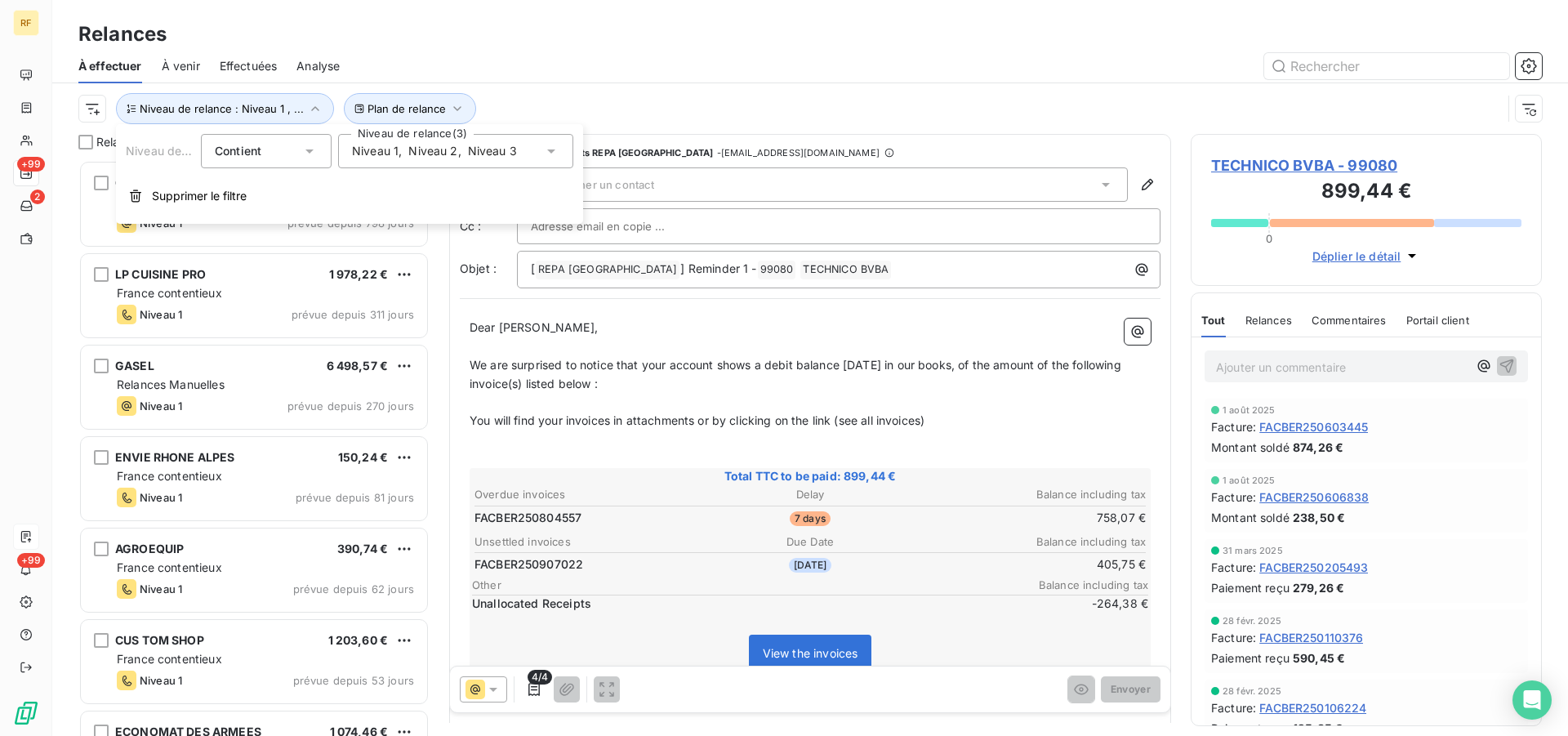
click at [476, 156] on span "Niveau 3" at bounding box center [493, 151] width 49 height 16
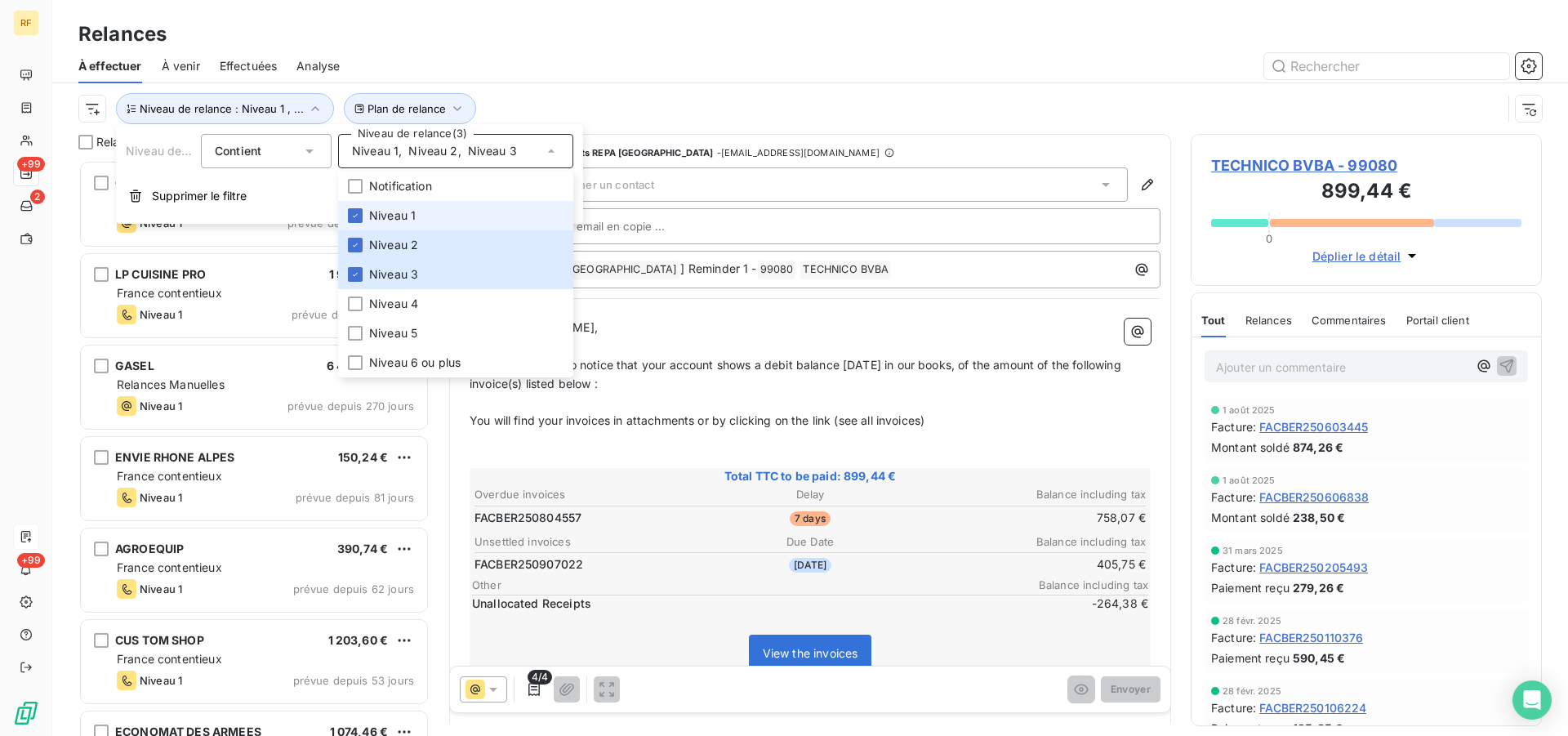
click at [376, 216] on span "Niveau 1" at bounding box center [392, 216] width 46 height 16
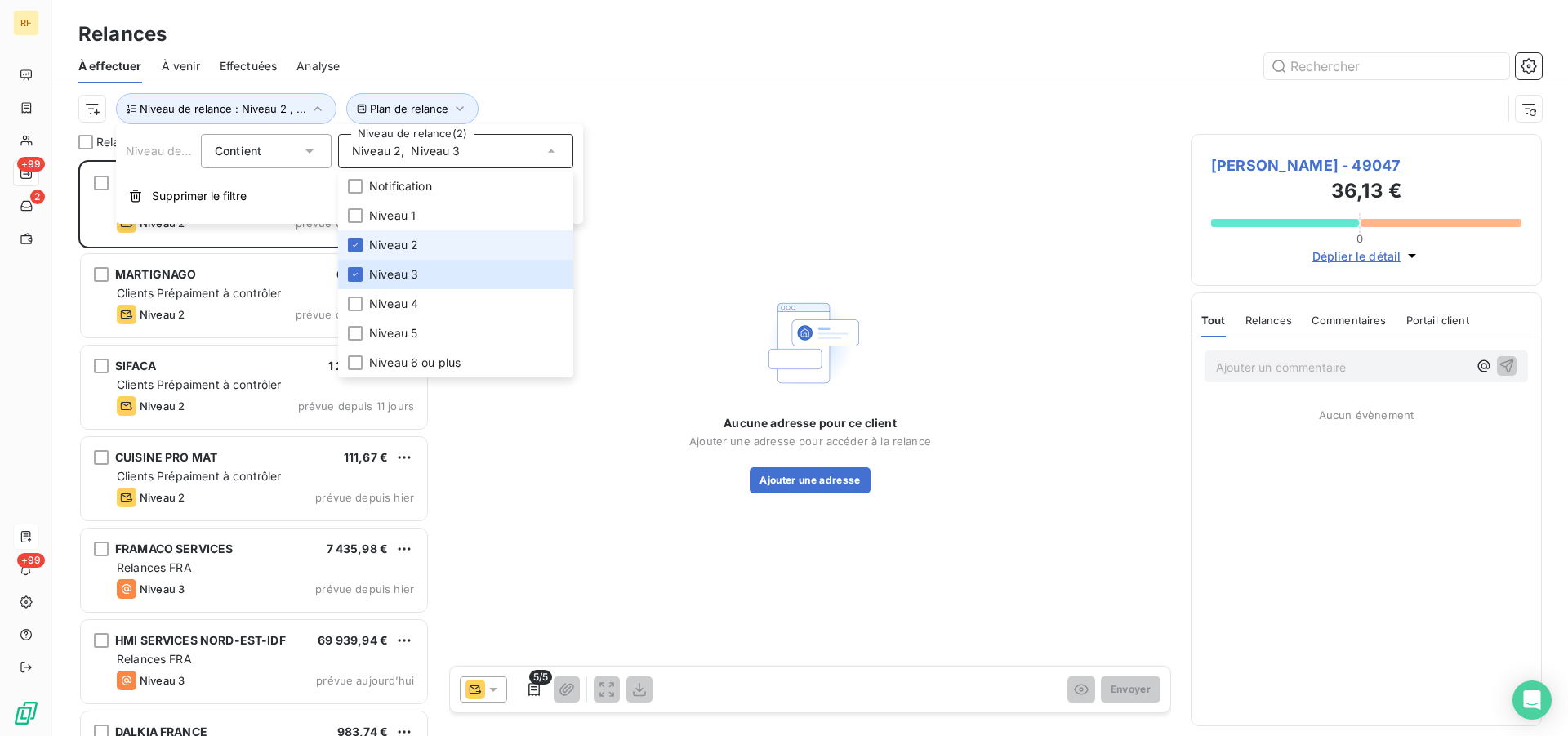
drag, startPoint x: 381, startPoint y: 243, endPoint x: 378, endPoint y: 277, distance: 34.1
click at [381, 244] on span "Niveau 2" at bounding box center [393, 244] width 49 height 16
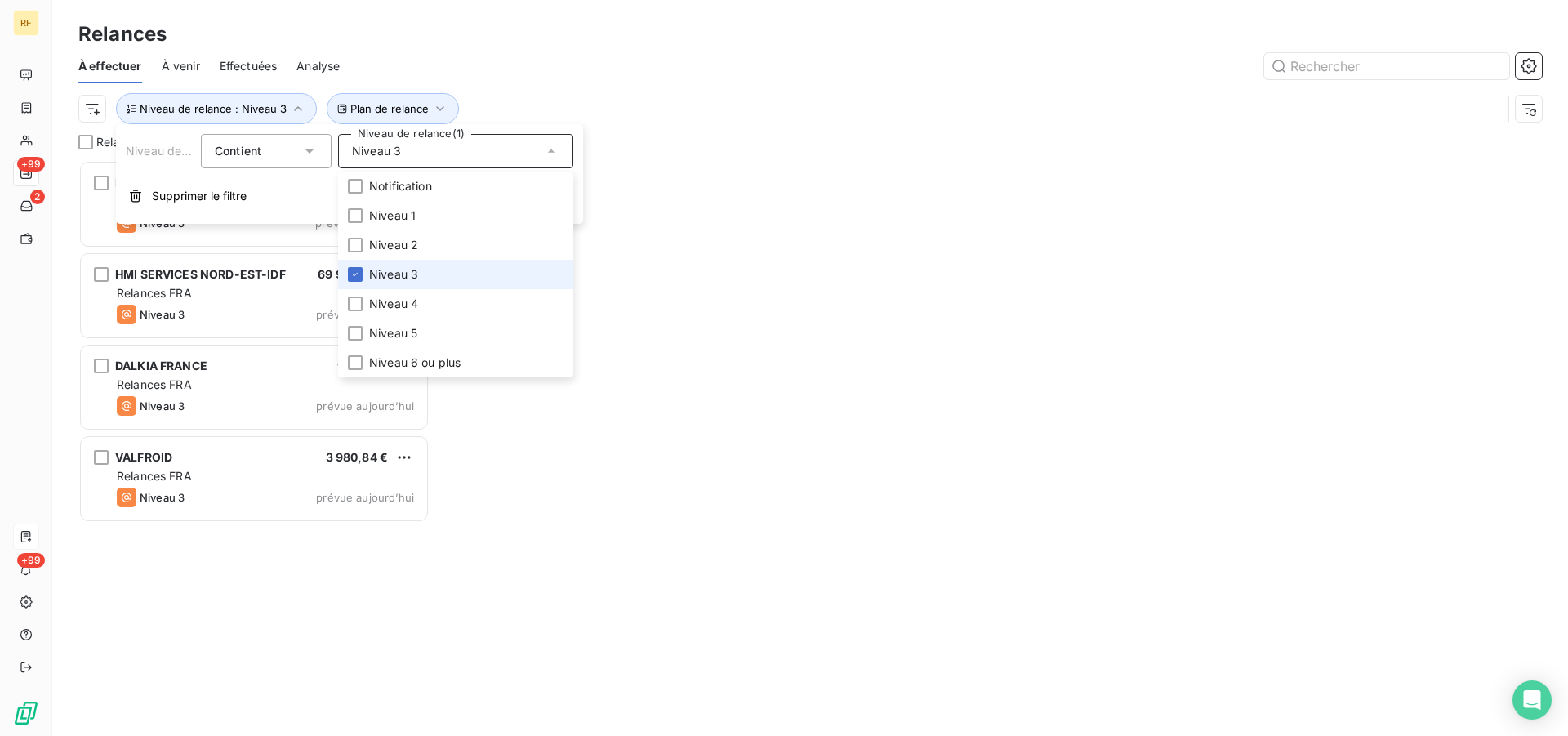
scroll to position [562, 338]
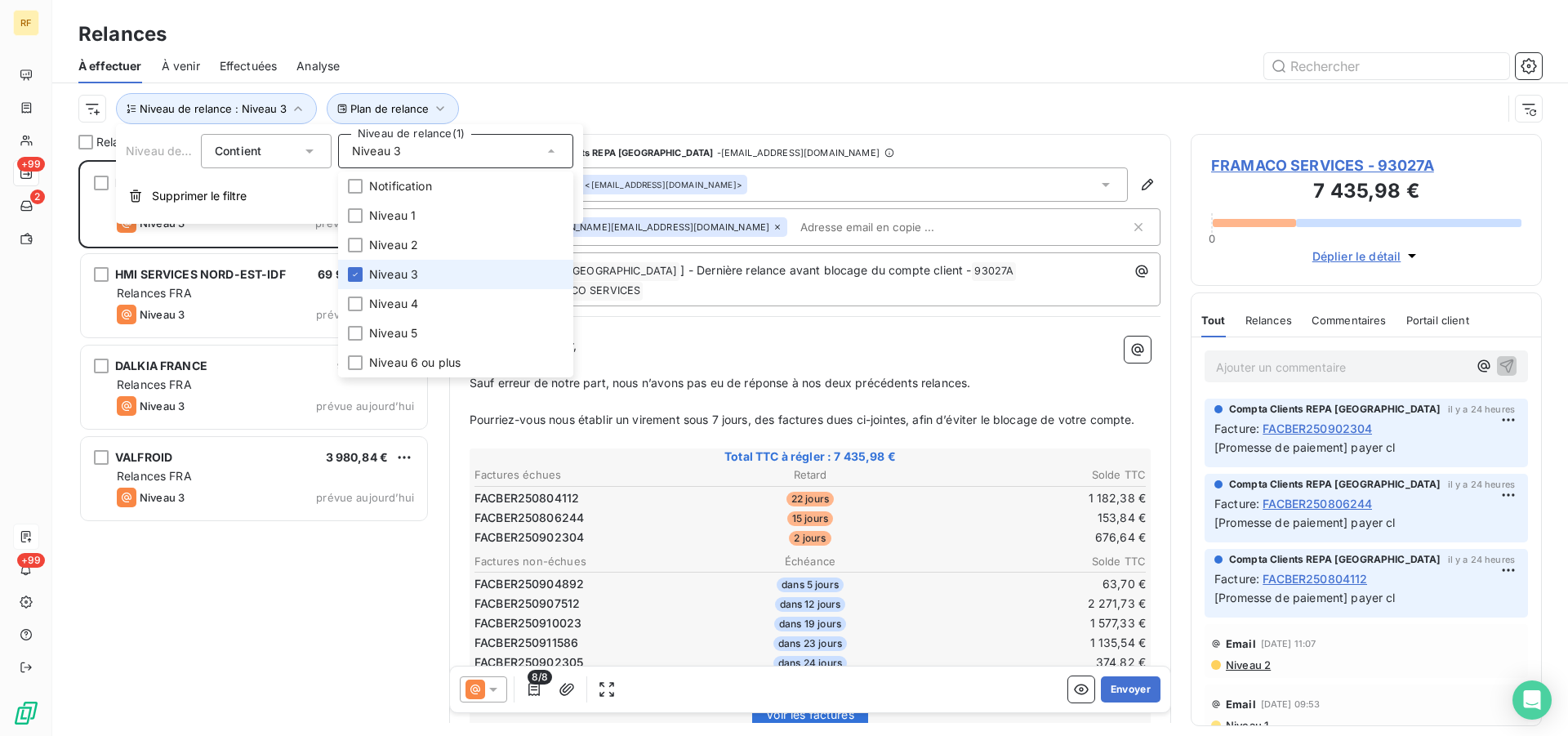
click at [378, 279] on span "Niveau 3" at bounding box center [393, 274] width 49 height 16
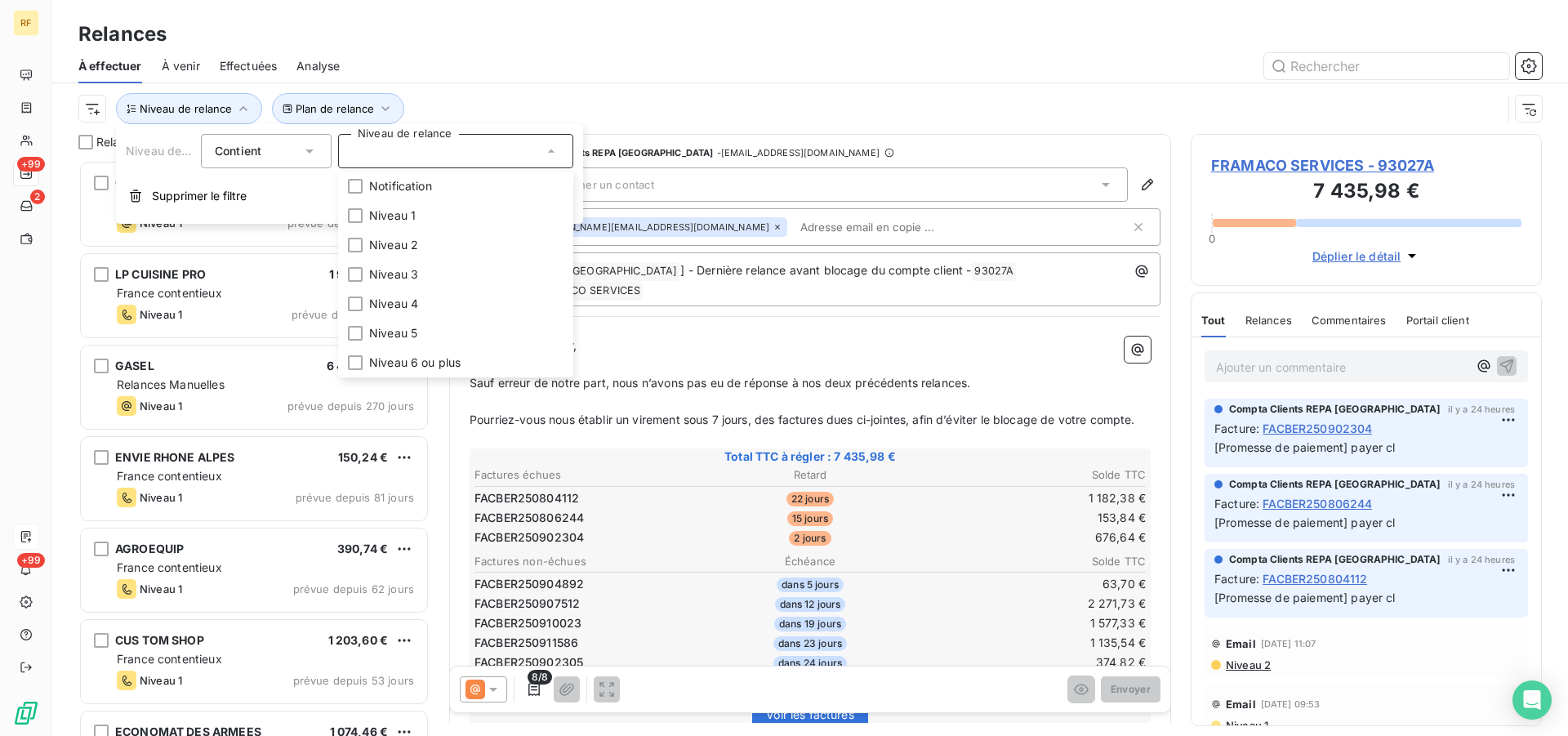
click at [679, 61] on div at bounding box center [950, 65] width 1182 height 26
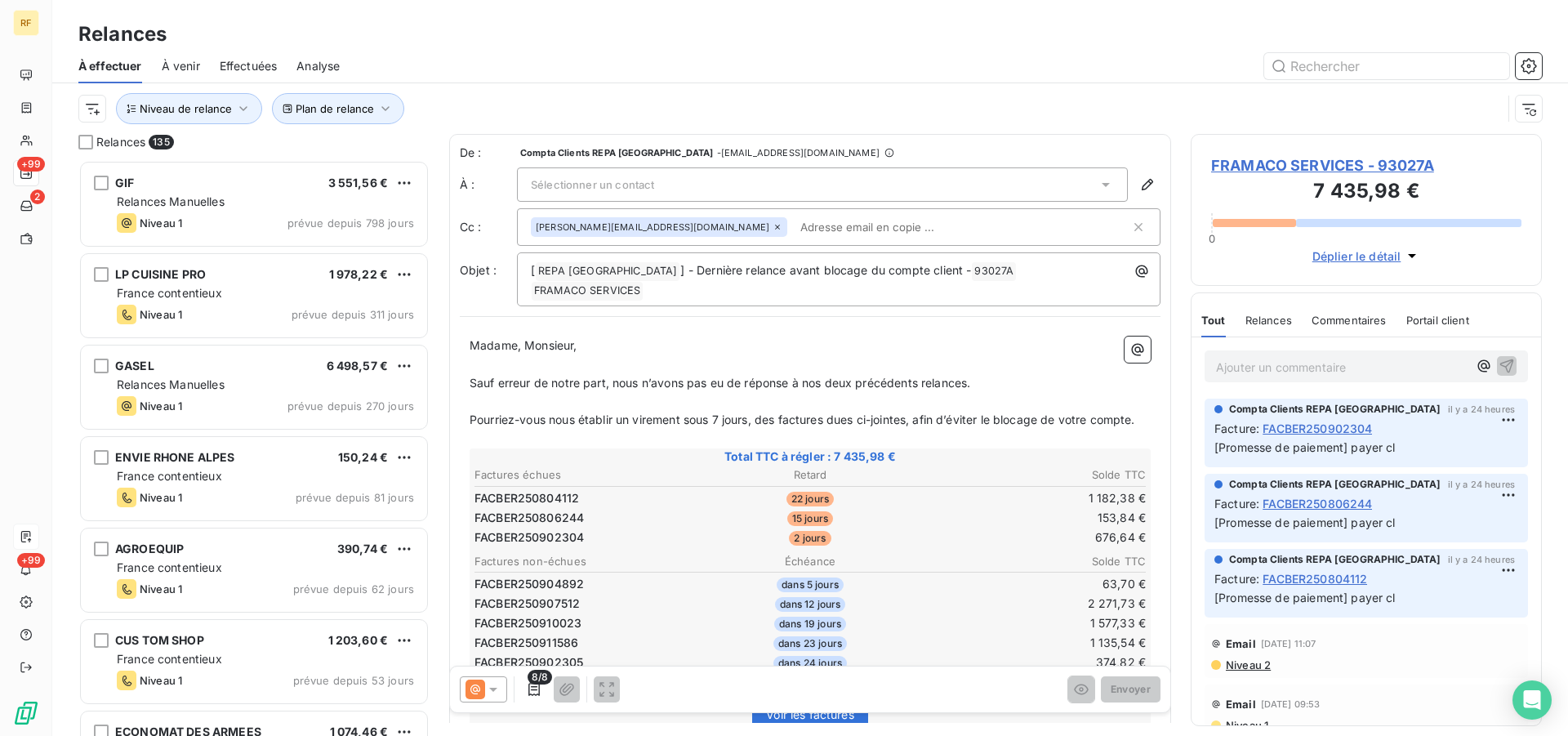
click at [738, 111] on div "Plan de relance Niveau de relance" at bounding box center [791, 109] width 1424 height 31
